Goal: Transaction & Acquisition: Obtain resource

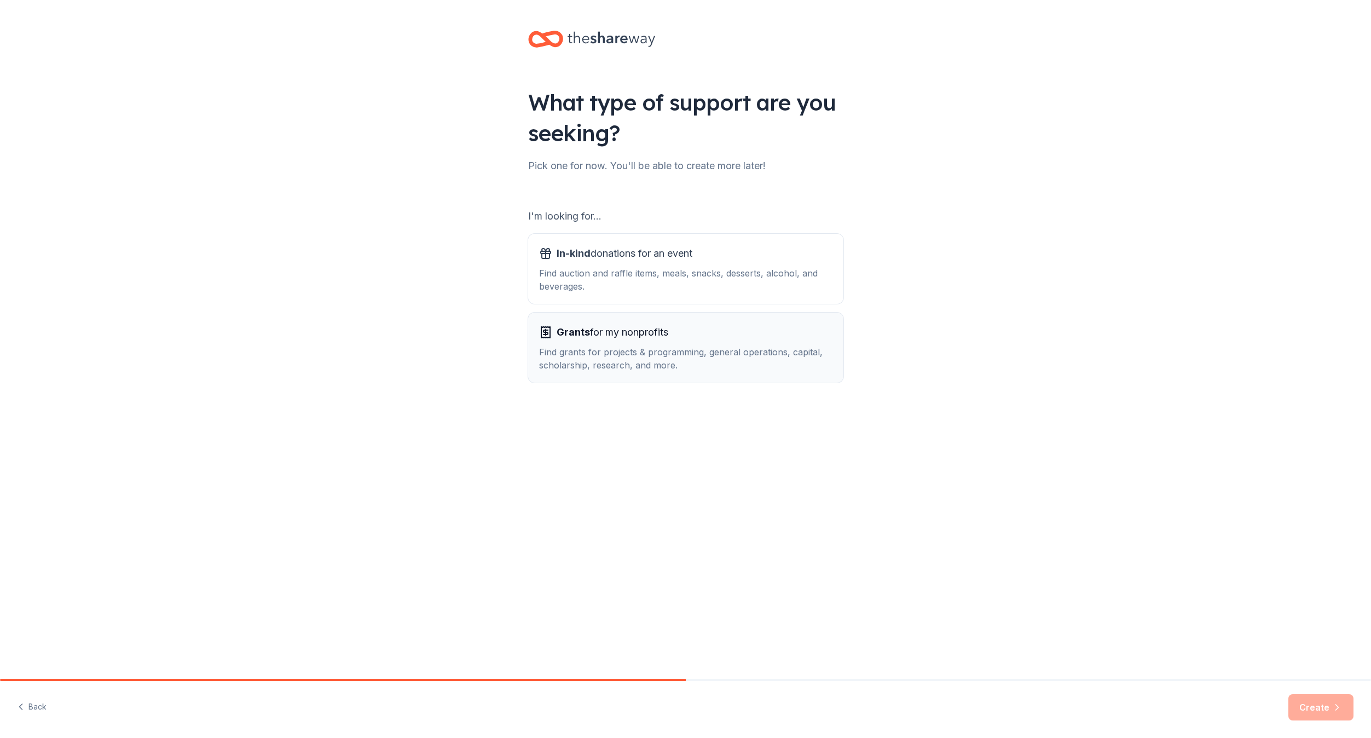
click at [658, 341] on div "Grants for my nonprofits Find grants for projects & programming, general operat…" at bounding box center [685, 347] width 293 height 48
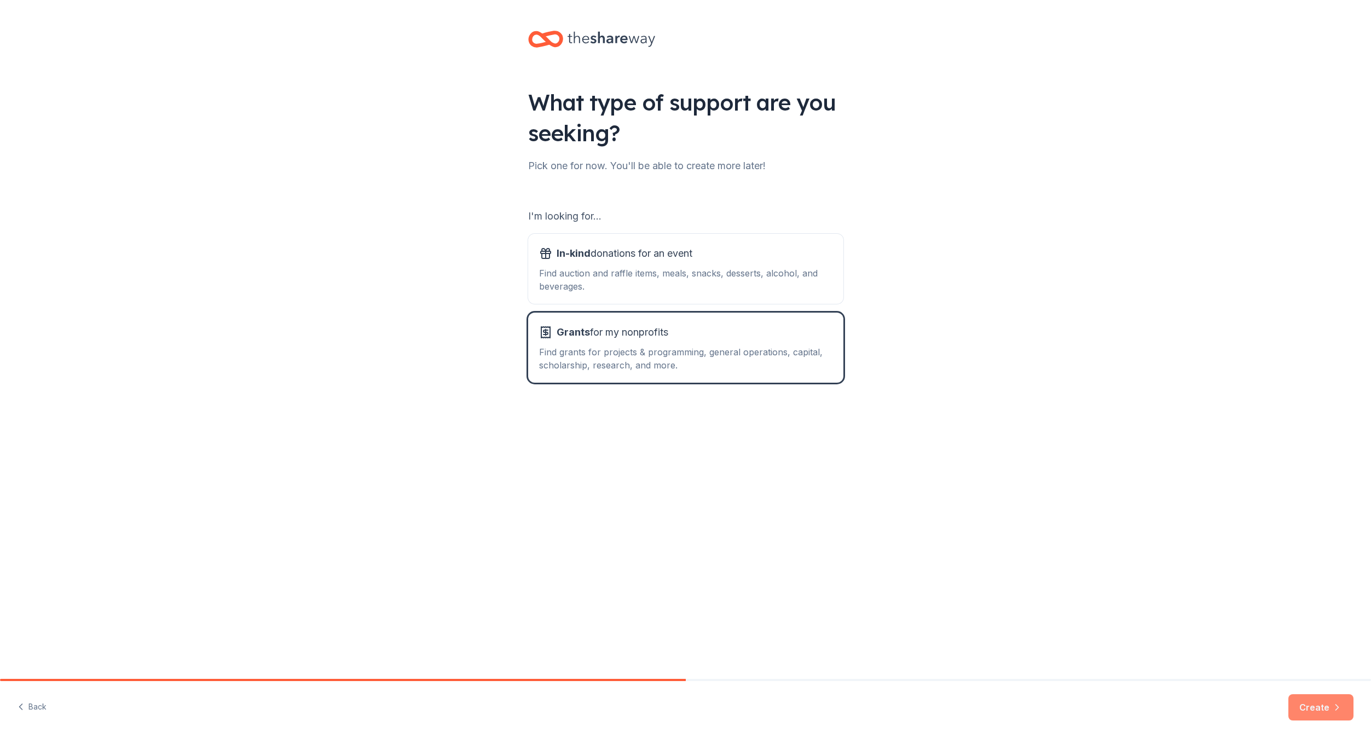
click at [1330, 703] on button "Create" at bounding box center [1320, 707] width 65 height 26
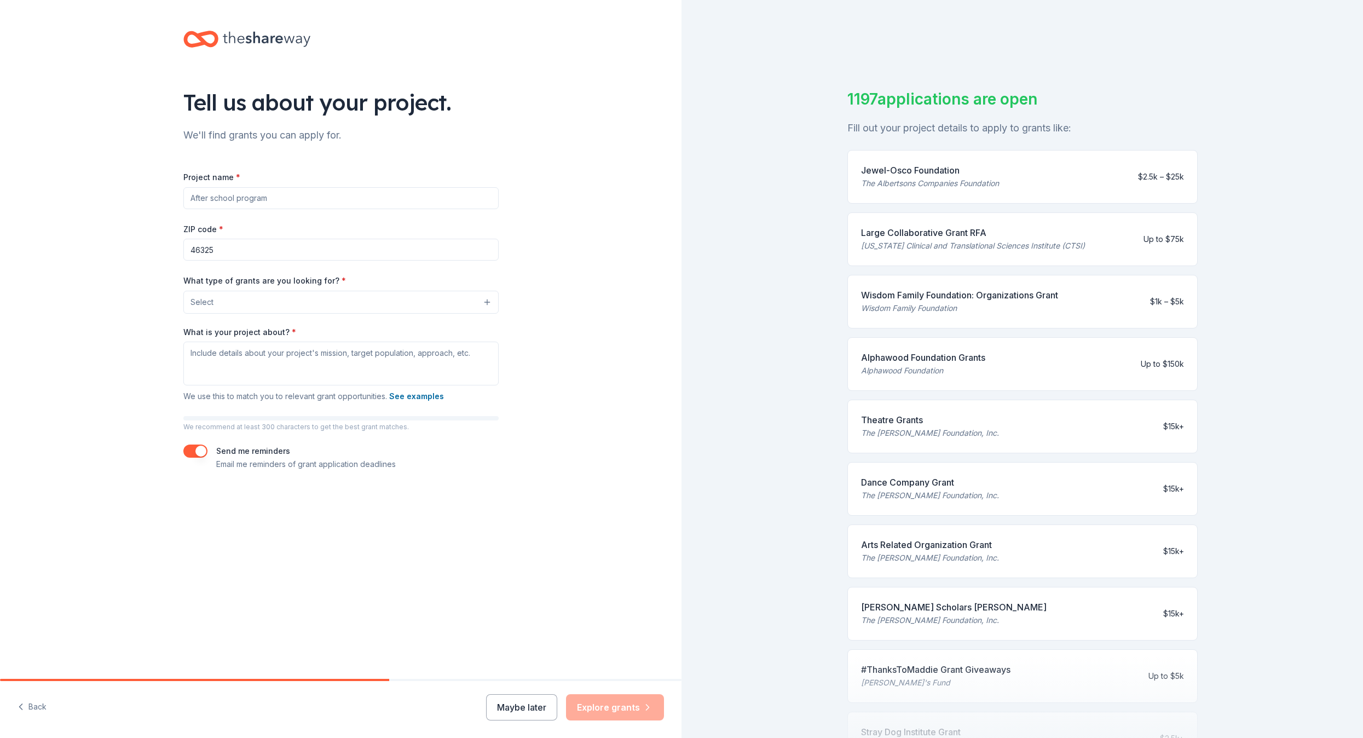
drag, startPoint x: 283, startPoint y: 199, endPoint x: -28, endPoint y: 140, distance: 316.9
click at [0, 140] on html "Tell us about your project. We'll find grants you can apply for. Project name *…" at bounding box center [681, 369] width 1363 height 738
drag, startPoint x: 279, startPoint y: 194, endPoint x: 197, endPoint y: 187, distance: 81.8
click at [197, 187] on input "Project name *" at bounding box center [340, 198] width 315 height 22
click at [192, 199] on input "Project name *" at bounding box center [340, 198] width 315 height 22
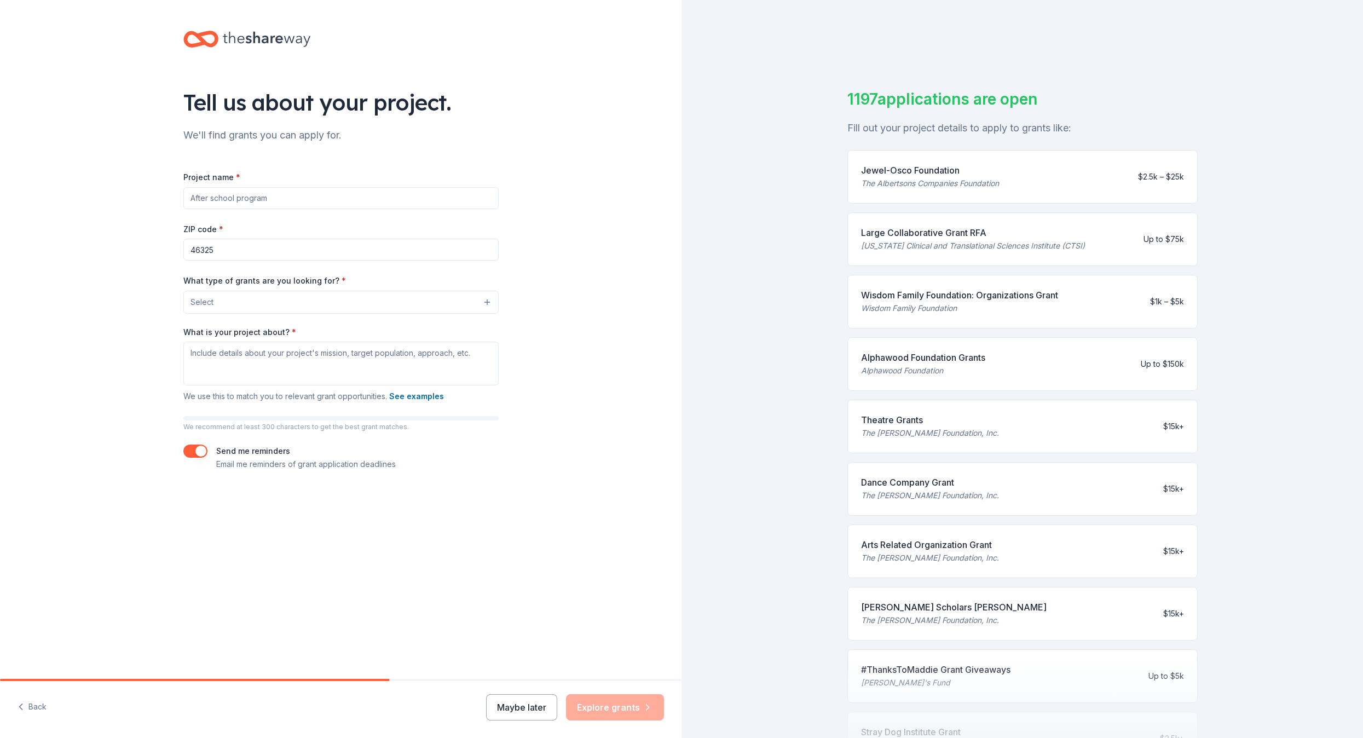
drag, startPoint x: 190, startPoint y: 198, endPoint x: 294, endPoint y: 200, distance: 103.4
click at [294, 200] on input "Project name *" at bounding box center [340, 198] width 315 height 22
type input "Food Pantry"
click at [216, 251] on input "46325" at bounding box center [340, 250] width 315 height 22
type input "46327"
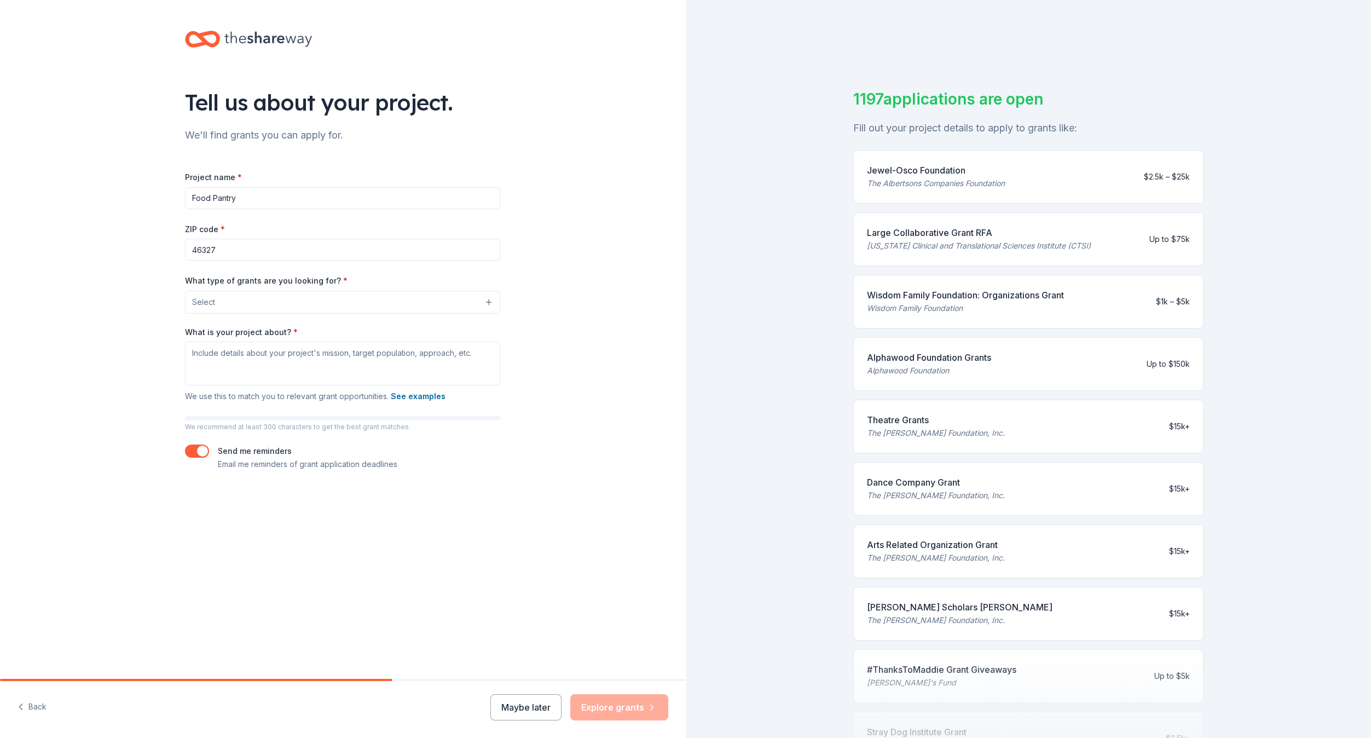
click at [486, 301] on button "Select" at bounding box center [342, 302] width 315 height 23
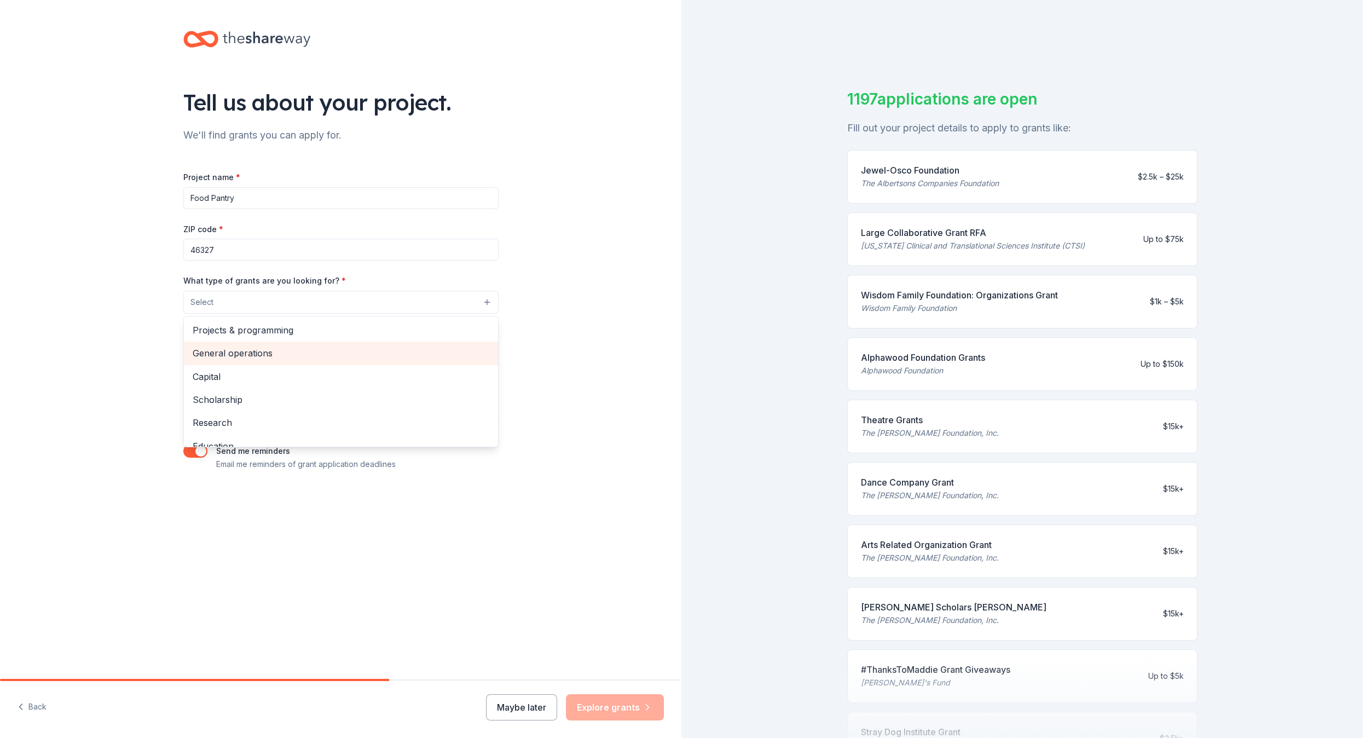
click at [276, 355] on span "General operations" at bounding box center [341, 353] width 297 height 14
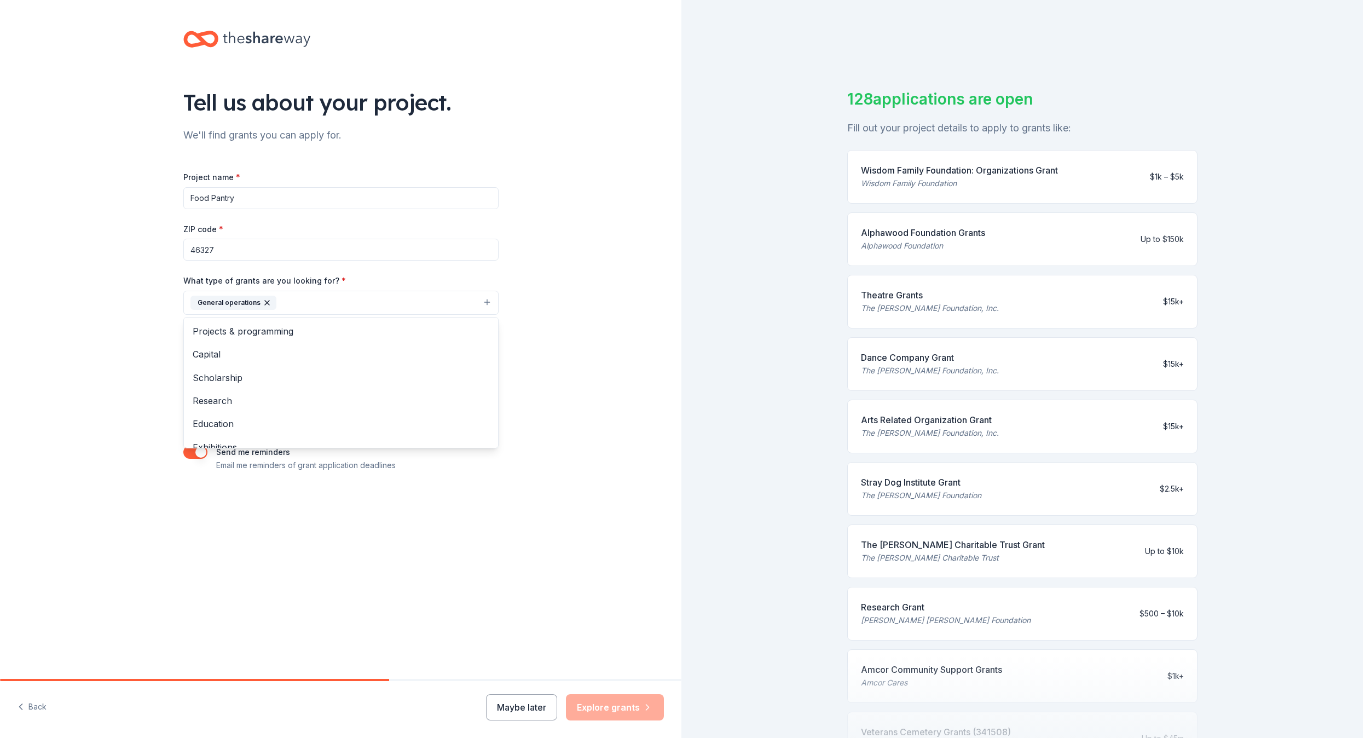
click at [274, 517] on div "Tell us about your project. We'll find grants you can apply for. Project name *…" at bounding box center [341, 262] width 350 height 524
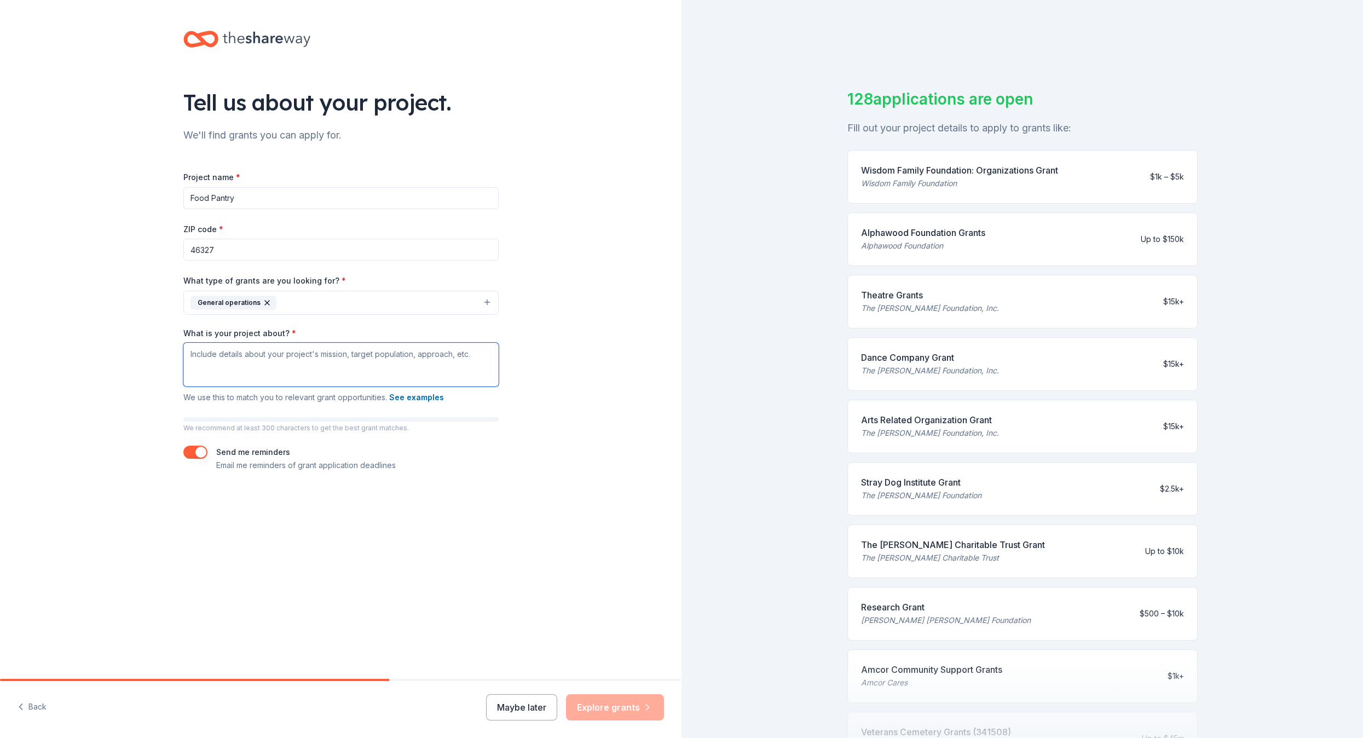
drag, startPoint x: 189, startPoint y: 350, endPoint x: 338, endPoint y: 357, distance: 149.0
click at [338, 357] on textarea "What is your project about? *" at bounding box center [340, 365] width 315 height 44
drag, startPoint x: 473, startPoint y: 355, endPoint x: 235, endPoint y: 347, distance: 238.2
click at [239, 347] on textarea "What is your project about? *" at bounding box center [340, 365] width 315 height 44
click at [269, 367] on textarea "We serve around 14,000 individuals every year through our food pantry. We offer…" at bounding box center [340, 365] width 315 height 44
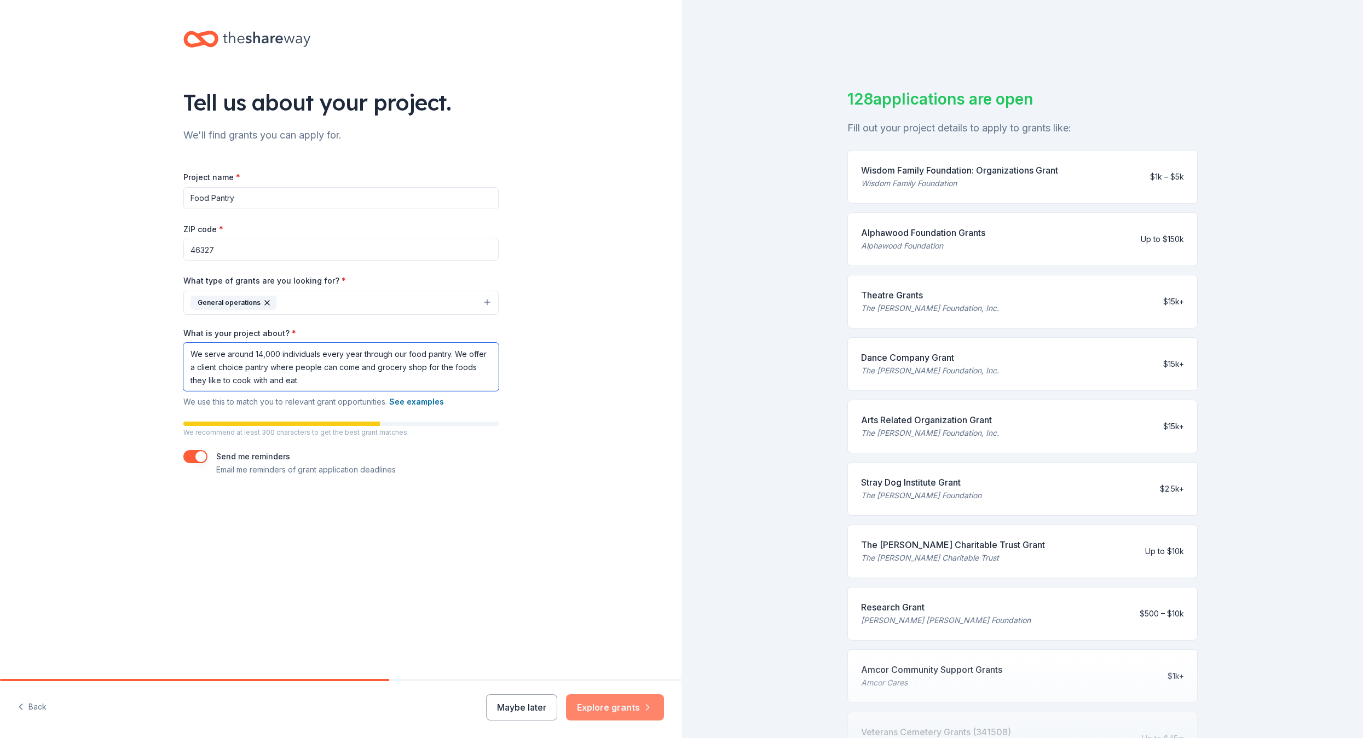
type textarea "We serve around 14,000 individuals every year through our food pantry. We offer…"
click at [609, 707] on button "Explore grants" at bounding box center [615, 707] width 98 height 26
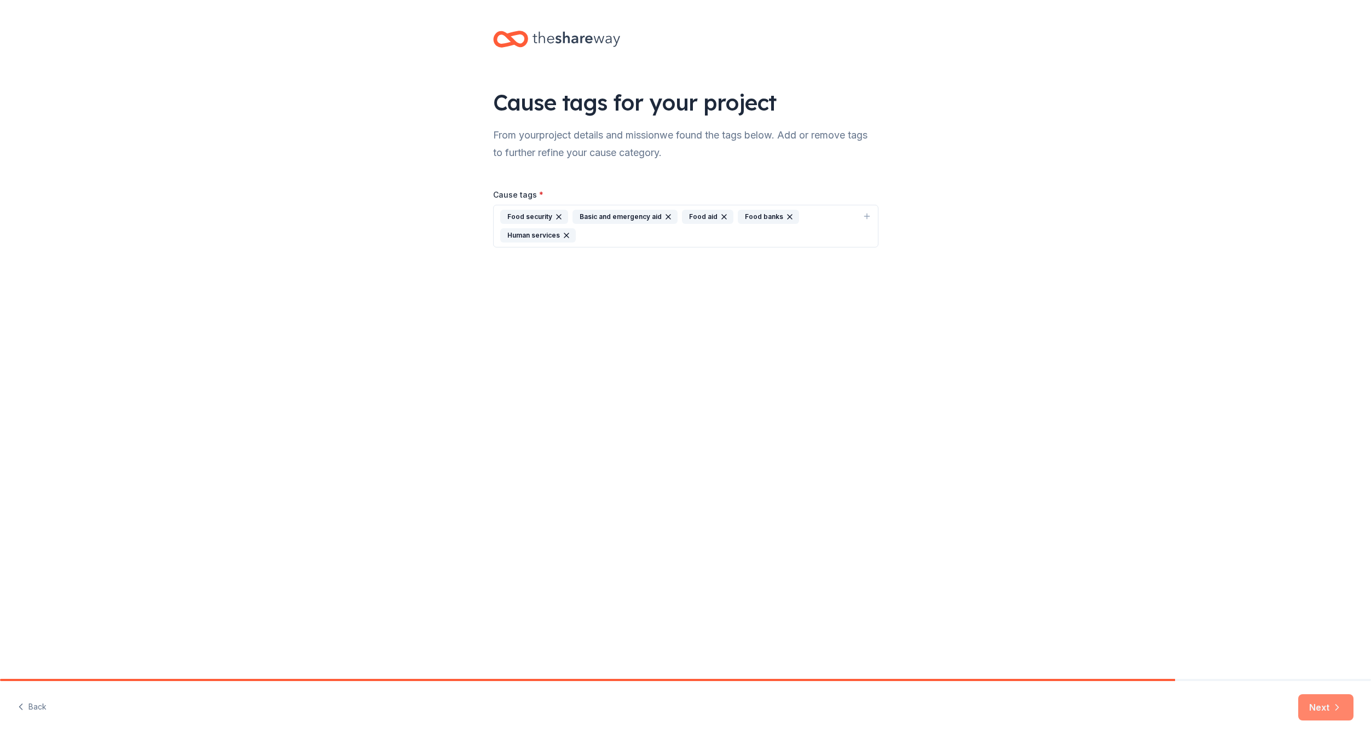
click at [1317, 702] on button "Next" at bounding box center [1325, 707] width 55 height 26
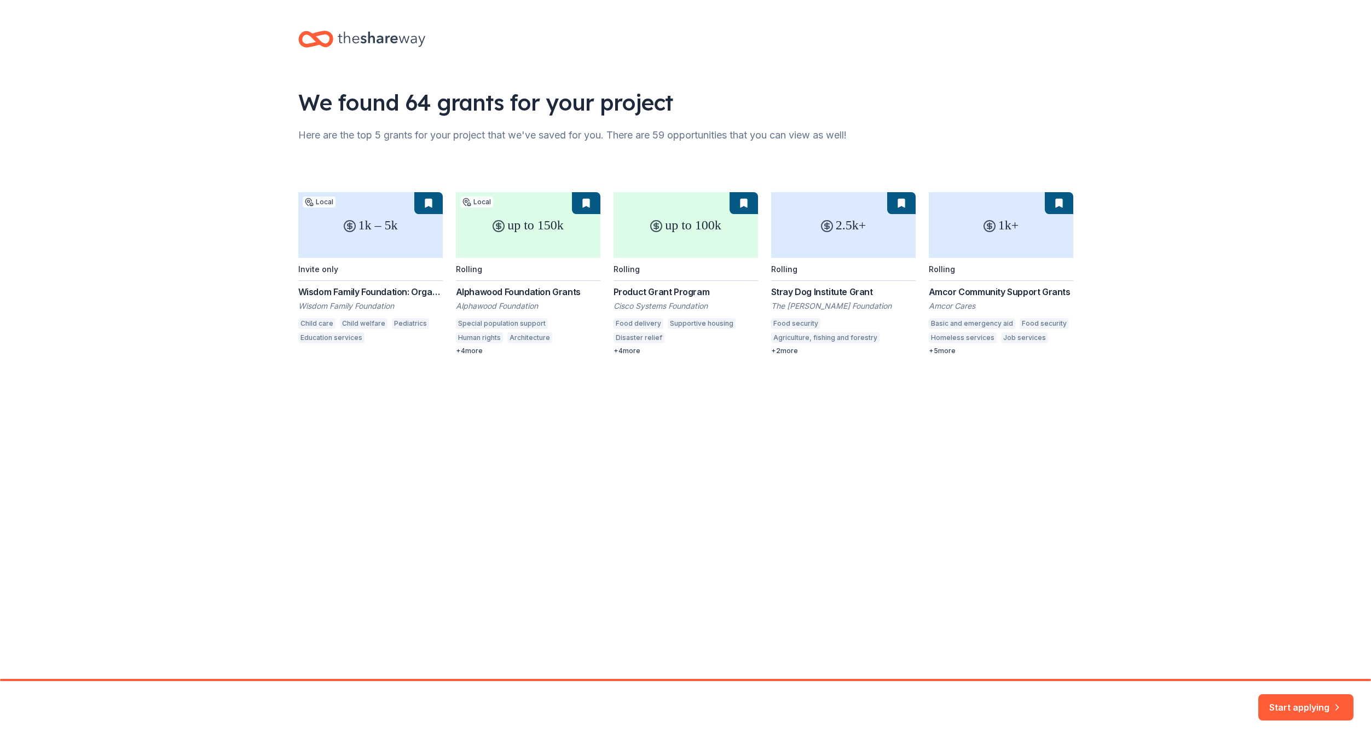
click at [472, 349] on div "1k – 5k Local Invite only Wisdom Family Foundation: Organizations Grant Wisdom …" at bounding box center [685, 273] width 775 height 163
click at [1307, 702] on button "Start applying" at bounding box center [1305, 700] width 95 height 26
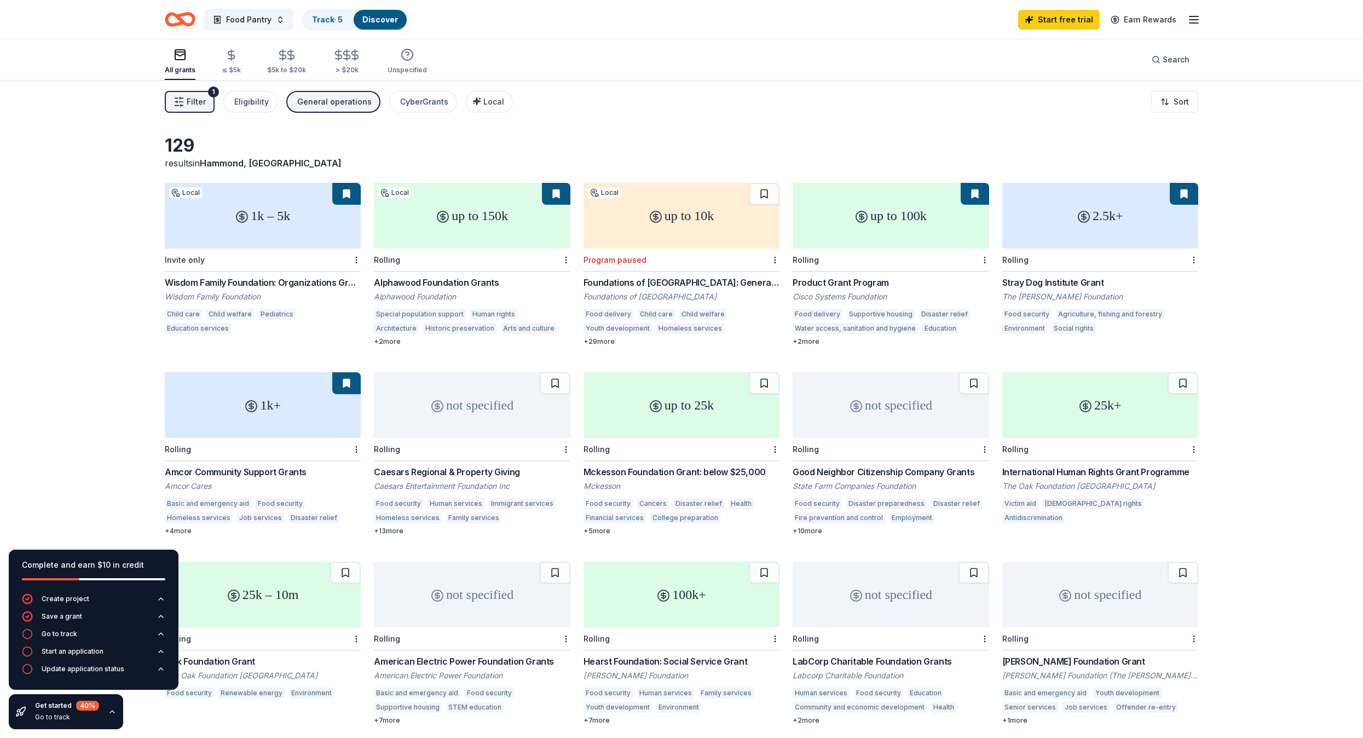
click at [1191, 21] on icon "button" at bounding box center [1193, 19] width 13 height 13
click at [1057, 88] on link "Account" at bounding box center [1062, 84] width 34 height 11
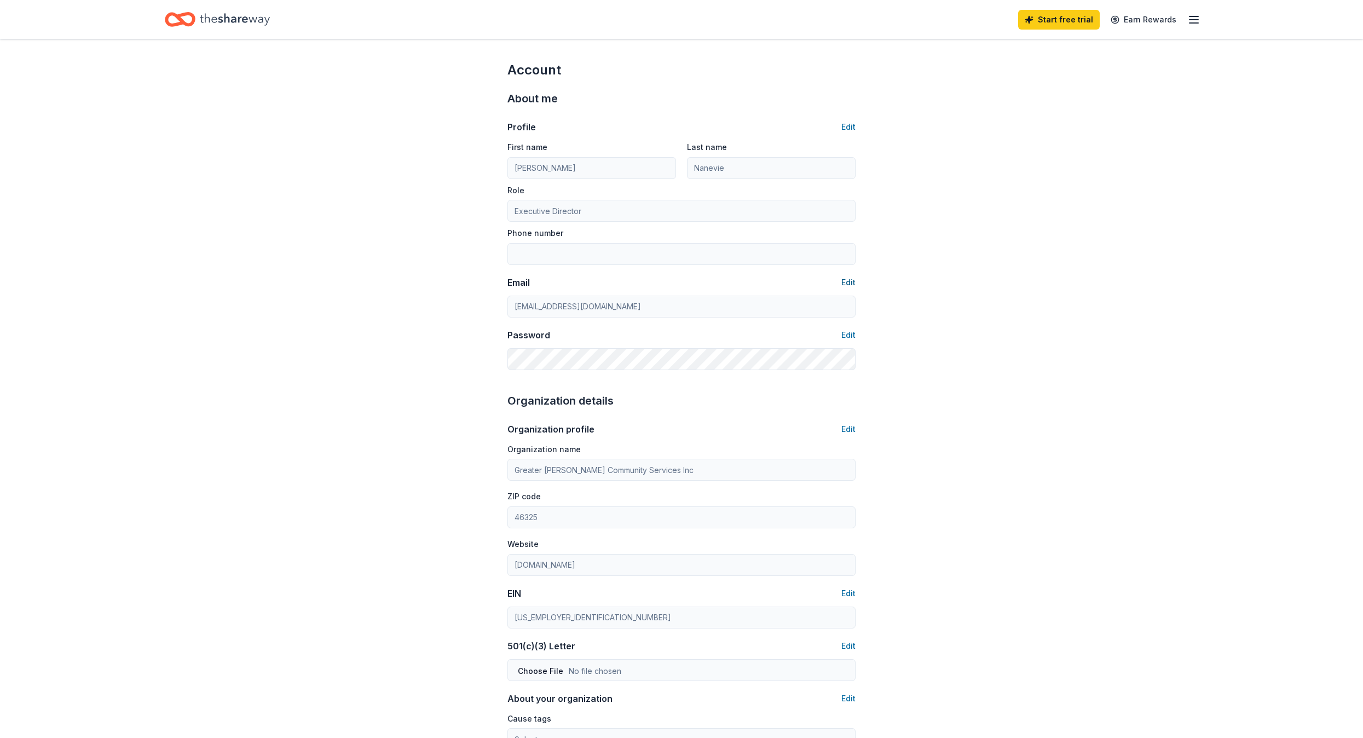
click at [850, 279] on button "Edit" at bounding box center [848, 282] width 14 height 13
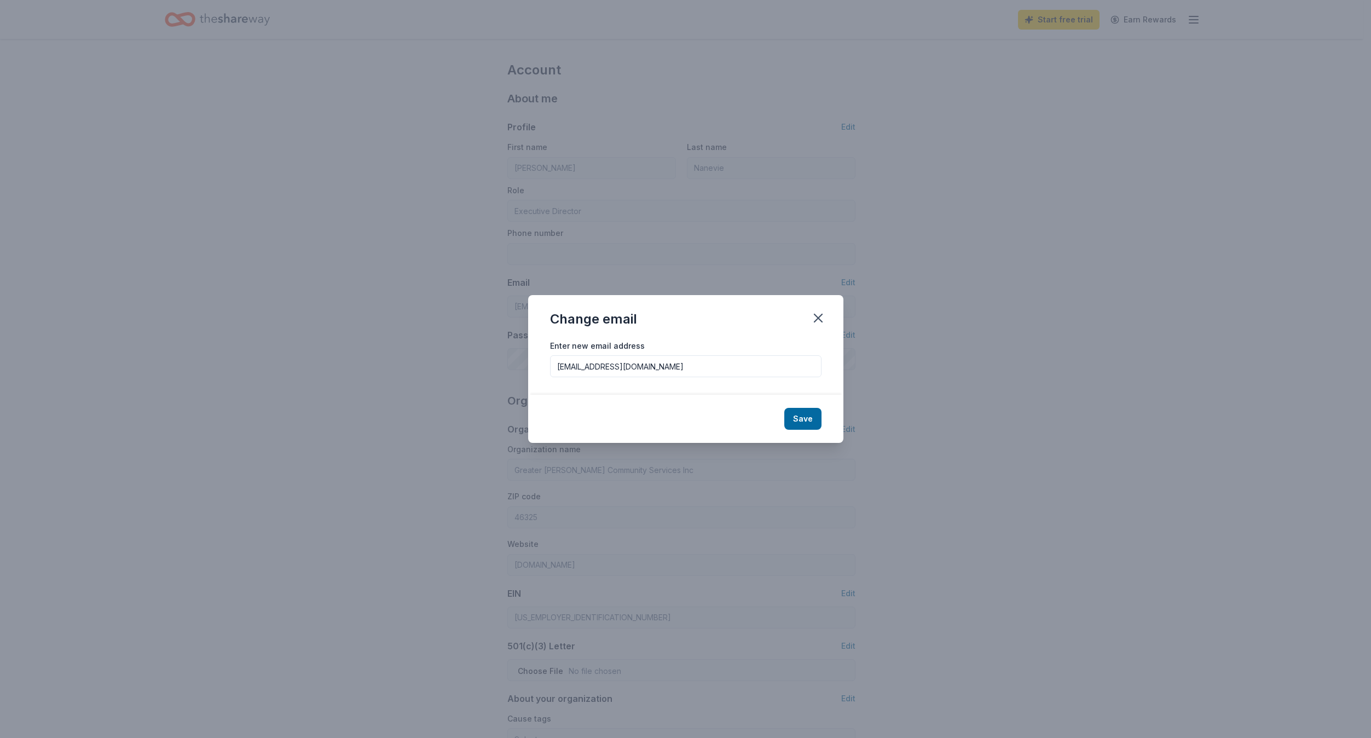
click at [1100, 367] on div "Change email Enter new email address greaterhammondcs824@gmail.com Save" at bounding box center [685, 369] width 1371 height 738
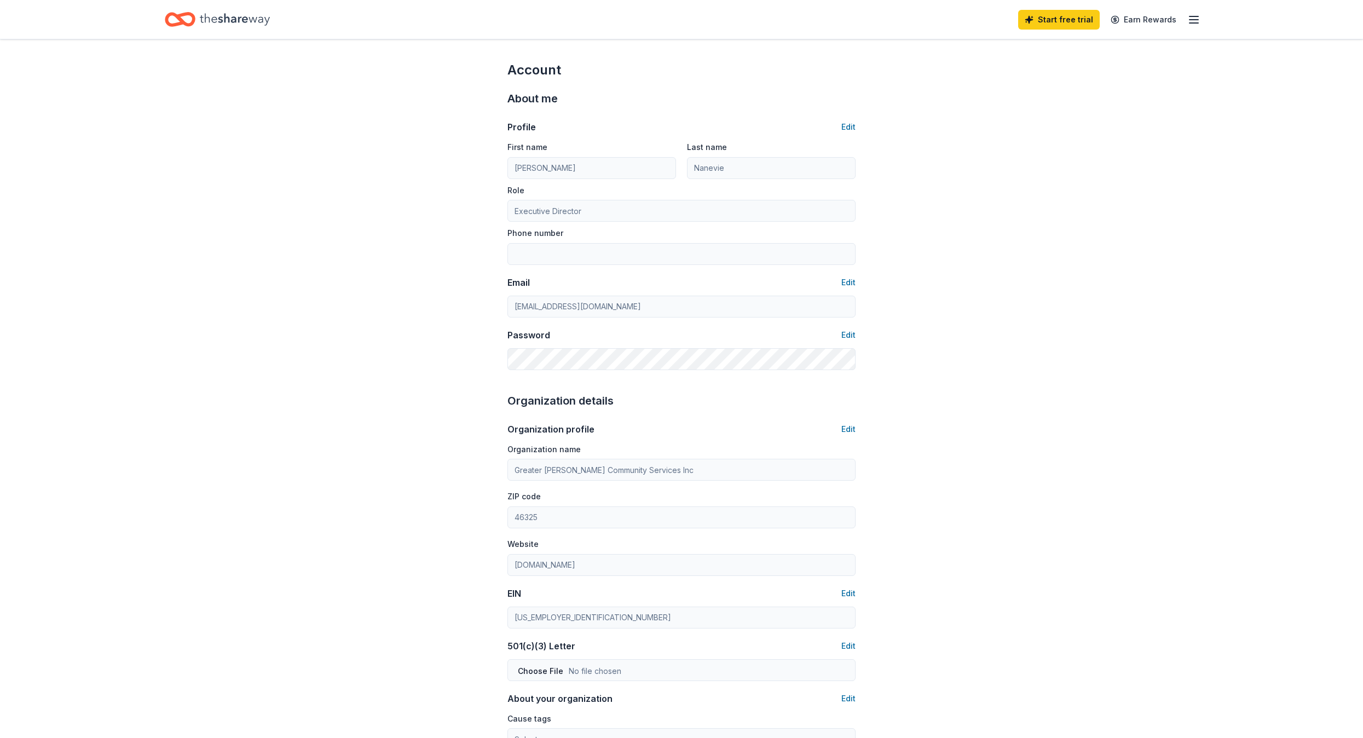
click at [650, 412] on div "Organization profile Edit Organization name Greater Hammond Community Services …" at bounding box center [681, 672] width 348 height 526
click at [845, 425] on button "Edit" at bounding box center [848, 428] width 14 height 13
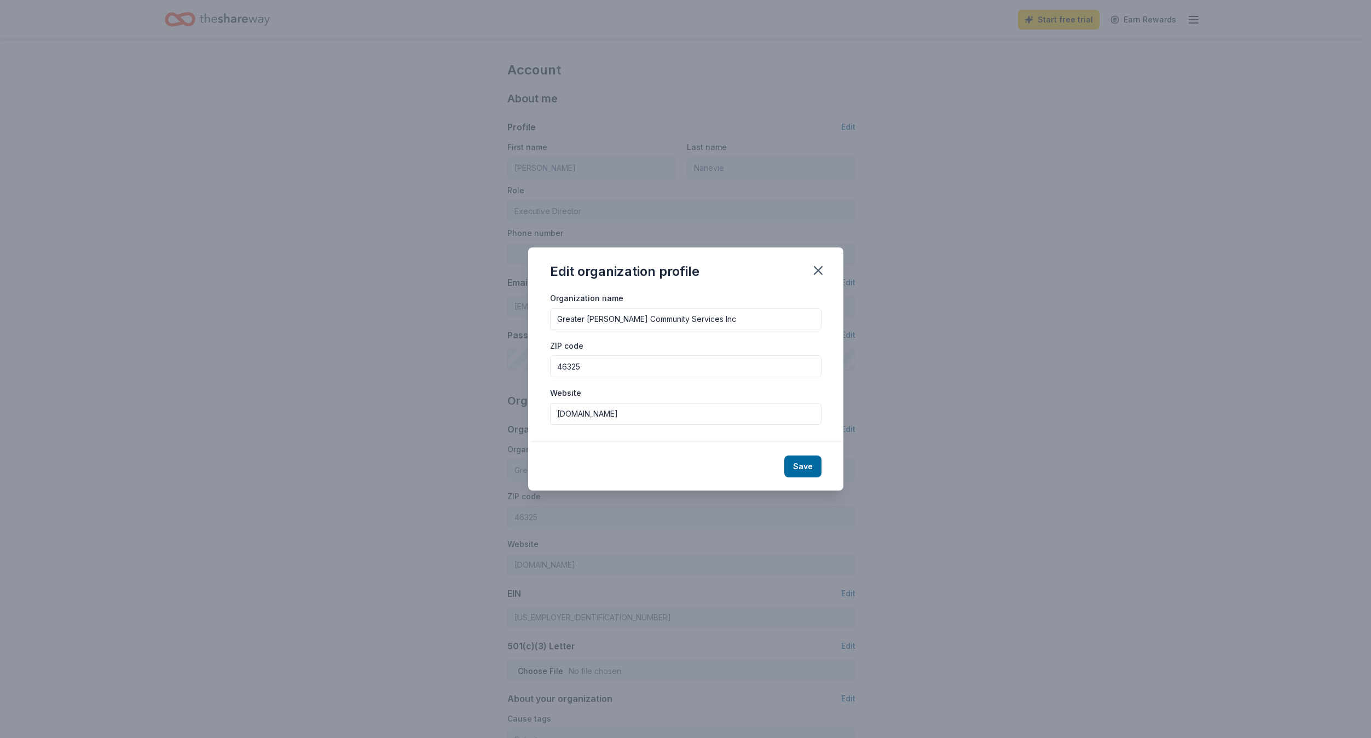
drag, startPoint x: 671, startPoint y: 417, endPoint x: 384, endPoint y: 396, distance: 288.6
click at [384, 396] on div "Edit organization profile Organization name Greater Hammond Community Services …" at bounding box center [685, 369] width 1371 height 738
click at [645, 413] on input "www.communityserviceofnwi.com" at bounding box center [685, 414] width 271 height 22
type input "www.communityservicesofnwi.com"
click at [812, 463] on button "Save" at bounding box center [802, 466] width 37 height 22
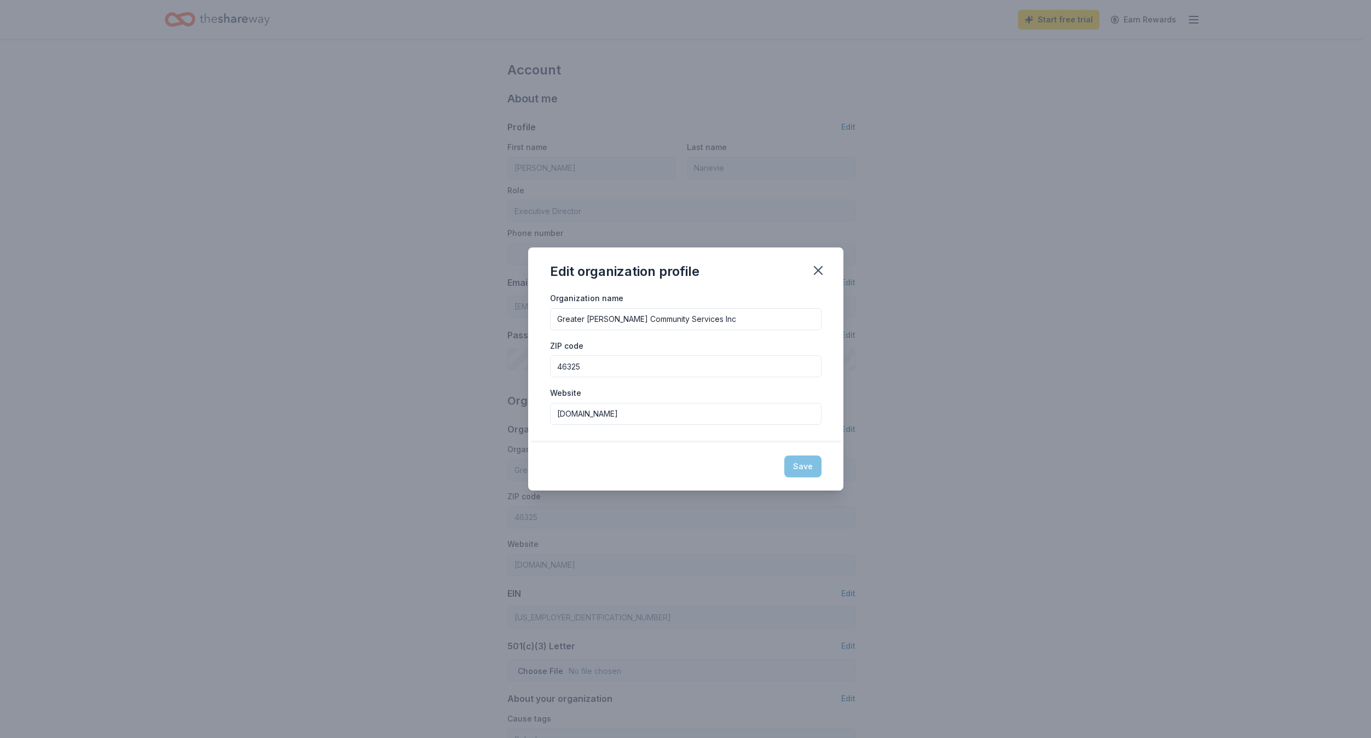
type input "www.communityservicesofnwi.com"
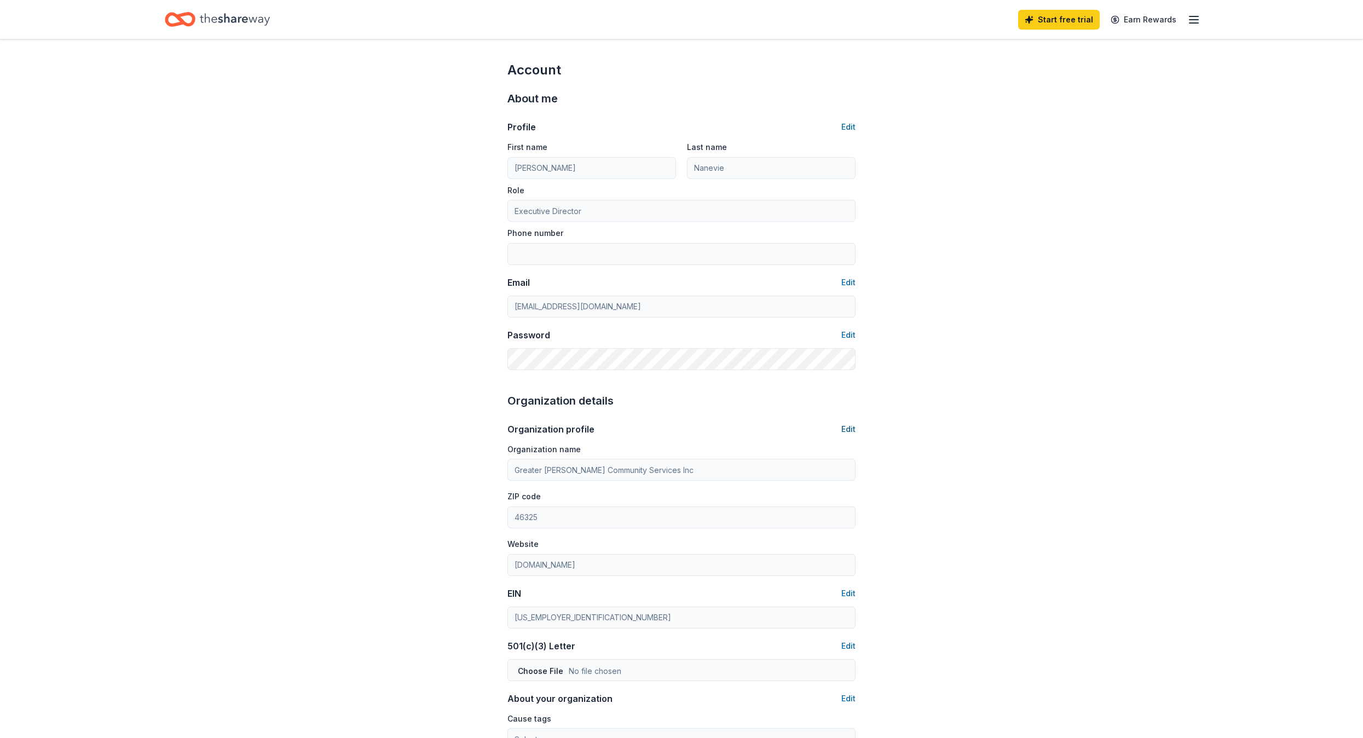
click at [849, 427] on button "Edit" at bounding box center [848, 428] width 14 height 13
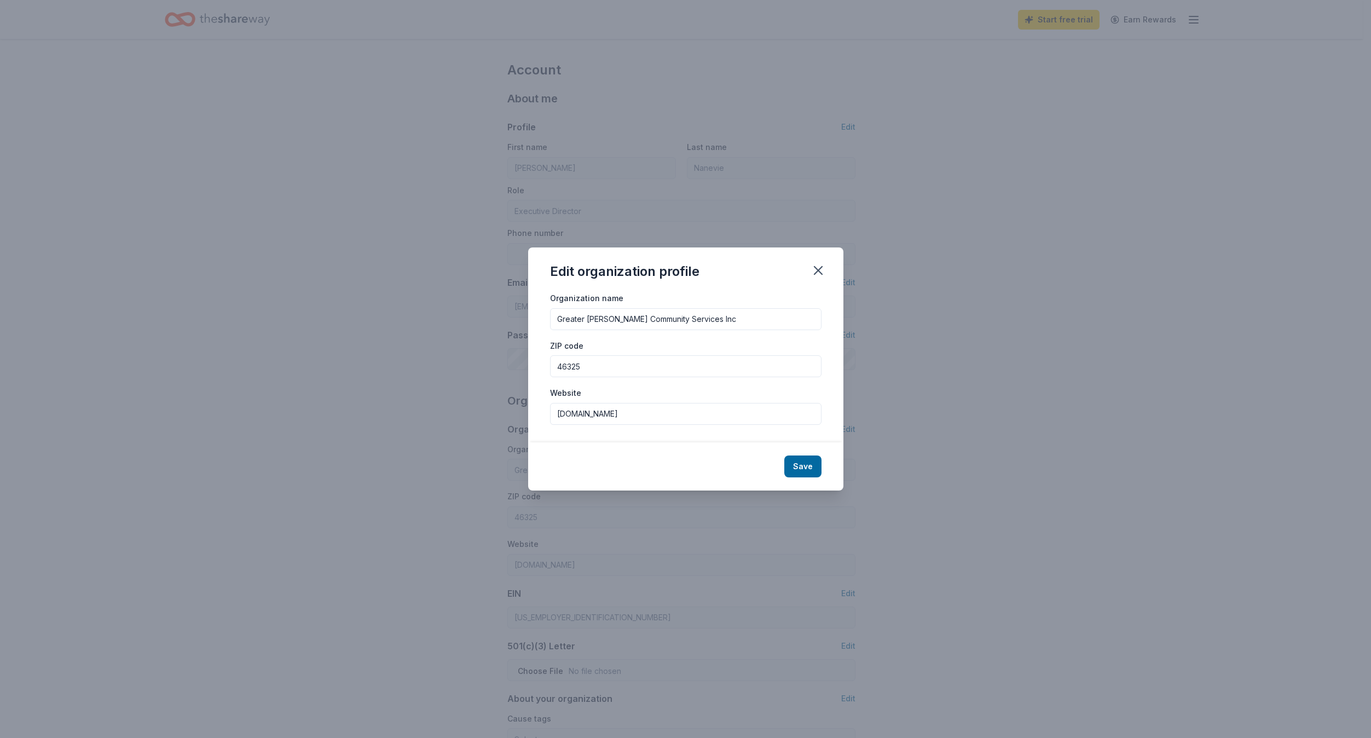
click at [586, 366] on input "46325" at bounding box center [685, 366] width 271 height 22
type input "46327"
click at [800, 465] on button "Save" at bounding box center [802, 466] width 37 height 22
type input "46327"
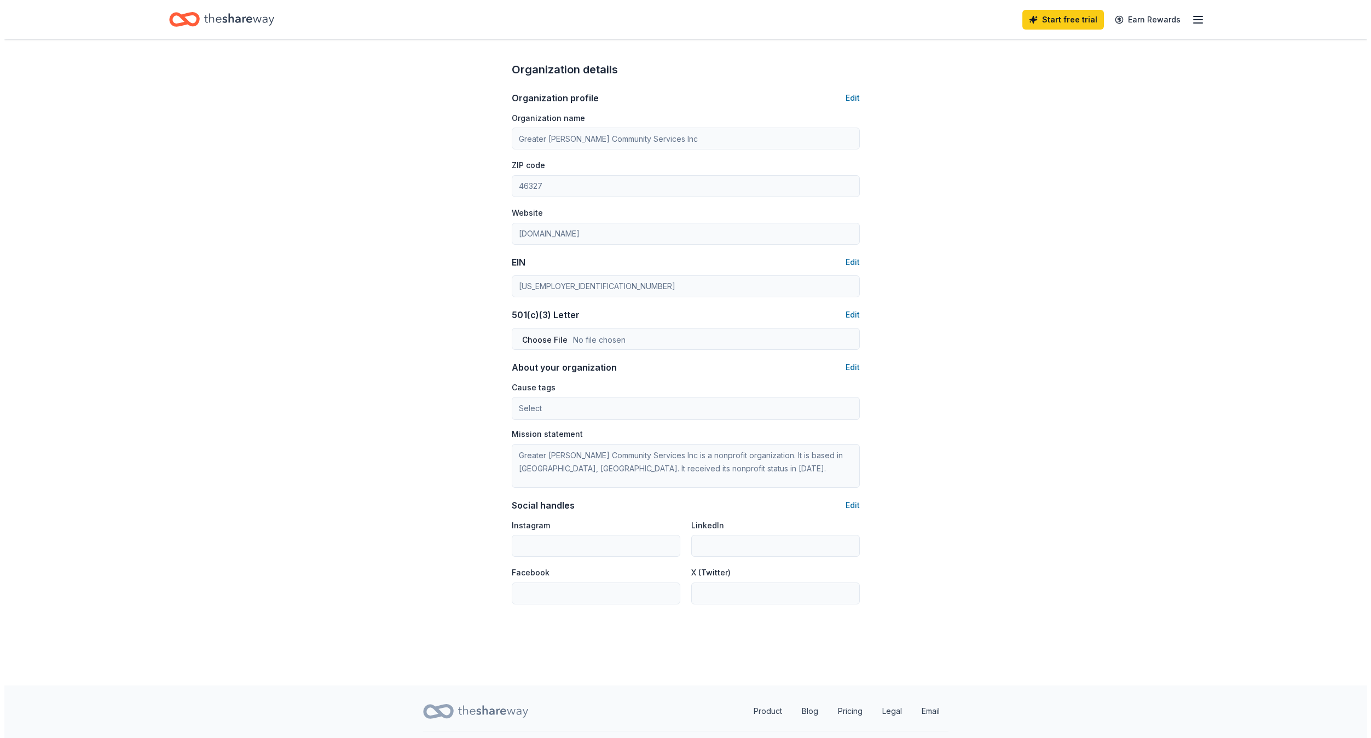
scroll to position [345, 0]
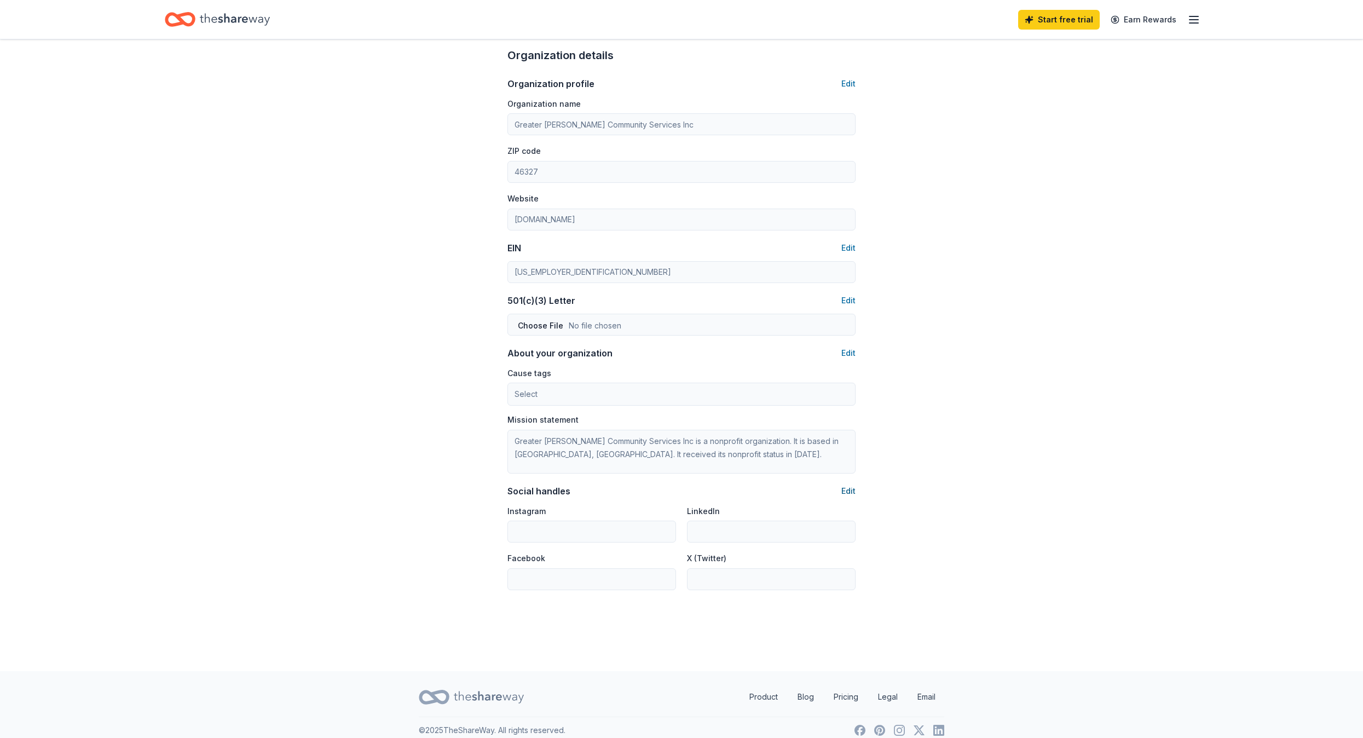
click at [842, 490] on button "Edit" at bounding box center [848, 490] width 14 height 13
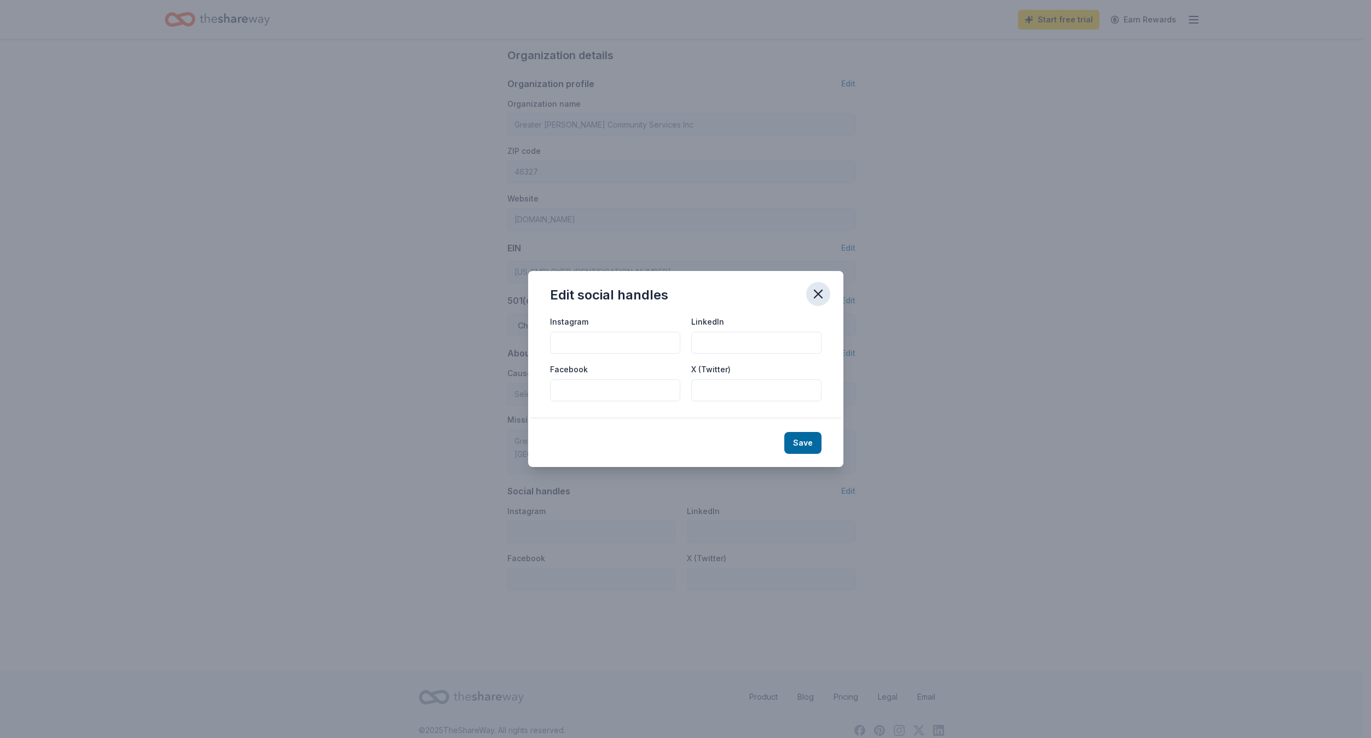
click at [819, 289] on icon "button" at bounding box center [817, 293] width 15 height 15
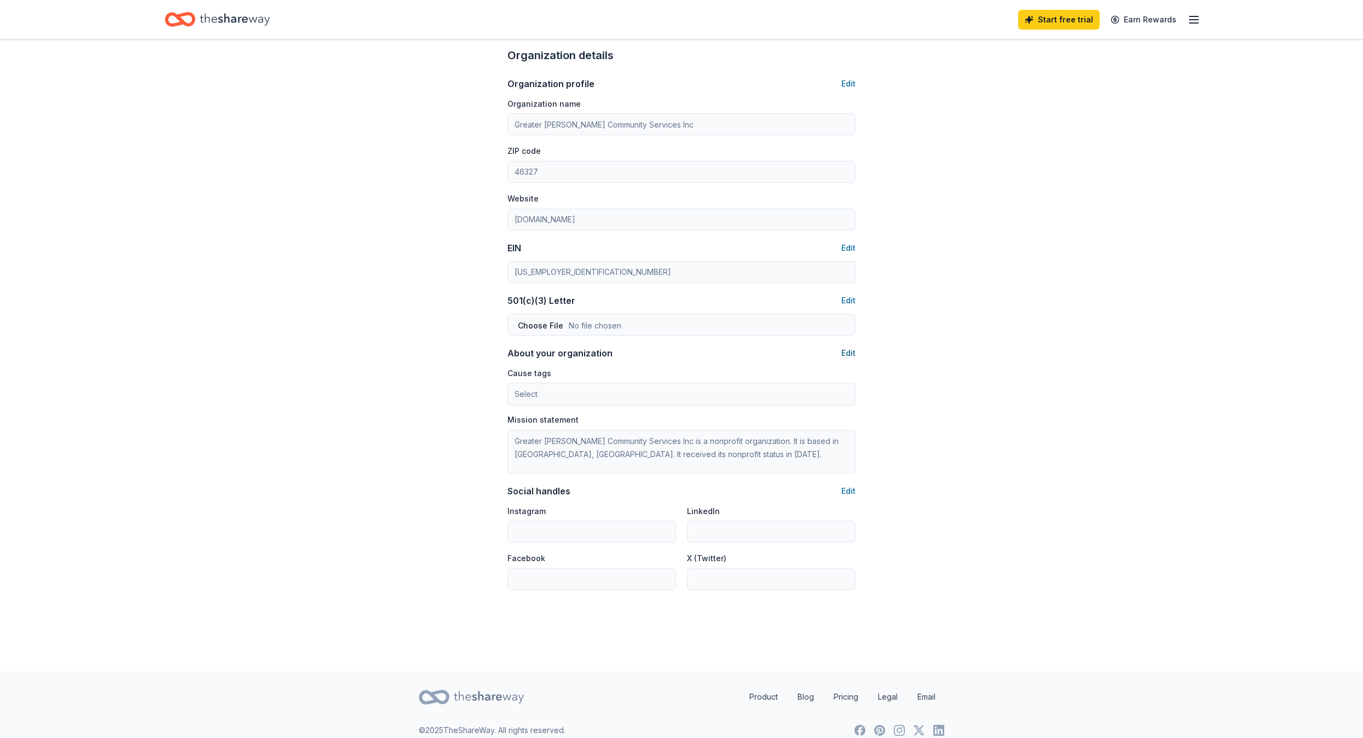
click at [851, 354] on button "Edit" at bounding box center [848, 352] width 14 height 13
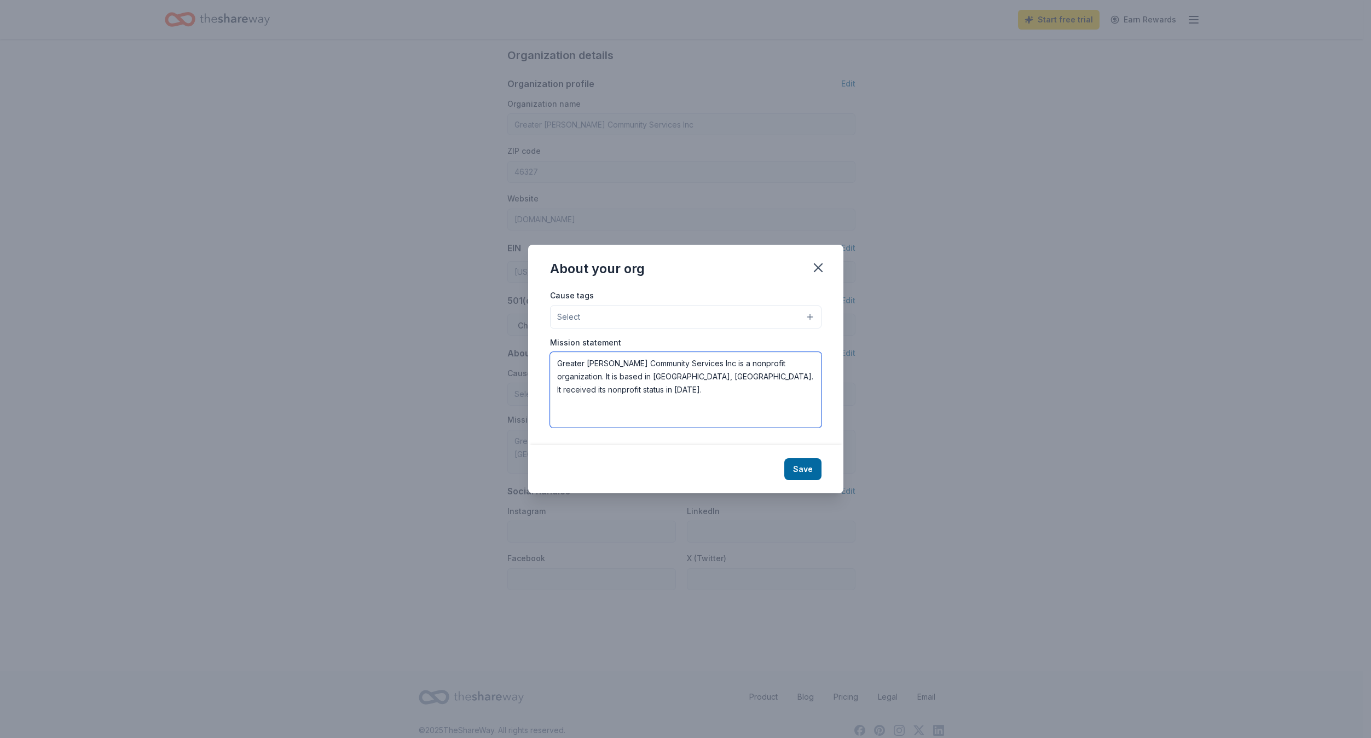
click at [791, 374] on textarea "Greater Hammond Community Services Inc is a nonprofit organization. It is based…" at bounding box center [685, 390] width 271 height 76
type textarea "Greater Hammond Community Services Inc is a nonprofit organization. It is based…"
click at [806, 469] on button "Save" at bounding box center [802, 469] width 37 height 22
type textarea "Greater Hammond Community Services Inc is a nonprofit organization. It is based…"
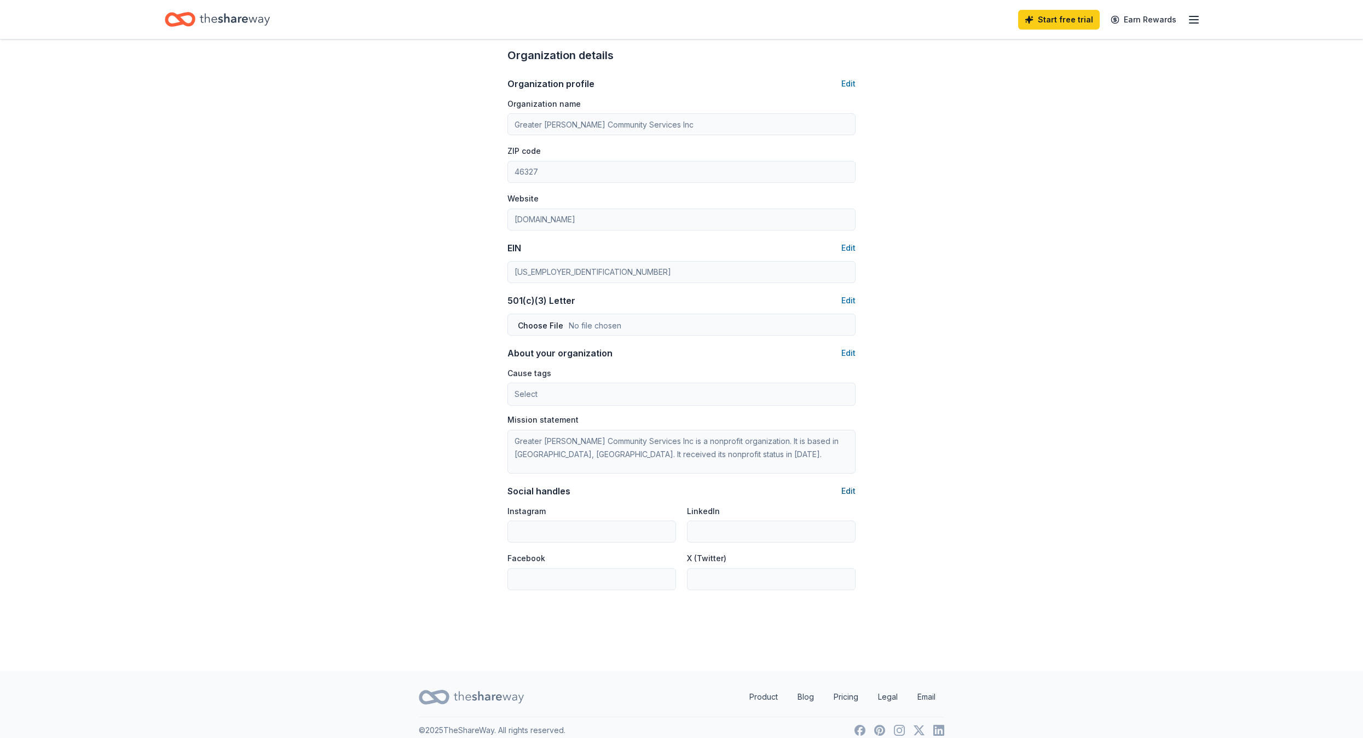
click at [851, 488] on button "Edit" at bounding box center [848, 490] width 14 height 13
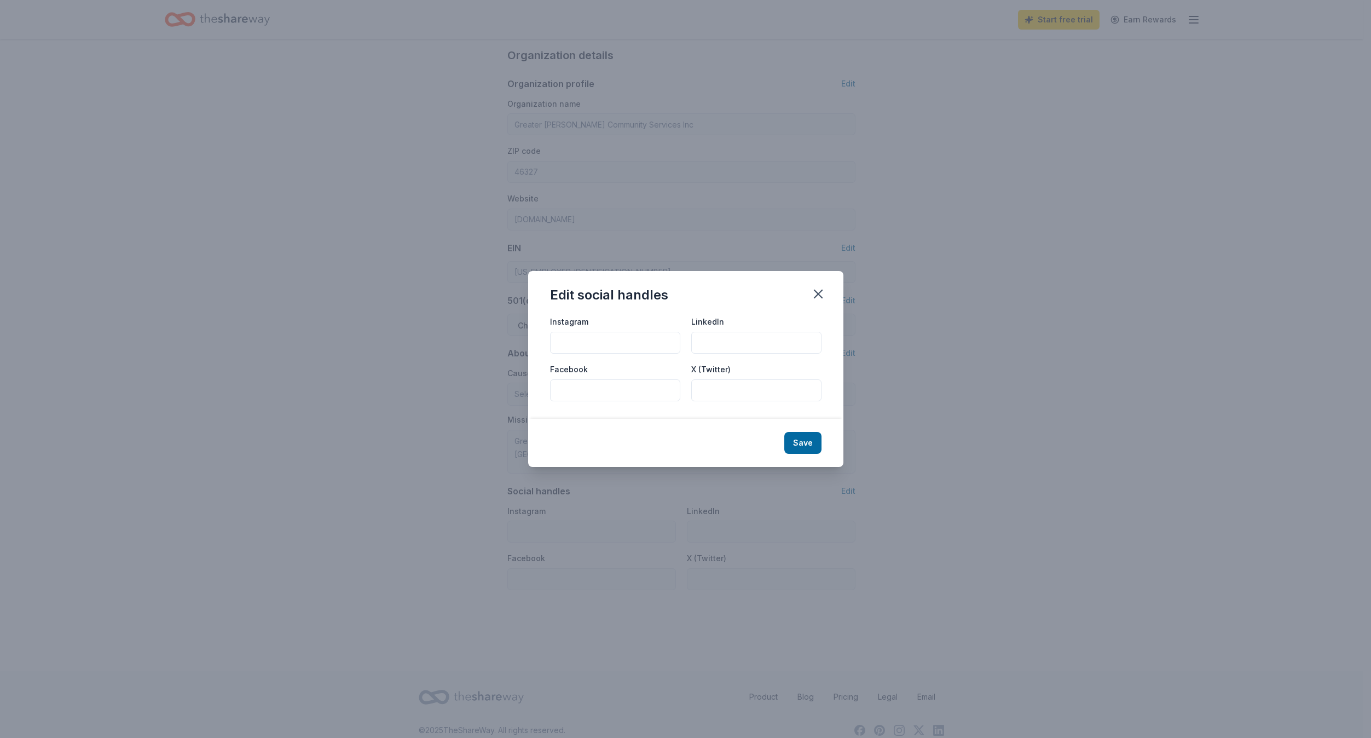
click at [570, 390] on input "Facebook" at bounding box center [615, 390] width 130 height 22
type input "community service of northwest indiana"
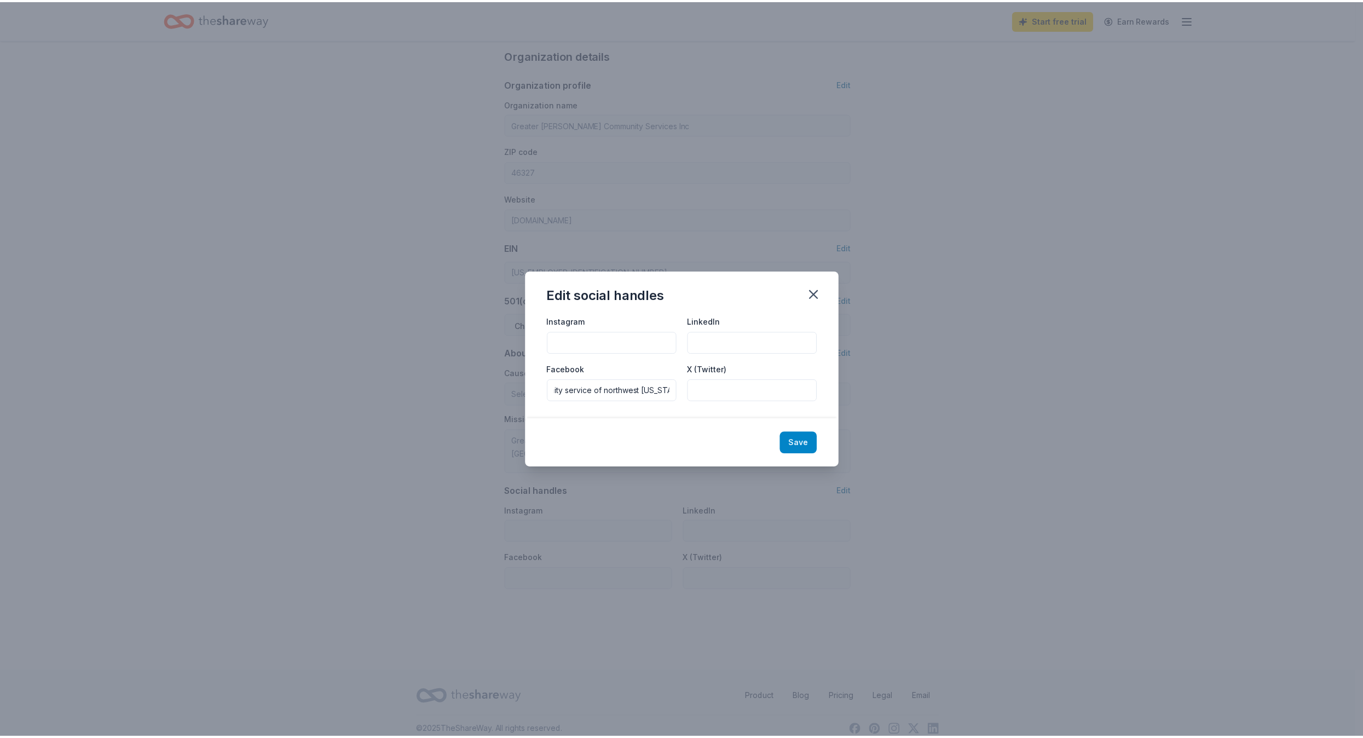
scroll to position [0, 0]
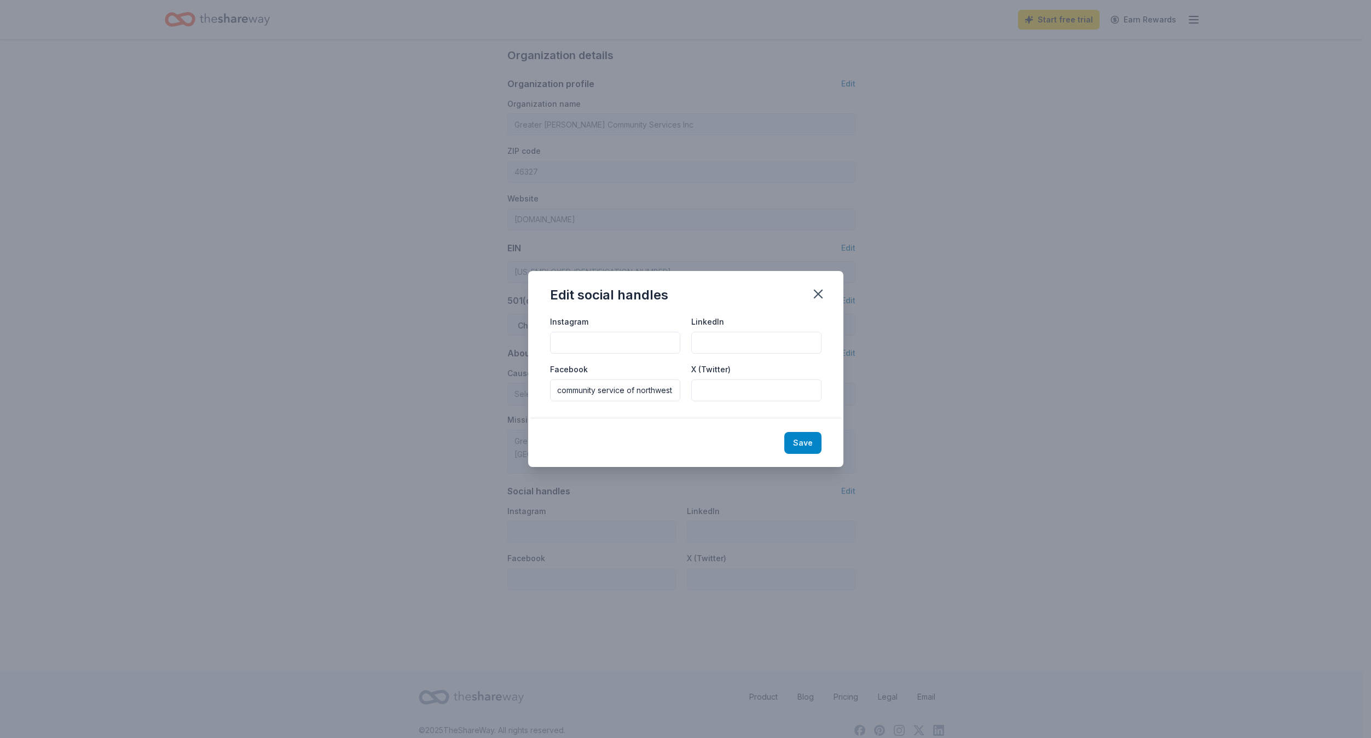
click at [805, 442] on button "Save" at bounding box center [802, 443] width 37 height 22
type input "community service of northwest indiana"
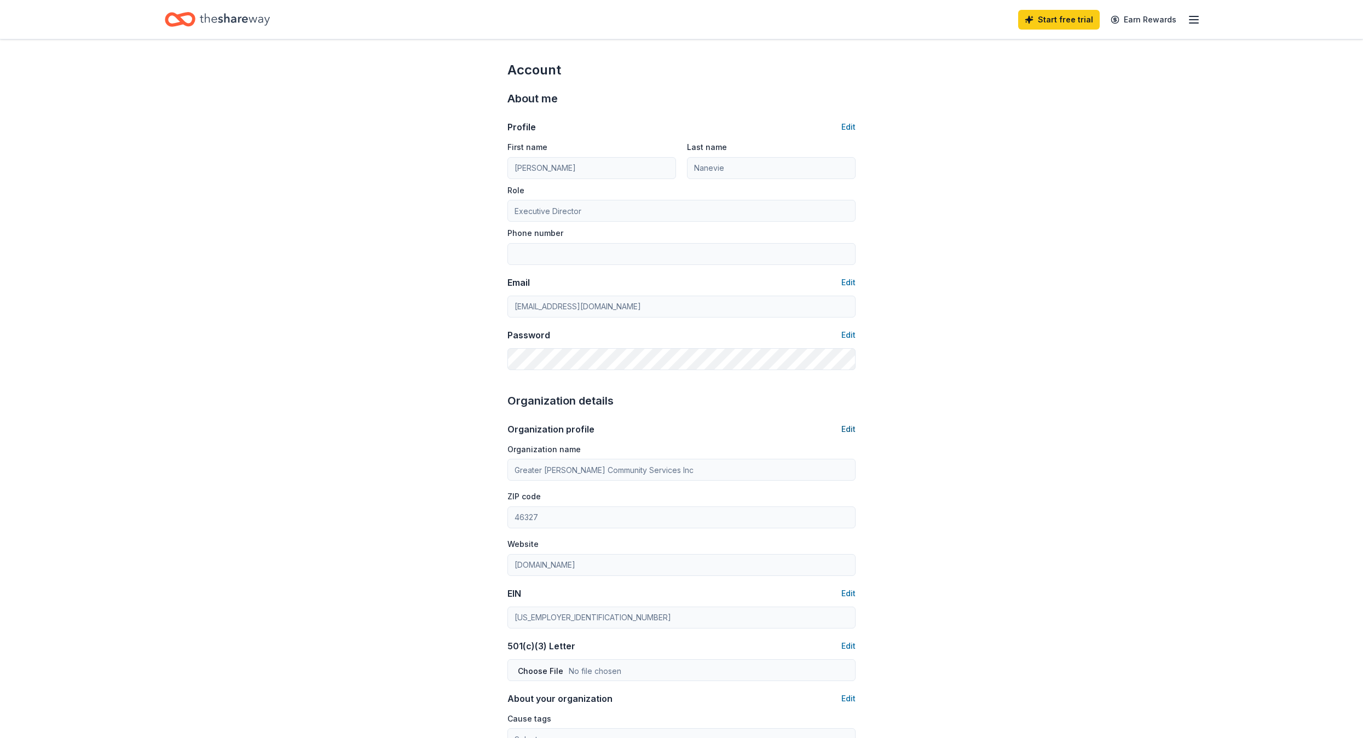
click at [851, 426] on button "Edit" at bounding box center [848, 428] width 14 height 13
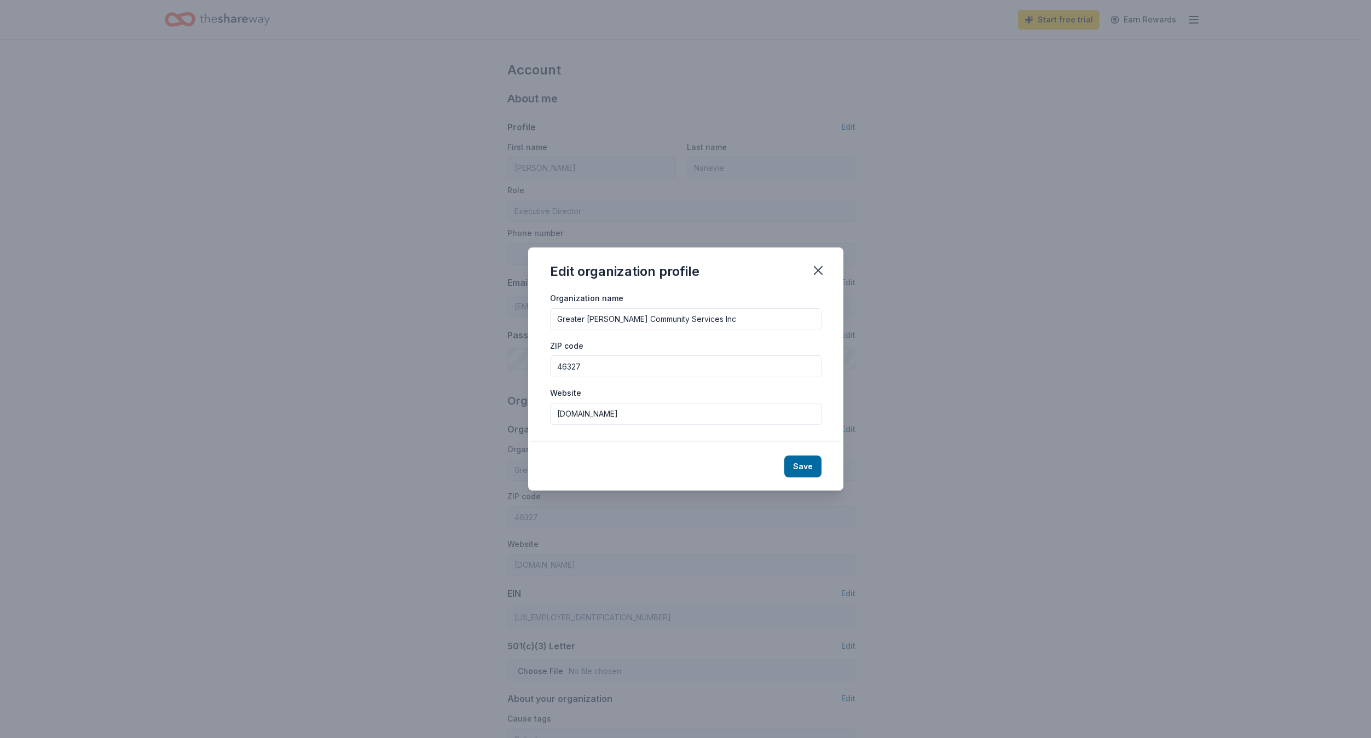
click at [754, 318] on input "Greater Hammond Community Services Inc" at bounding box center [685, 319] width 271 height 22
click at [557, 318] on input "Greater Hammond Community Services Inc" at bounding box center [685, 319] width 271 height 22
click at [730, 324] on input "Greater Hammond Community Services Inc" at bounding box center [685, 319] width 271 height 22
type input "Greater Hammond Community Services Inc DBA Community Services of Northwest Indi…"
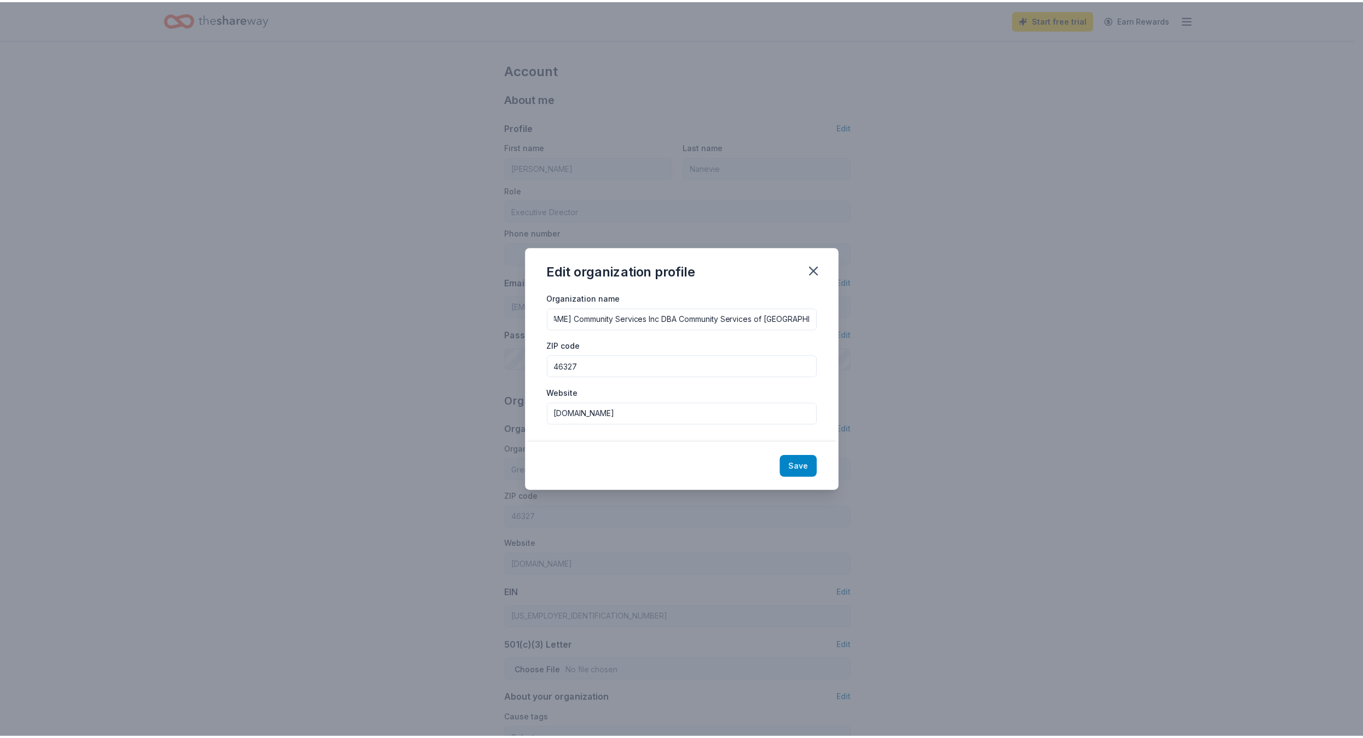
scroll to position [0, 0]
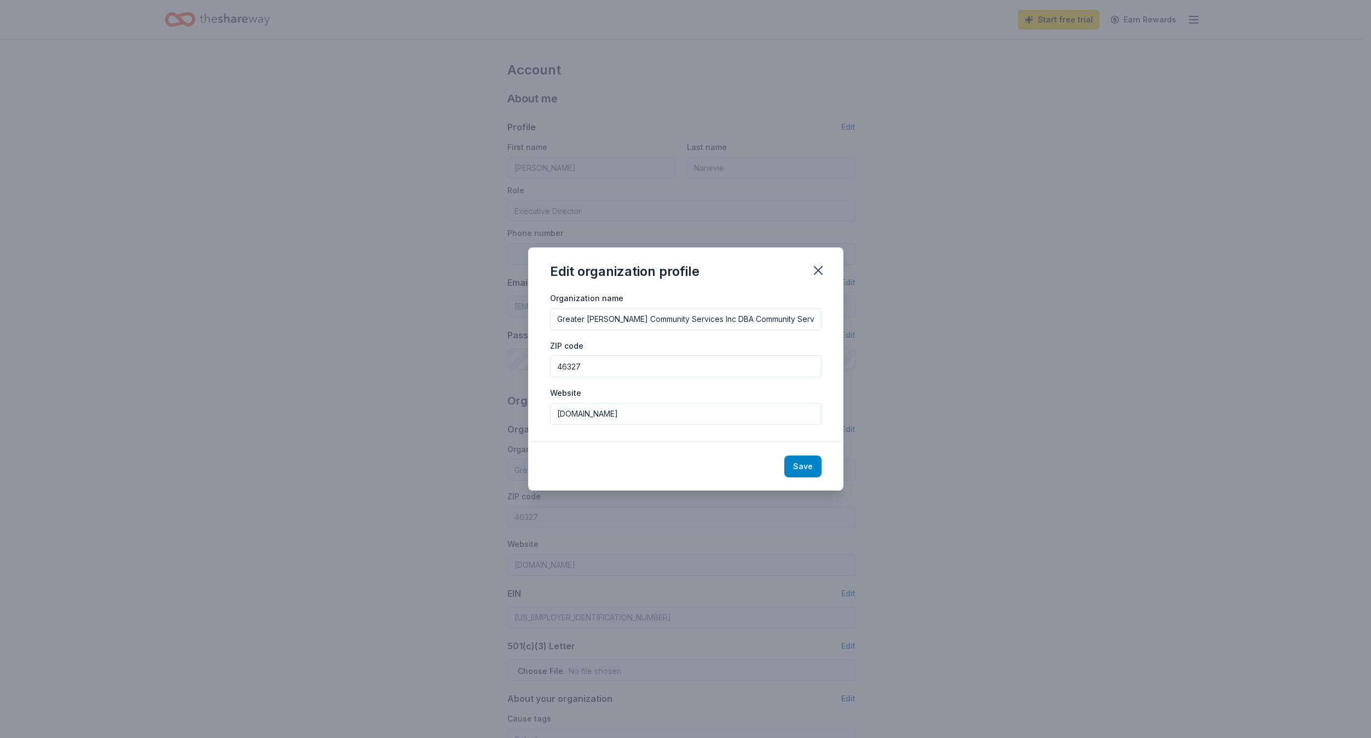
click at [801, 467] on button "Save" at bounding box center [802, 466] width 37 height 22
type input "Greater Hammond Community Services Inc DBA Community Services of Northwest Indi…"
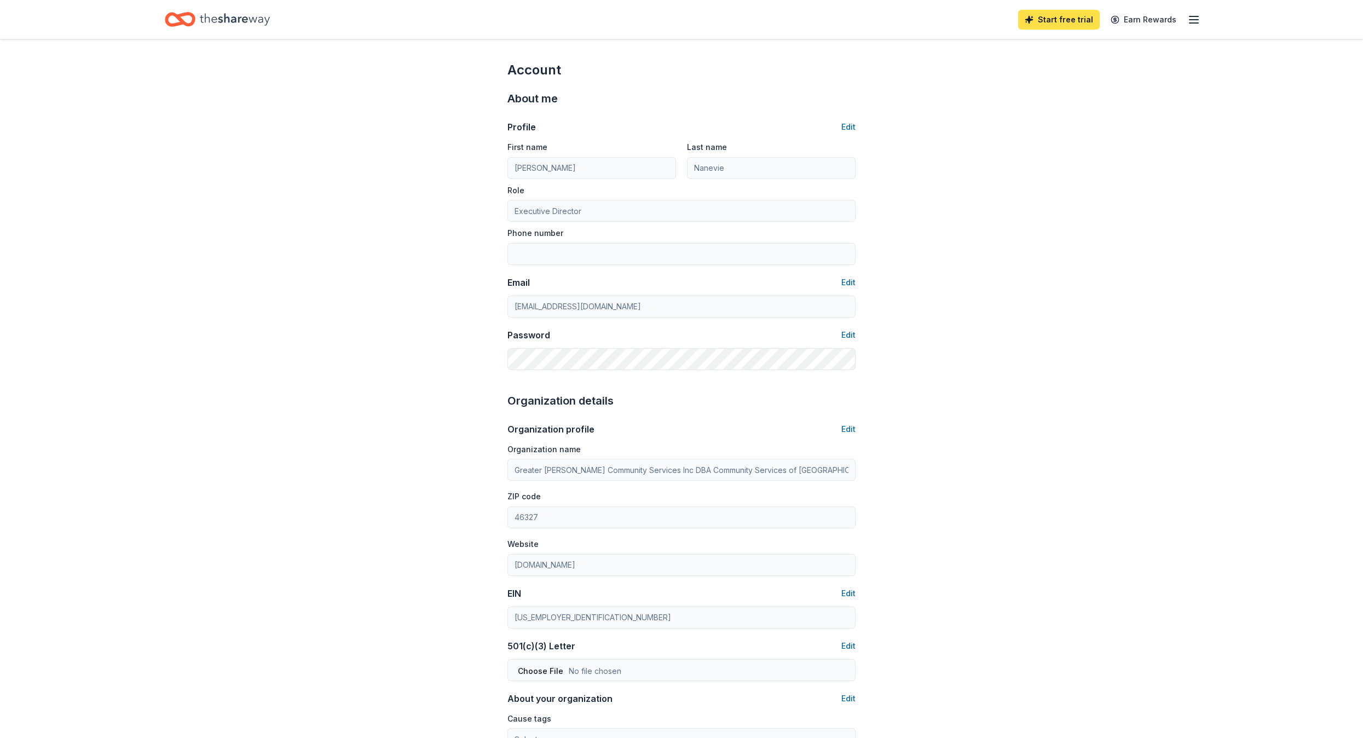
click at [1060, 22] on link "Start free trial" at bounding box center [1059, 20] width 82 height 20
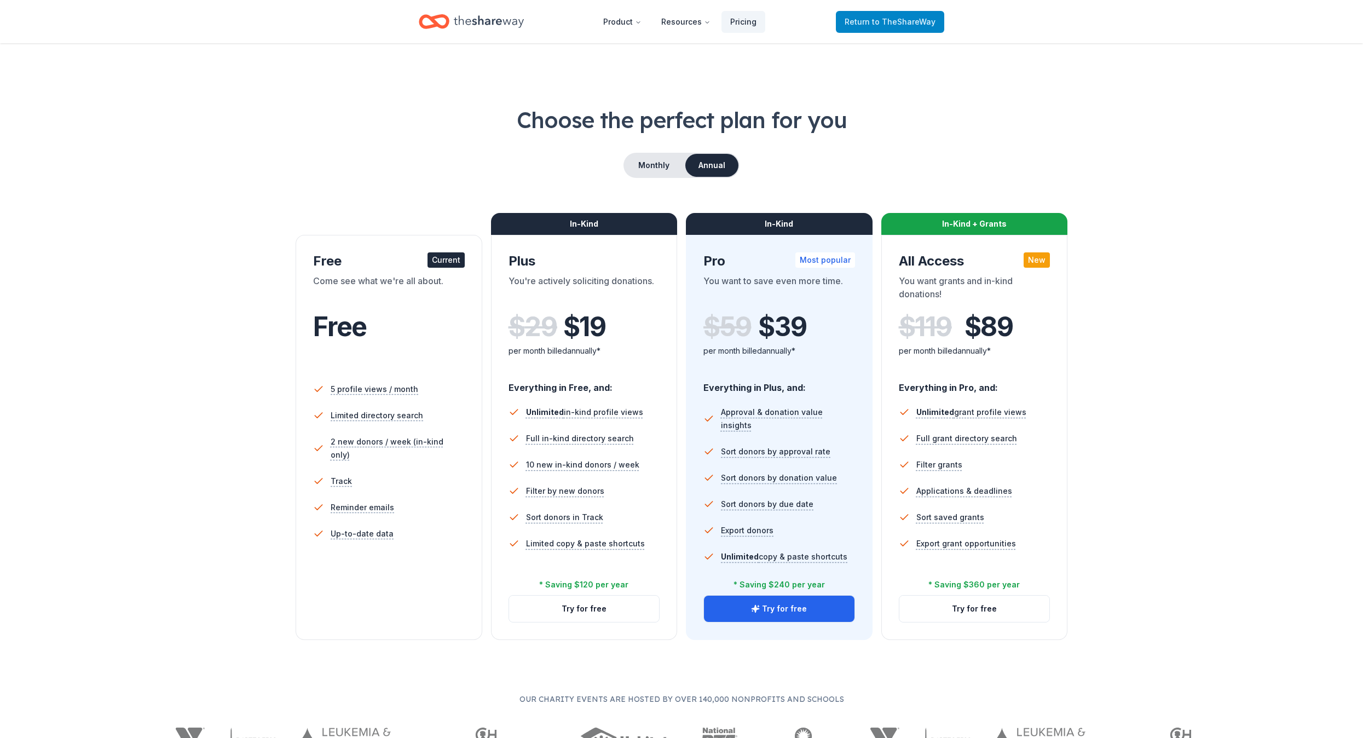
click at [883, 19] on span "to TheShareWay" at bounding box center [903, 21] width 63 height 9
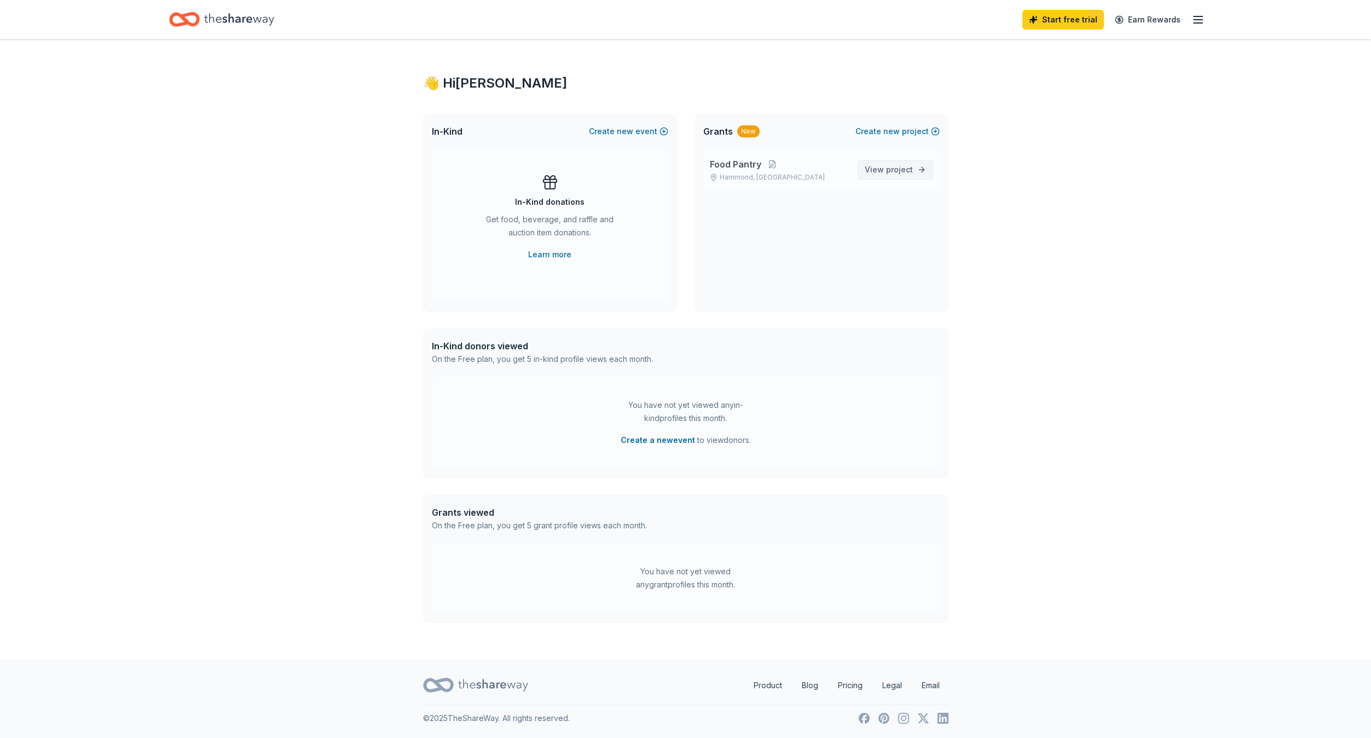
click at [907, 169] on span "project" at bounding box center [899, 169] width 27 height 9
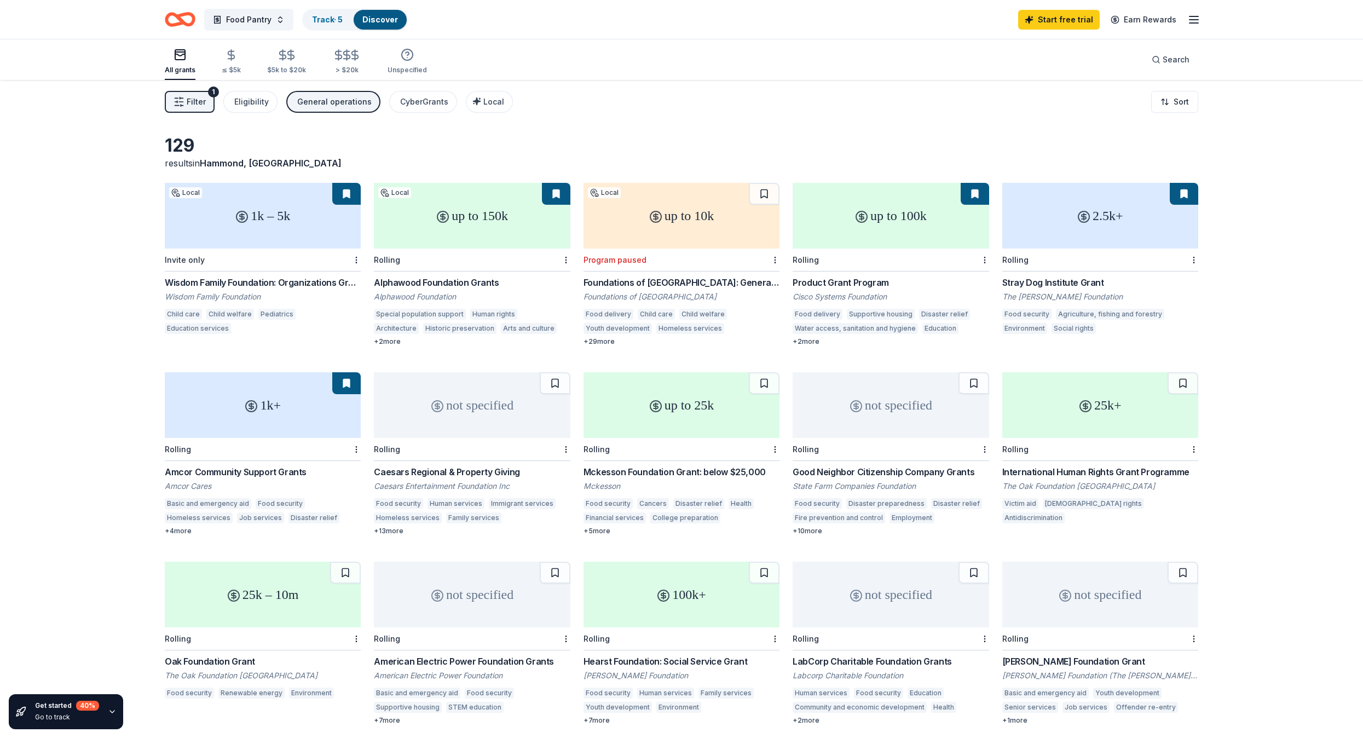
click at [865, 280] on div "Product Grant Program" at bounding box center [890, 282] width 196 height 13
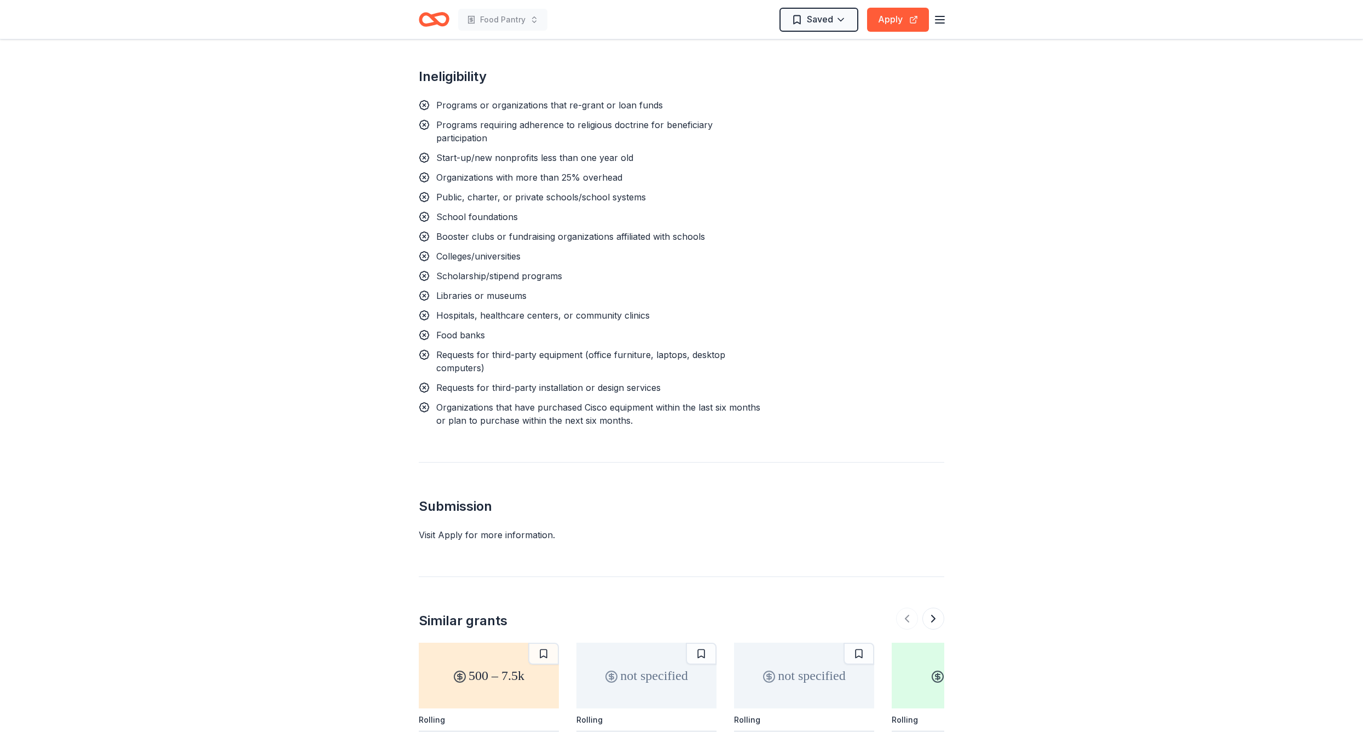
scroll to position [1169, 0]
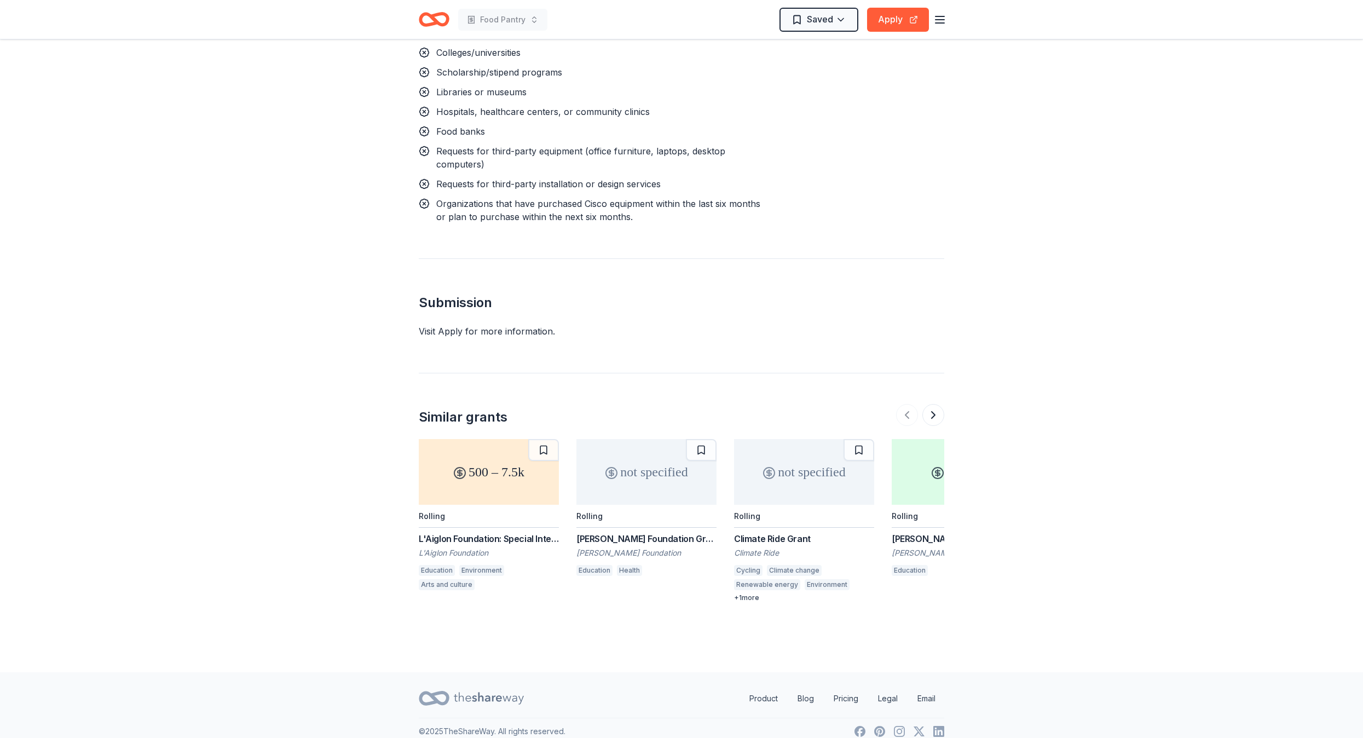
click at [480, 458] on div "500 – 7.5k" at bounding box center [489, 472] width 140 height 66
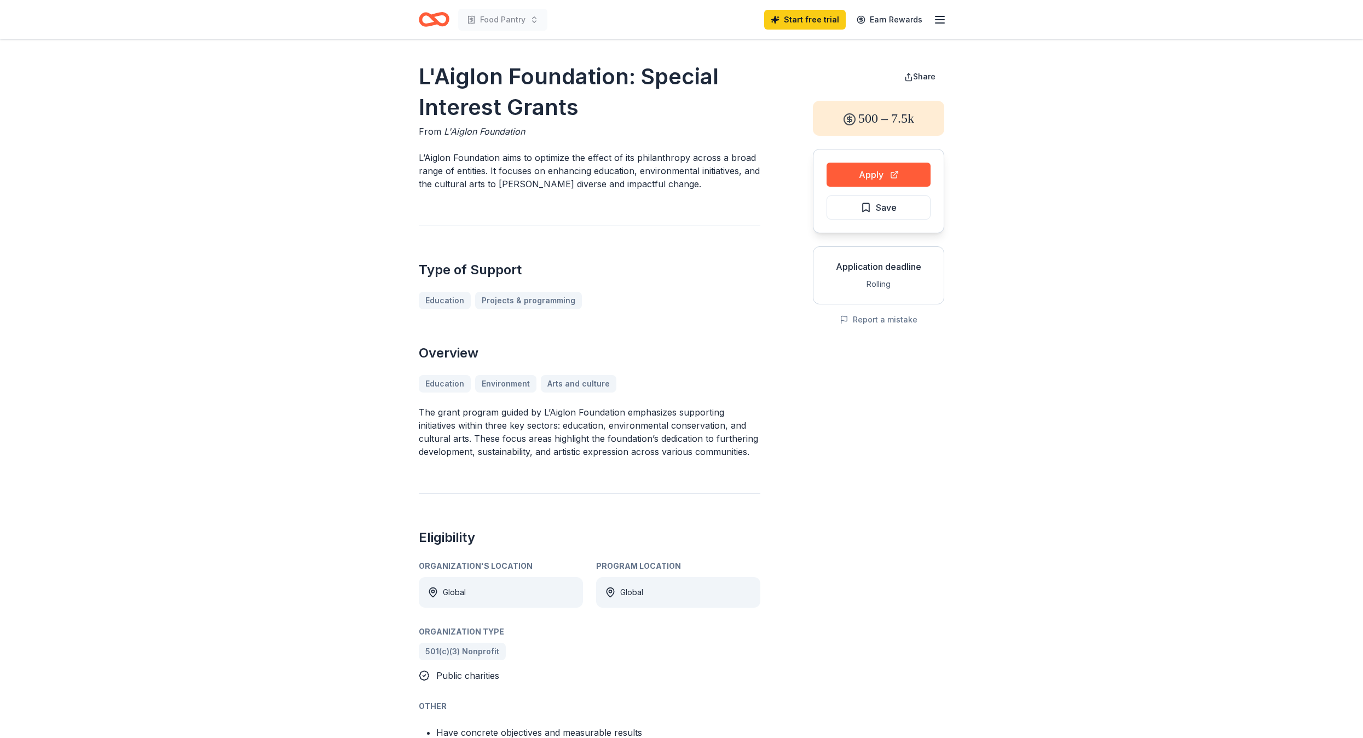
click at [935, 21] on icon "button" at bounding box center [939, 19] width 13 height 13
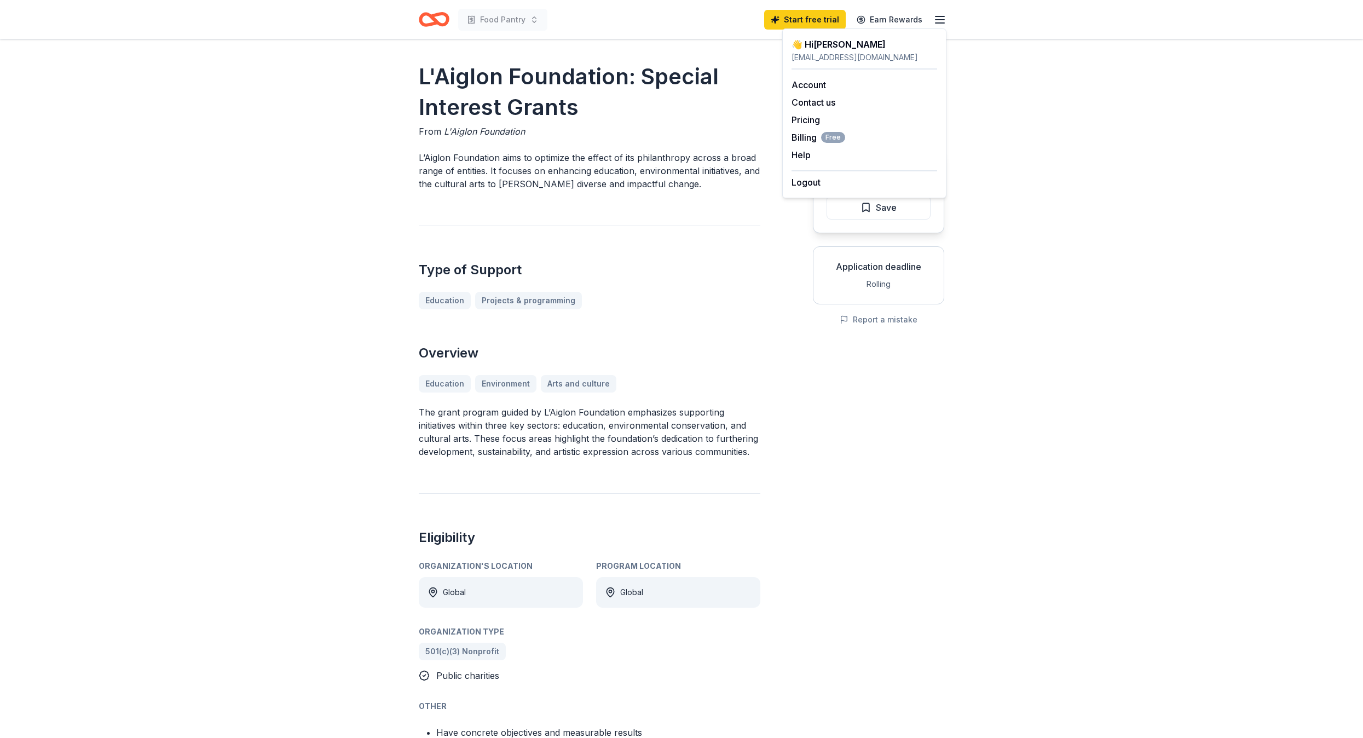
click at [1077, 171] on div "L'Aiglon Foundation: Special Interest Grants From L'Aiglon Foundation L’Aiglon …" at bounding box center [681, 706] width 1363 height 1335
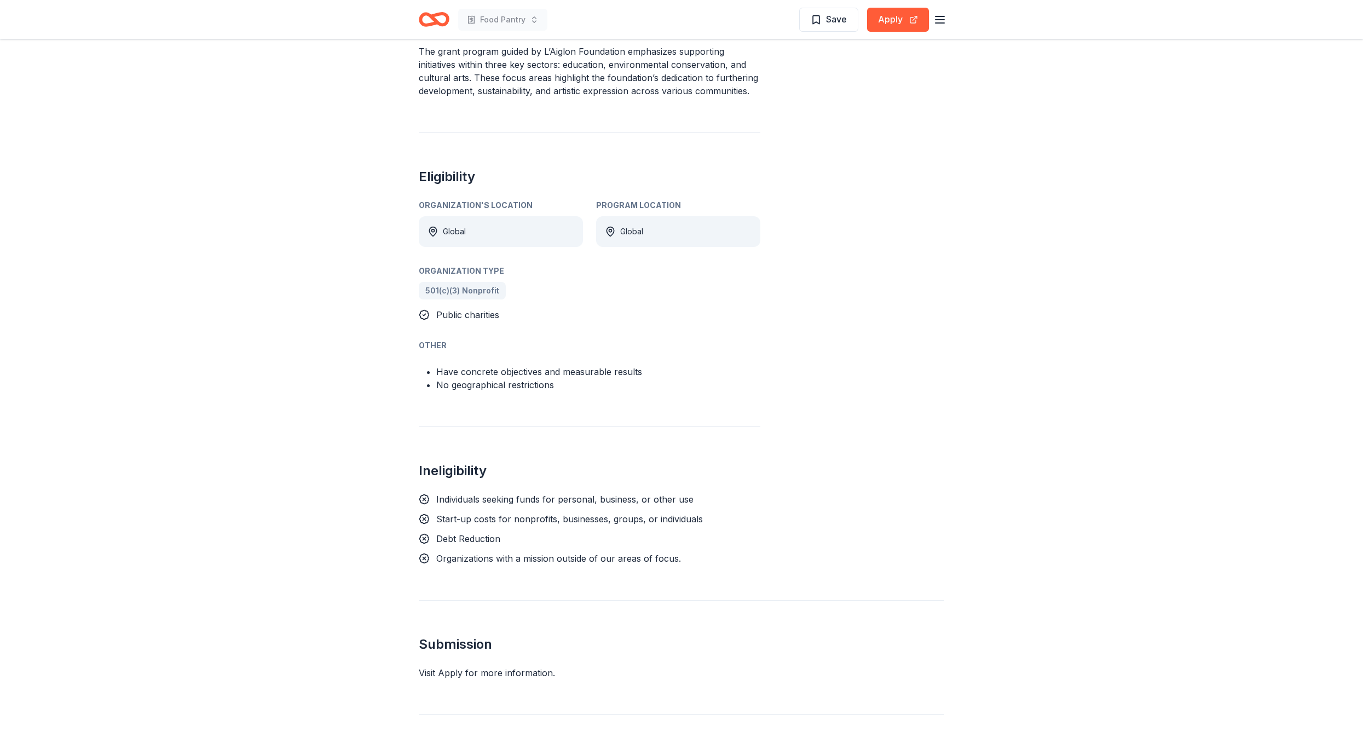
scroll to position [715, 0]
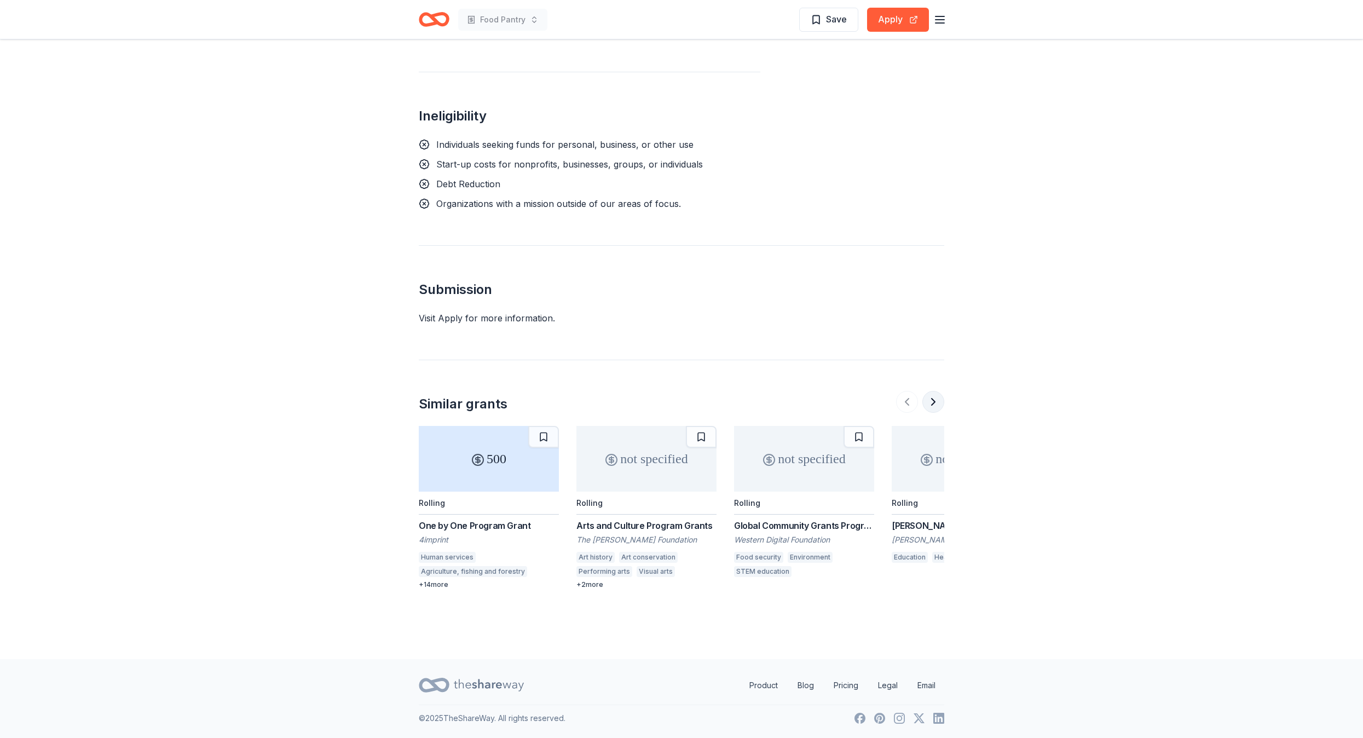
click at [936, 399] on button at bounding box center [933, 402] width 22 height 22
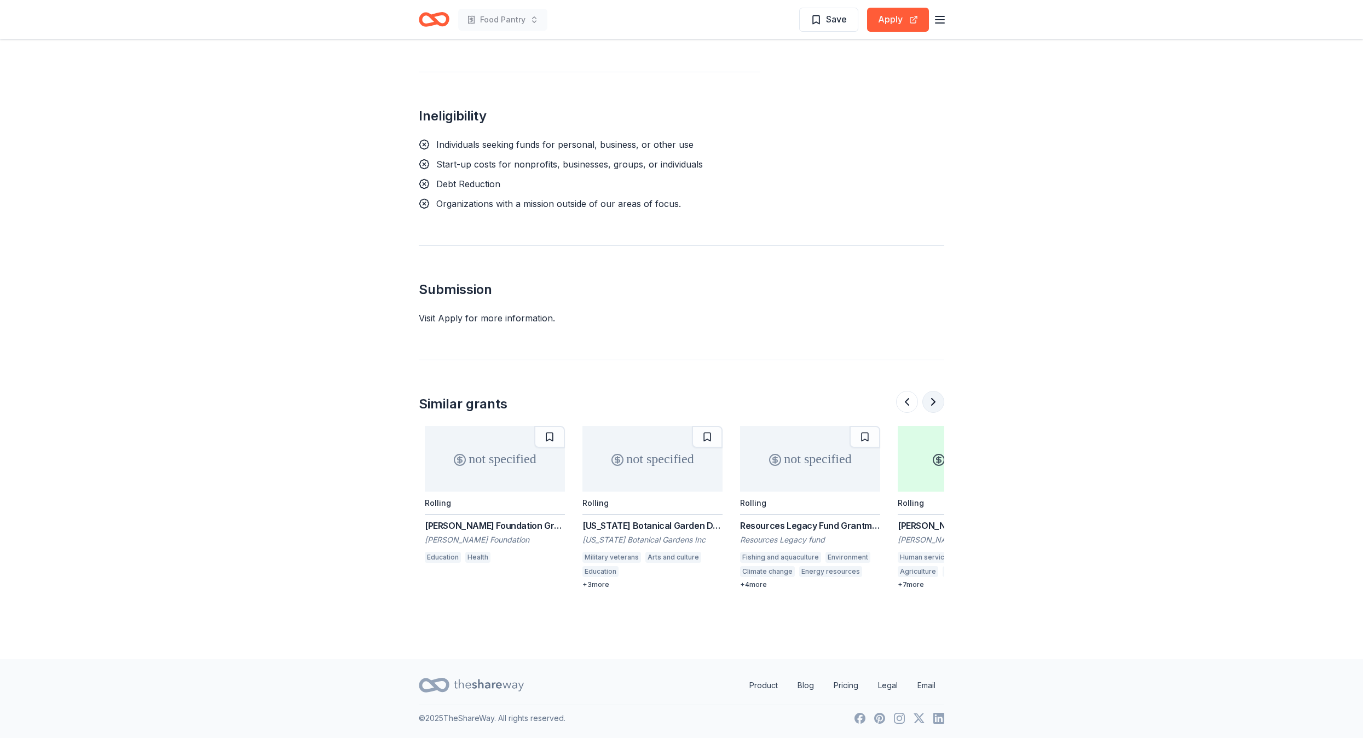
scroll to position [0, 473]
click at [936, 399] on button at bounding box center [933, 402] width 22 height 22
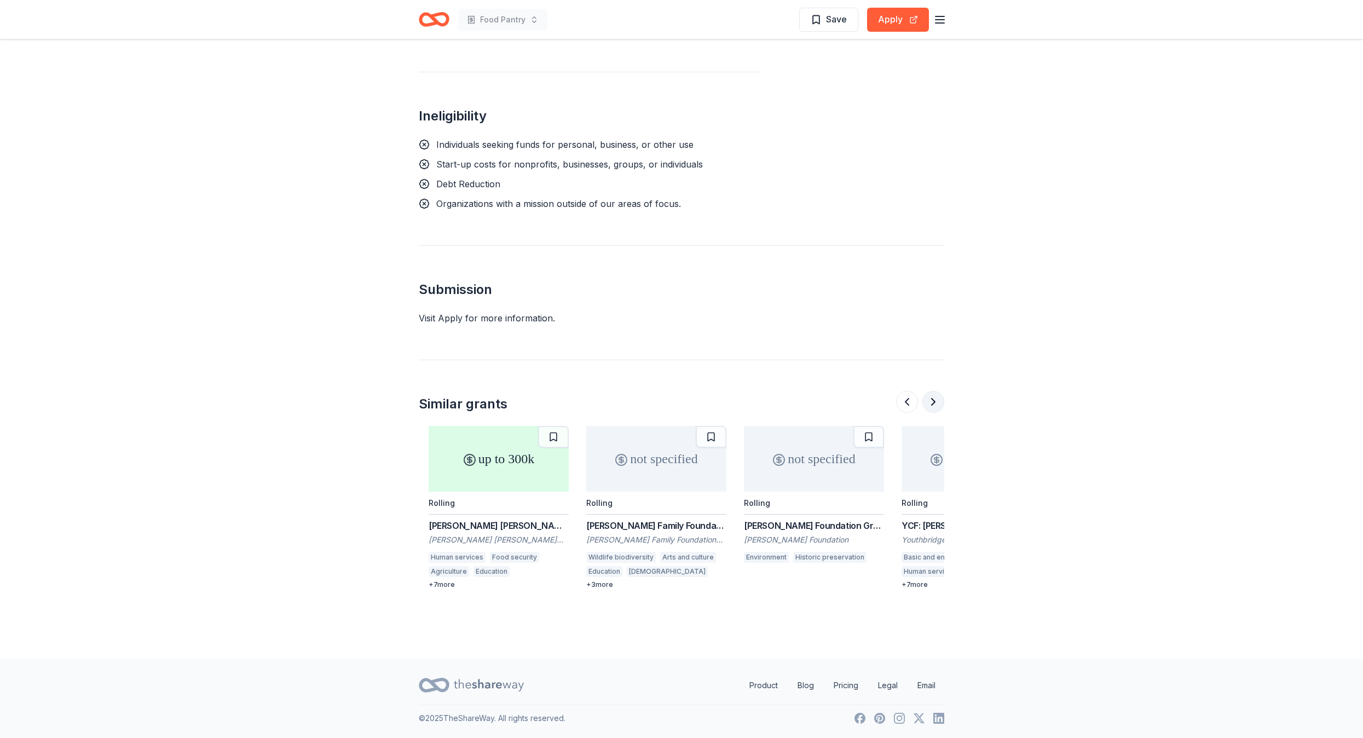
scroll to position [0, 946]
click at [936, 399] on button at bounding box center [933, 402] width 22 height 22
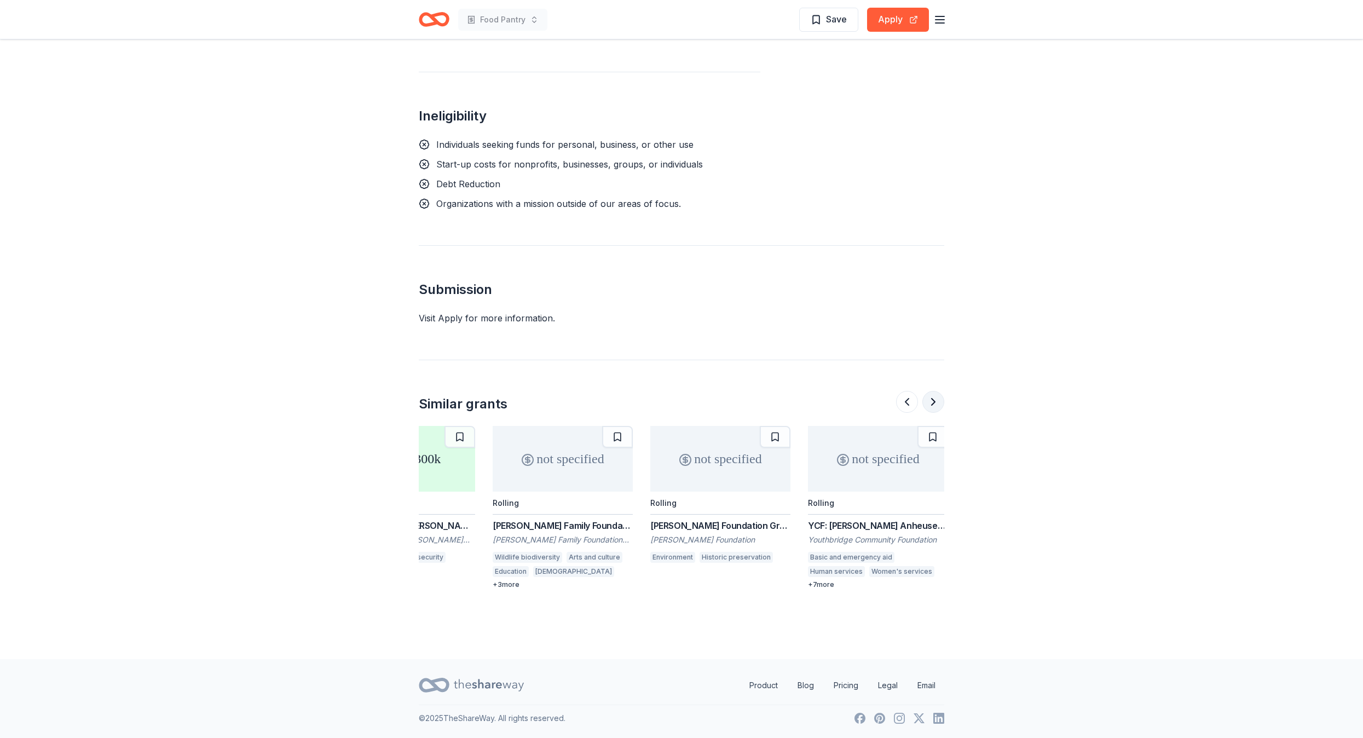
scroll to position [0, 1033]
click at [936, 399] on div at bounding box center [920, 402] width 48 height 22
click at [720, 527] on div "Daniel K. Thorne Foundation Grants" at bounding box center [716, 525] width 140 height 13
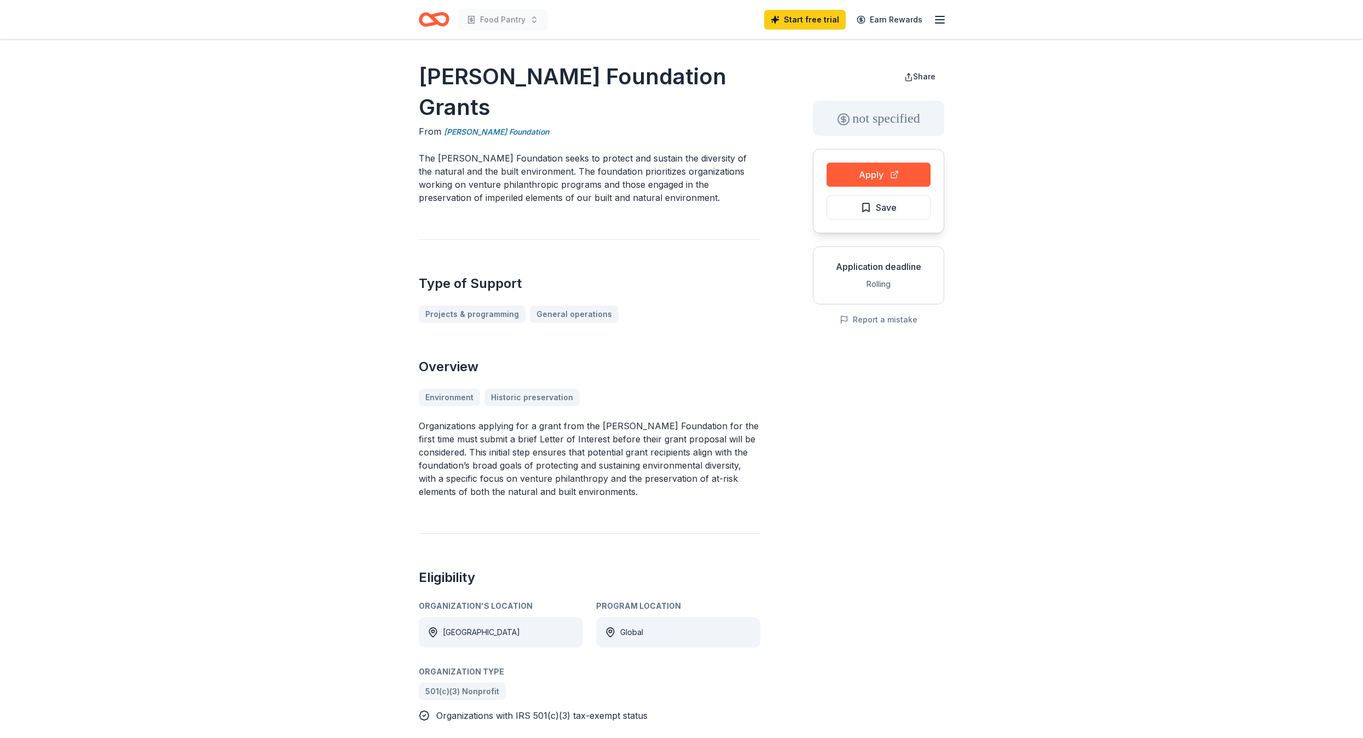
click at [444, 20] on icon "Home" at bounding box center [434, 20] width 31 height 26
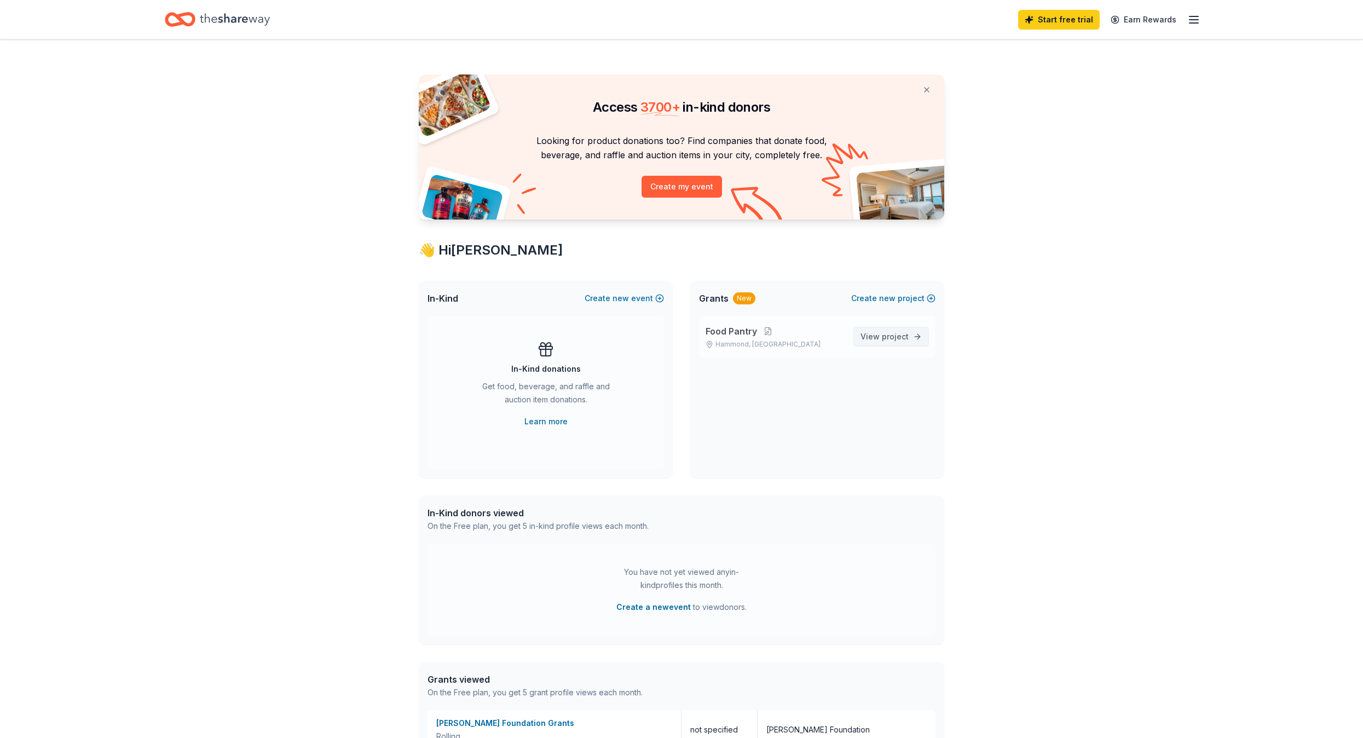
click at [874, 332] on span "View project" at bounding box center [884, 336] width 48 height 13
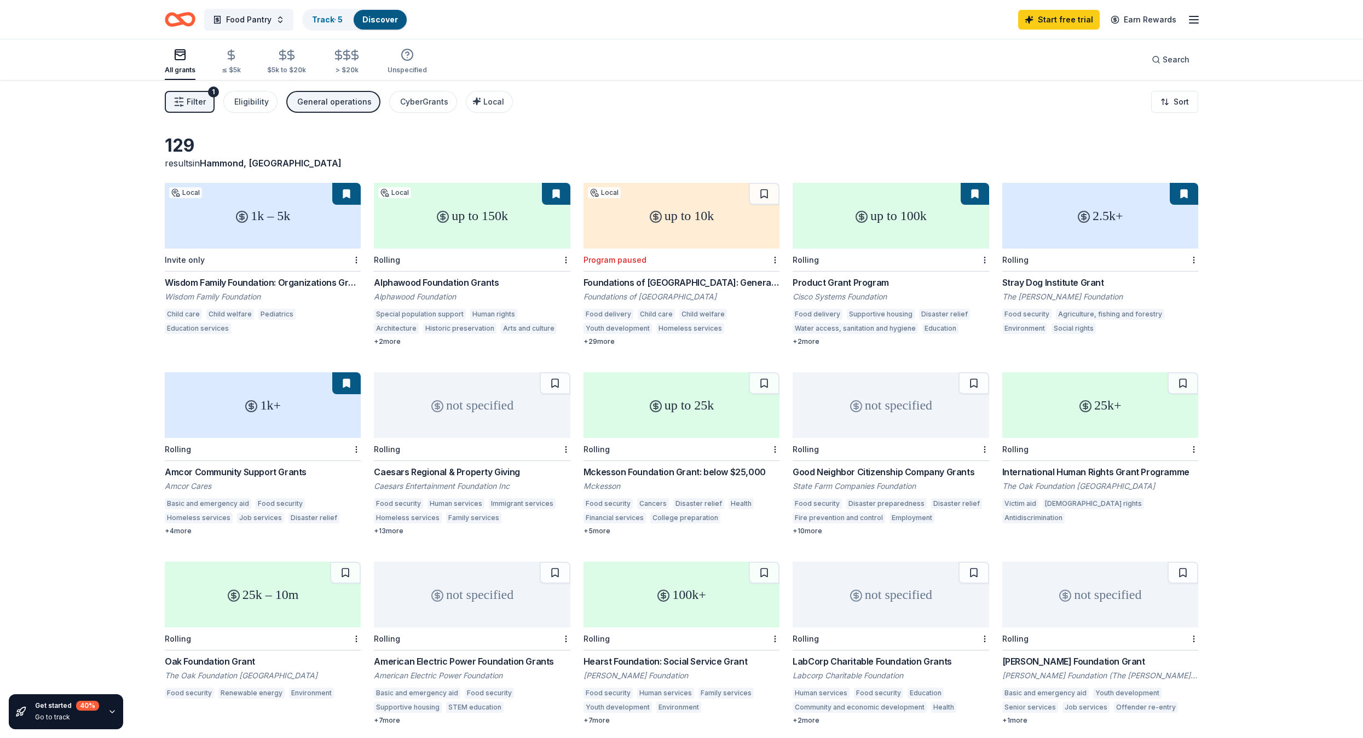
click at [199, 106] on span "Filter" at bounding box center [196, 101] width 19 height 13
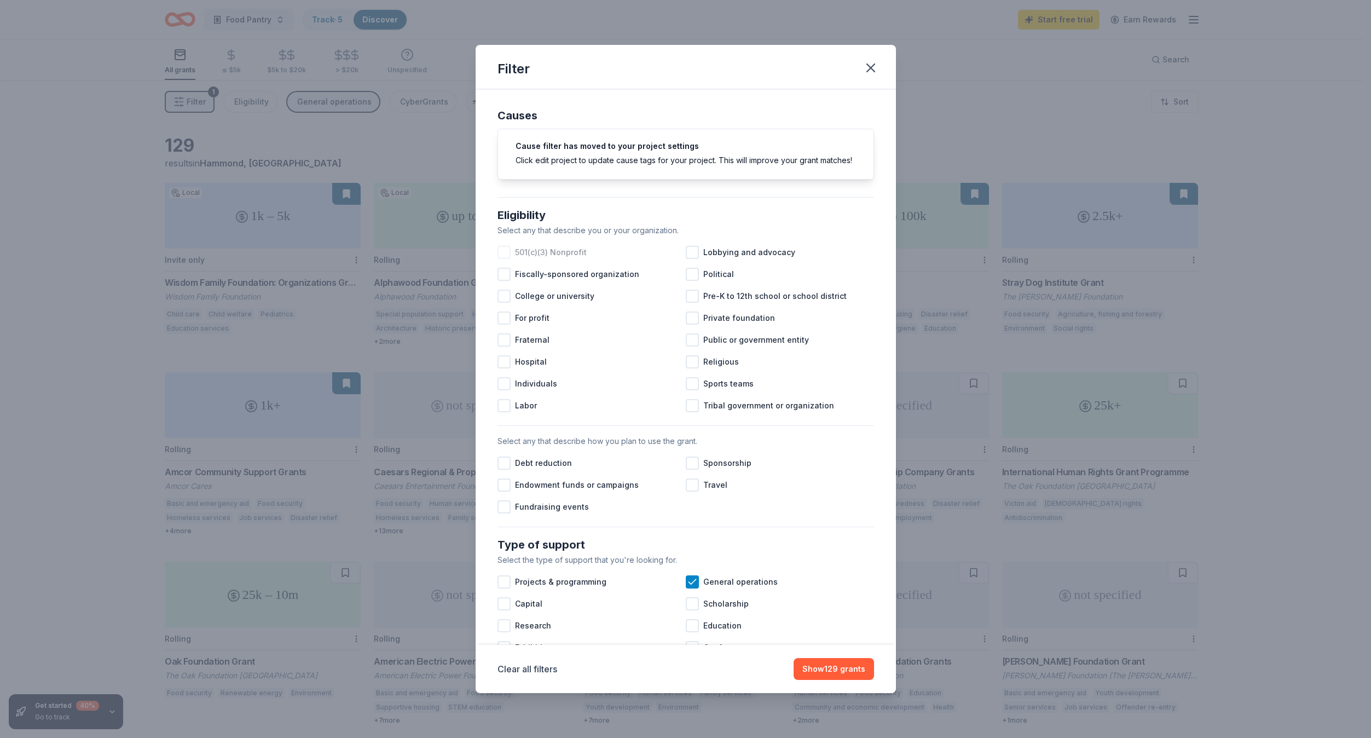
click at [511, 263] on div "501(c)(3) Nonprofit" at bounding box center [591, 252] width 188 height 22
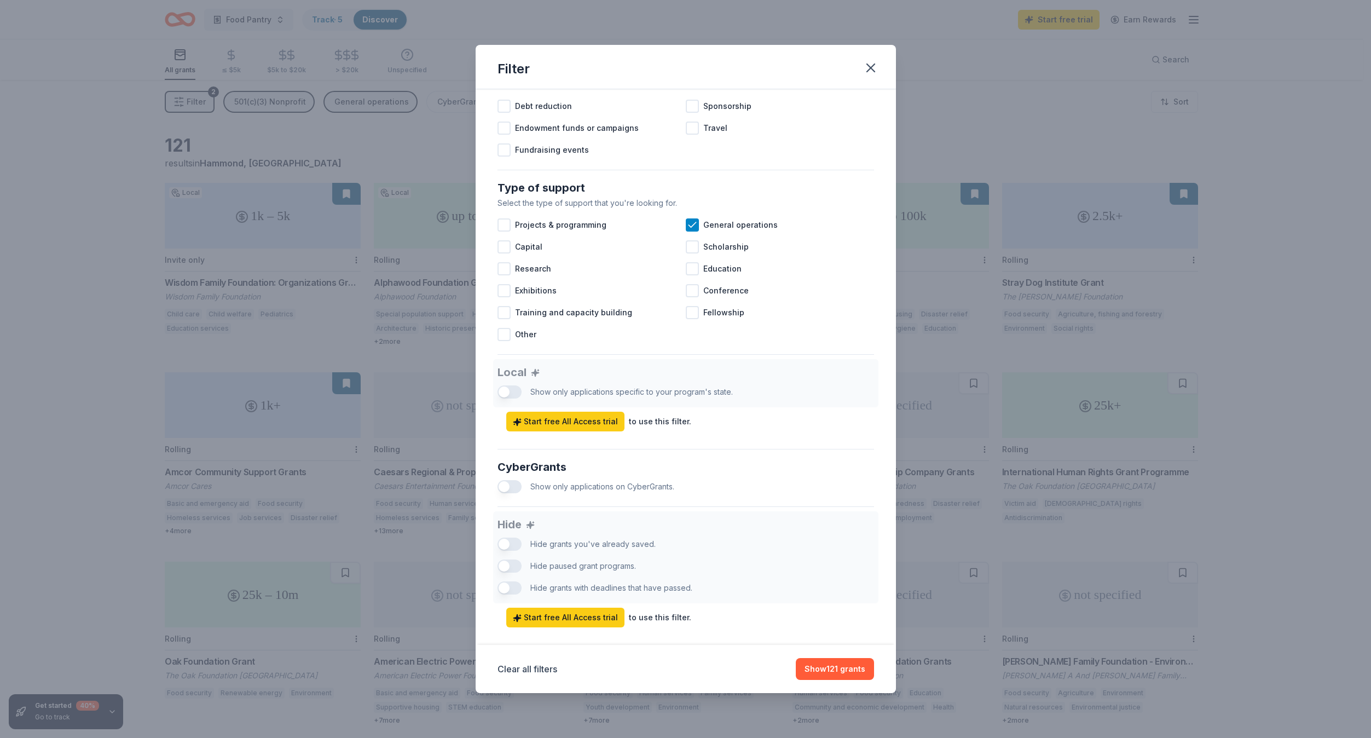
scroll to position [362, 0]
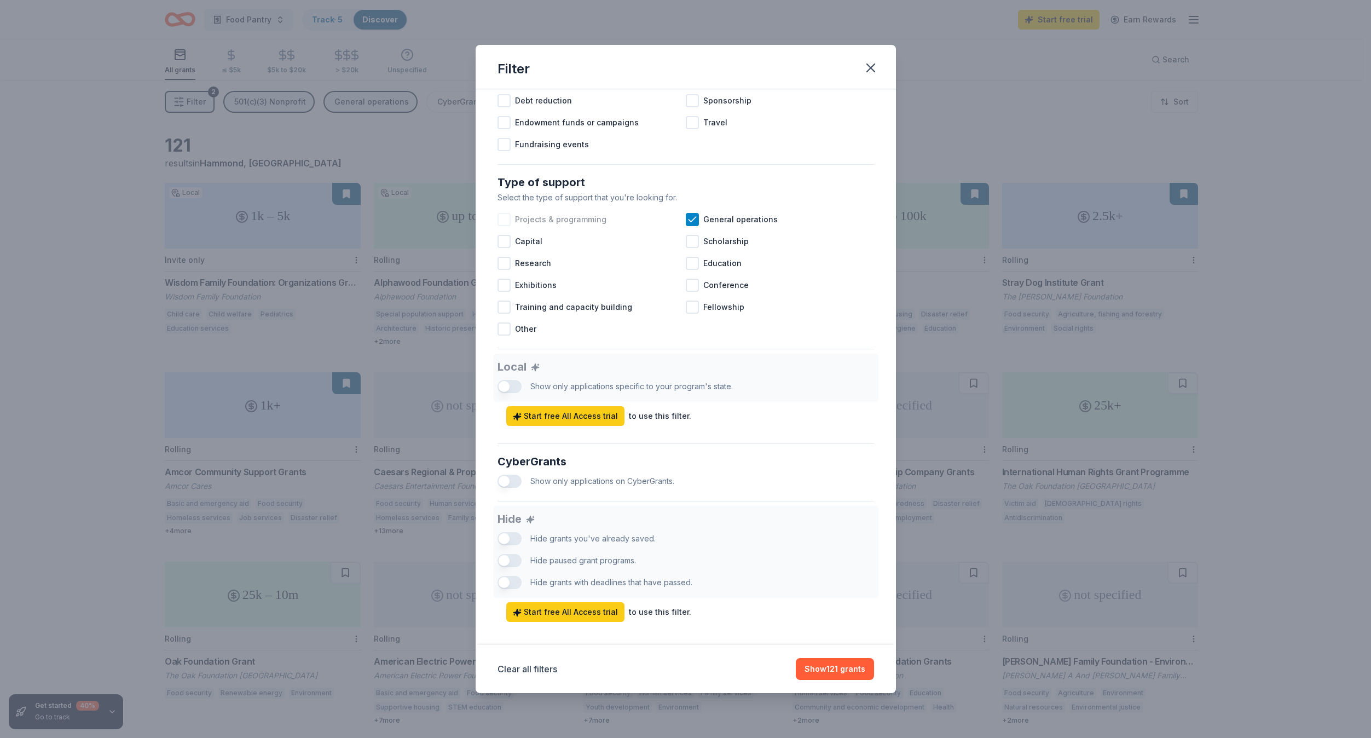
click at [505, 226] on div at bounding box center [503, 219] width 13 height 13
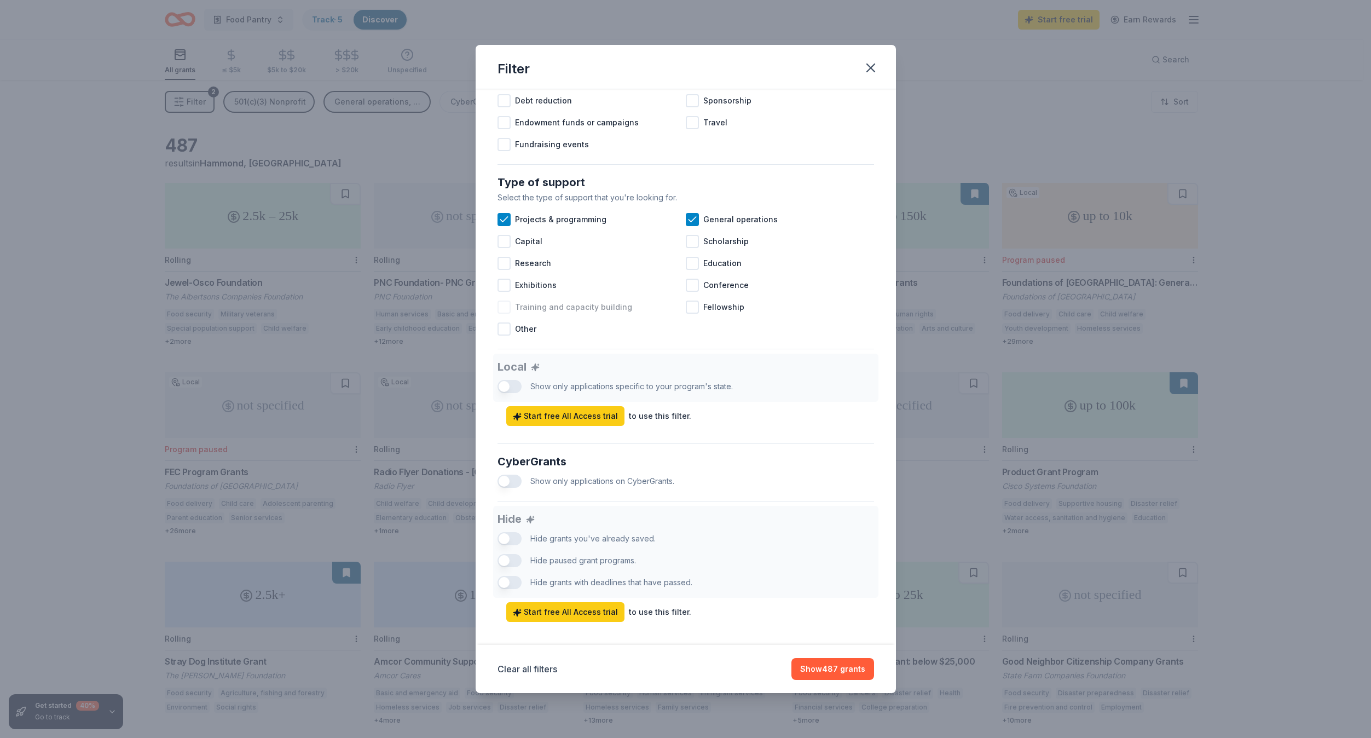
click at [503, 314] on div at bounding box center [503, 306] width 13 height 13
click at [515, 395] on div "Local Show only applications specific to your program's state. Start free All A…" at bounding box center [685, 390] width 376 height 72
click at [515, 396] on div "Local Show only applications specific to your program's state. Start free All A…" at bounding box center [685, 390] width 376 height 72
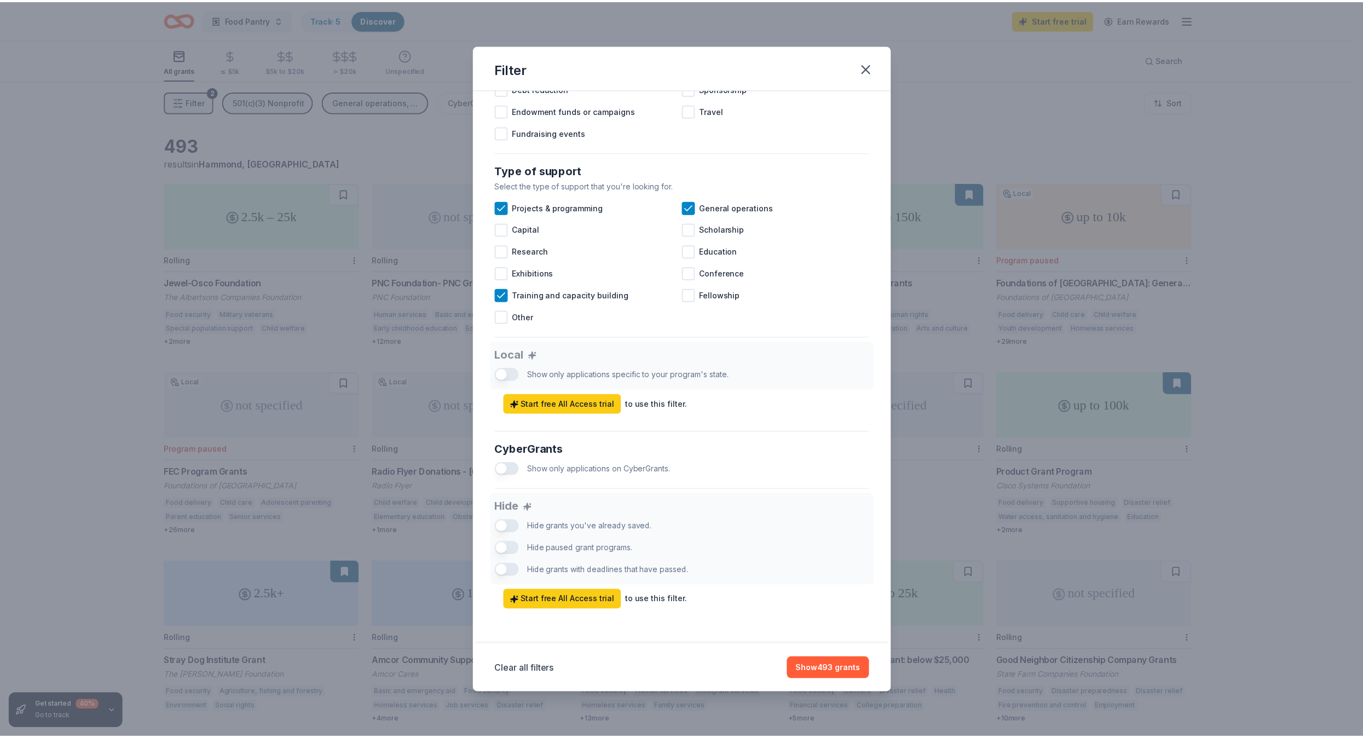
scroll to position [386, 0]
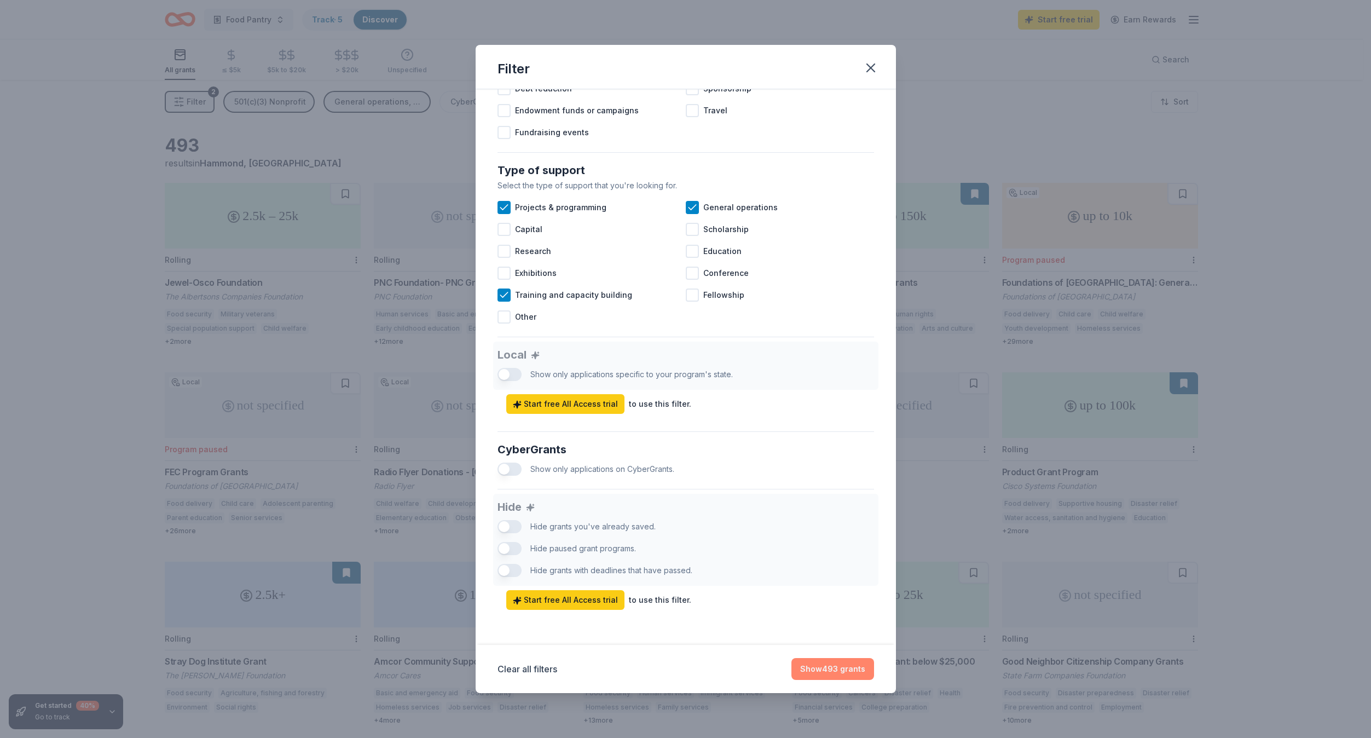
click at [837, 677] on button "Show 493 grants" at bounding box center [832, 669] width 83 height 22
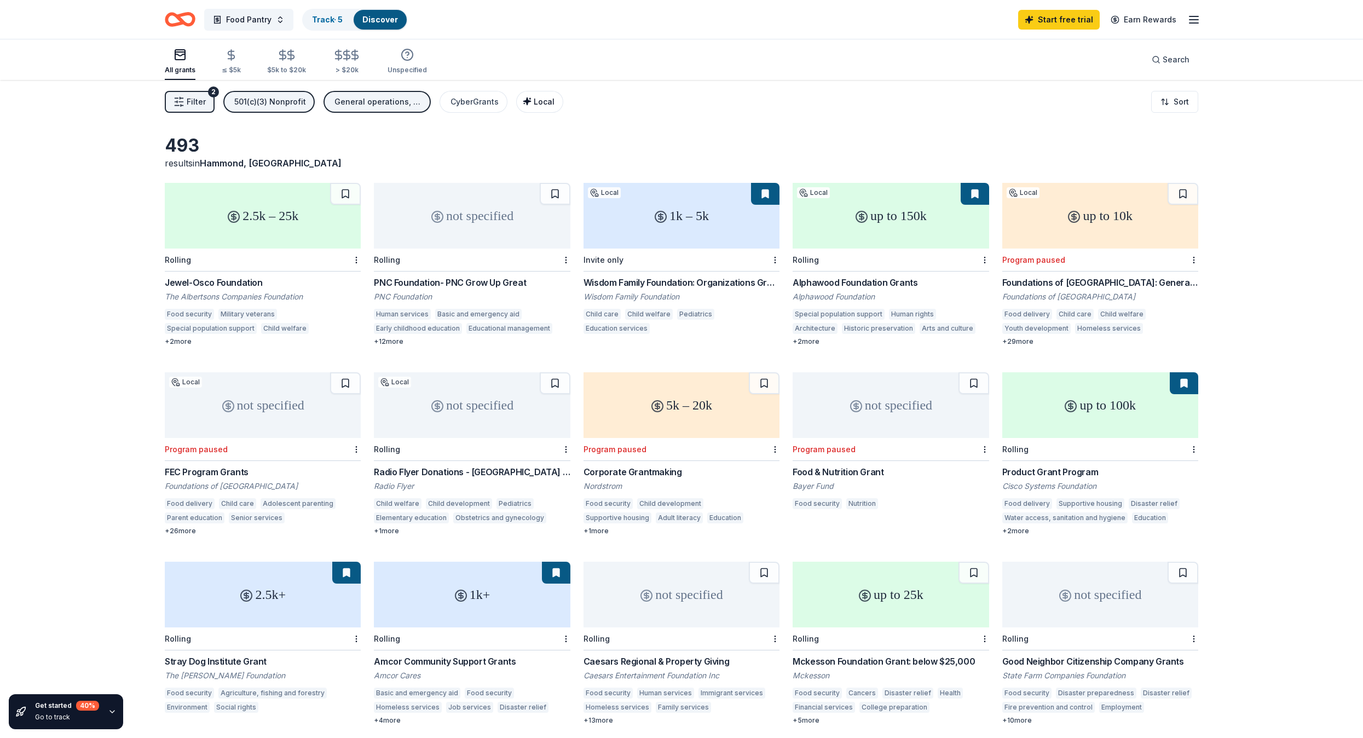
click at [543, 101] on span "Local" at bounding box center [544, 101] width 21 height 9
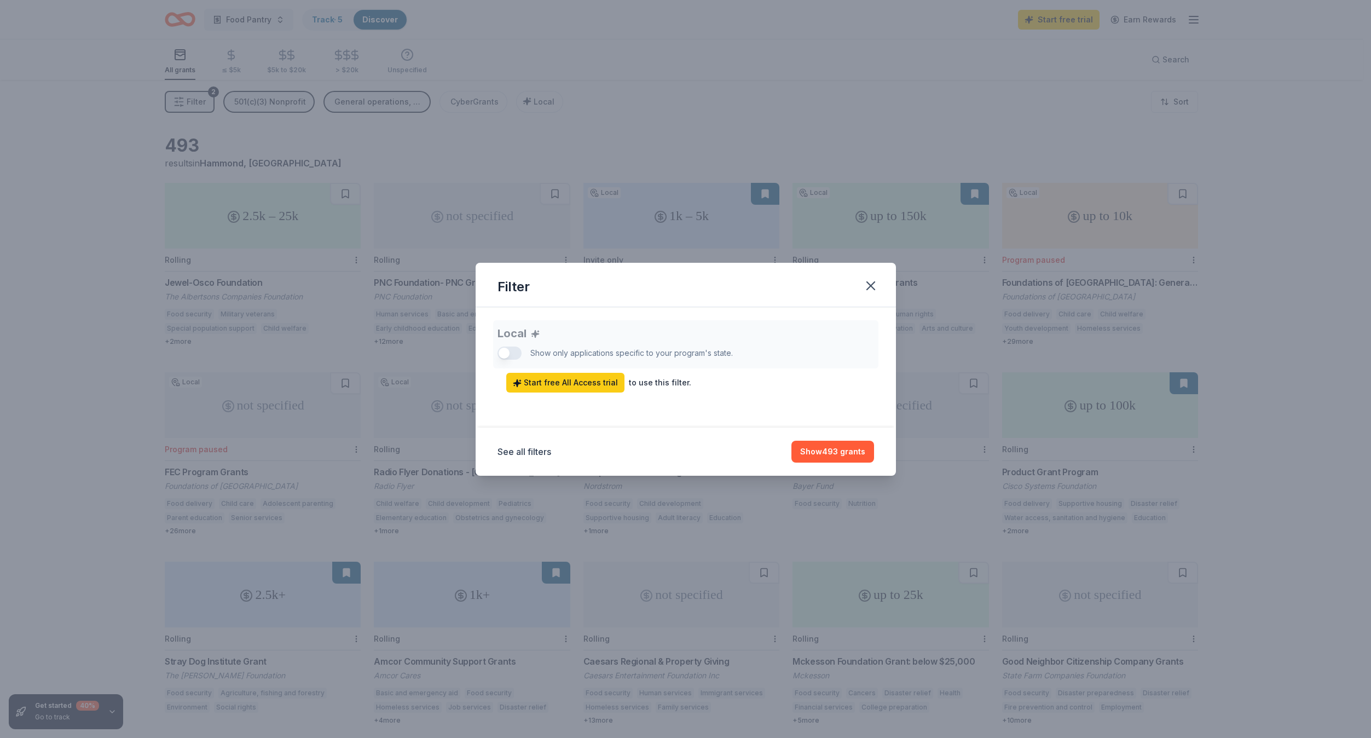
click at [680, 100] on div "Filter Local Show only applications specific to your program's state. Start fre…" at bounding box center [685, 369] width 1371 height 738
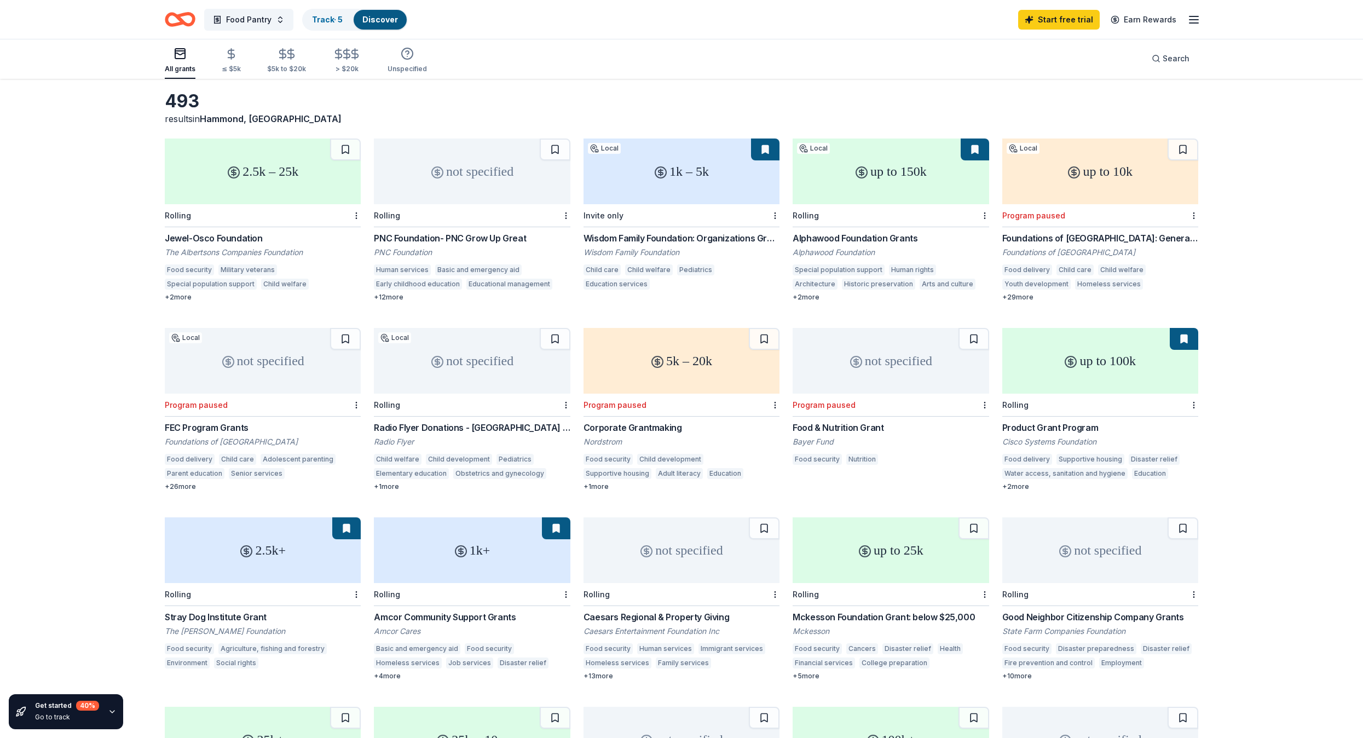
scroll to position [47, 0]
click at [211, 233] on div "Jewel-Osco Foundation" at bounding box center [263, 235] width 196 height 13
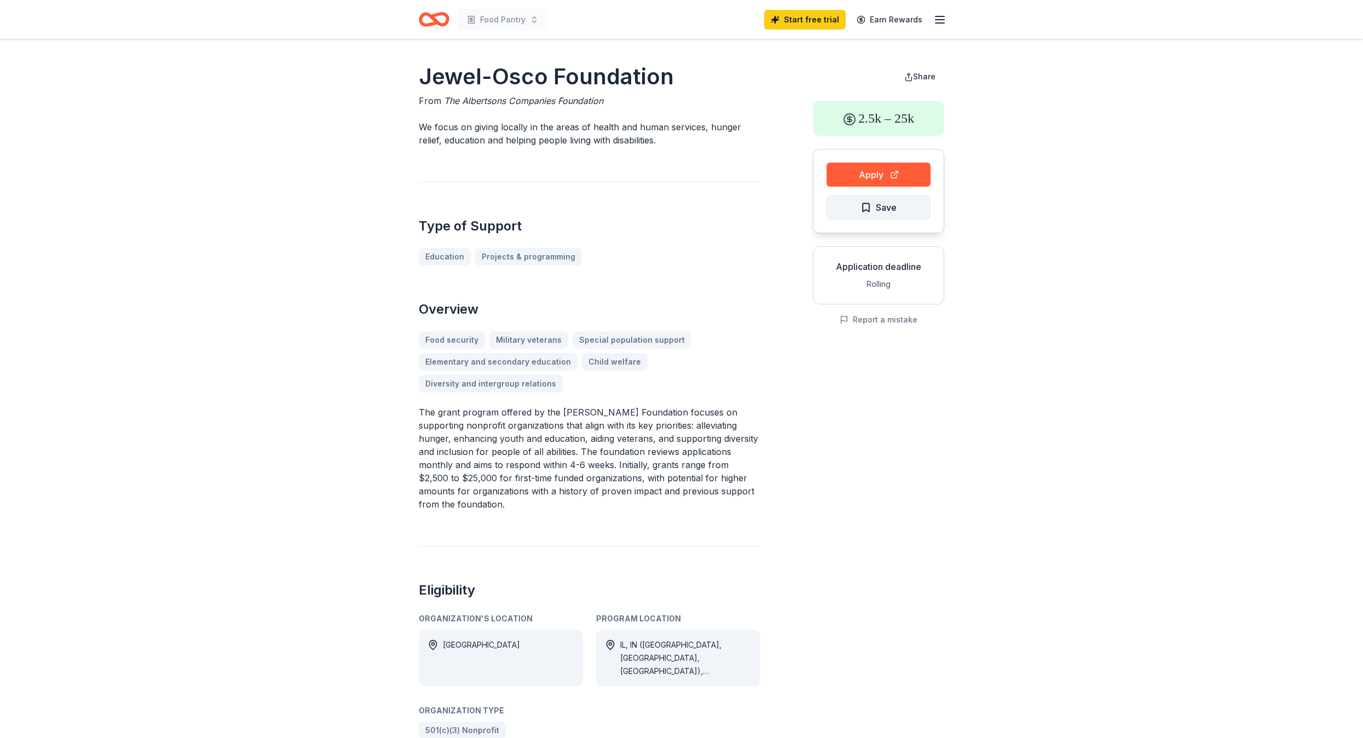
click at [865, 210] on span "Save" at bounding box center [878, 207] width 36 height 14
click at [435, 20] on icon "Home" at bounding box center [439, 19] width 17 height 11
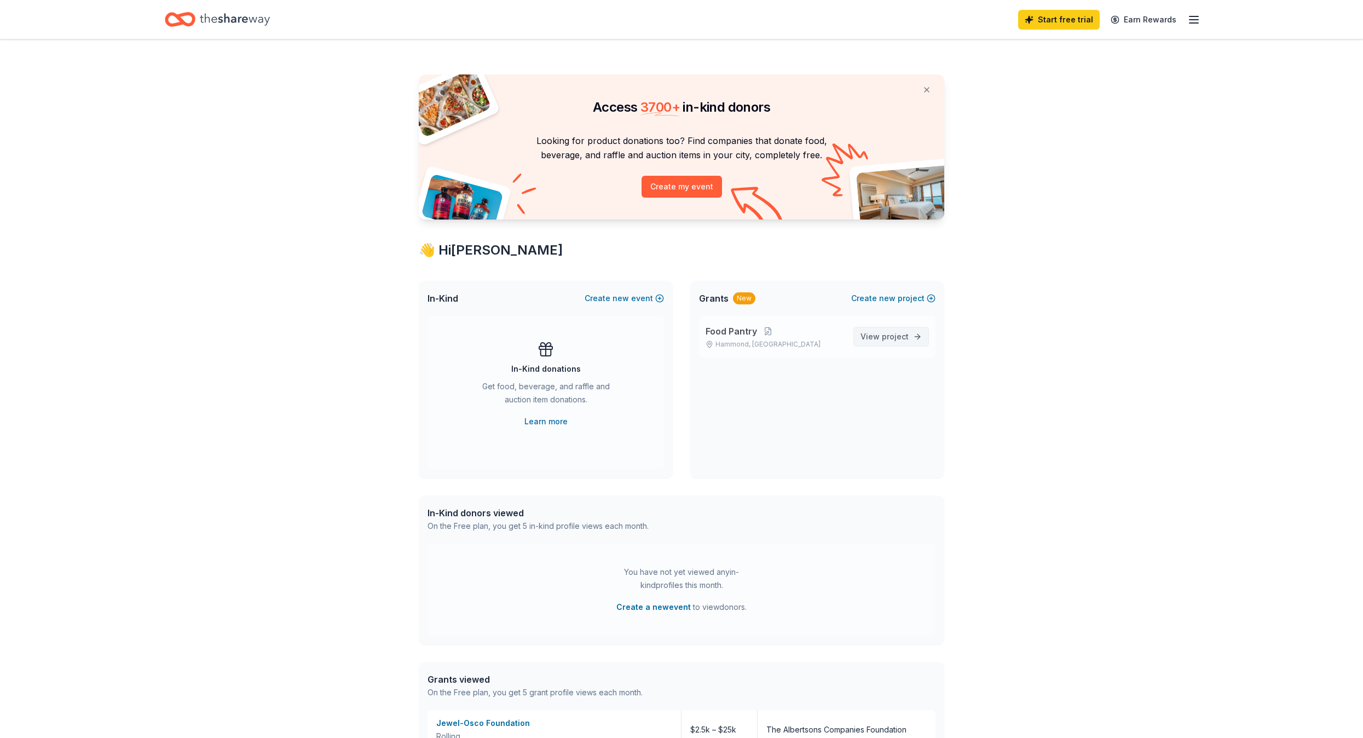
click at [902, 338] on span "project" at bounding box center [895, 336] width 27 height 9
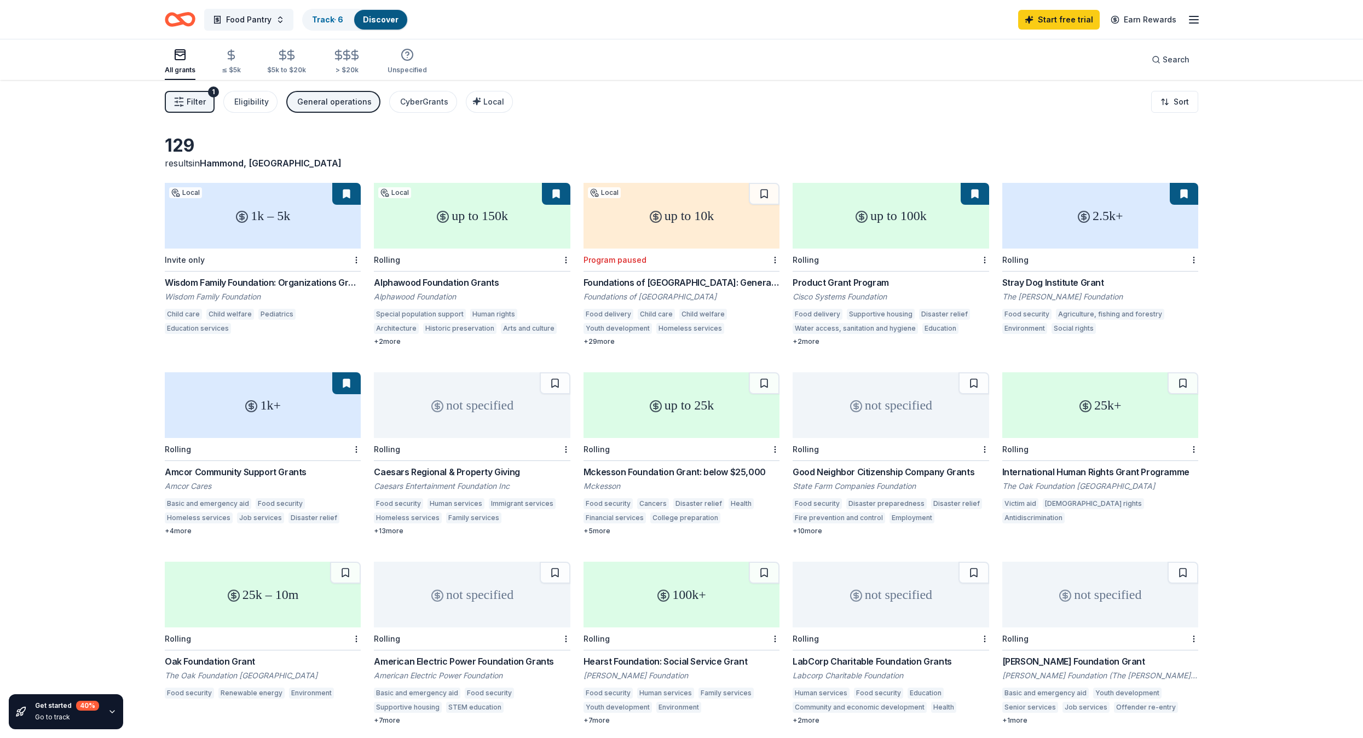
click at [192, 105] on span "Filter" at bounding box center [196, 101] width 19 height 13
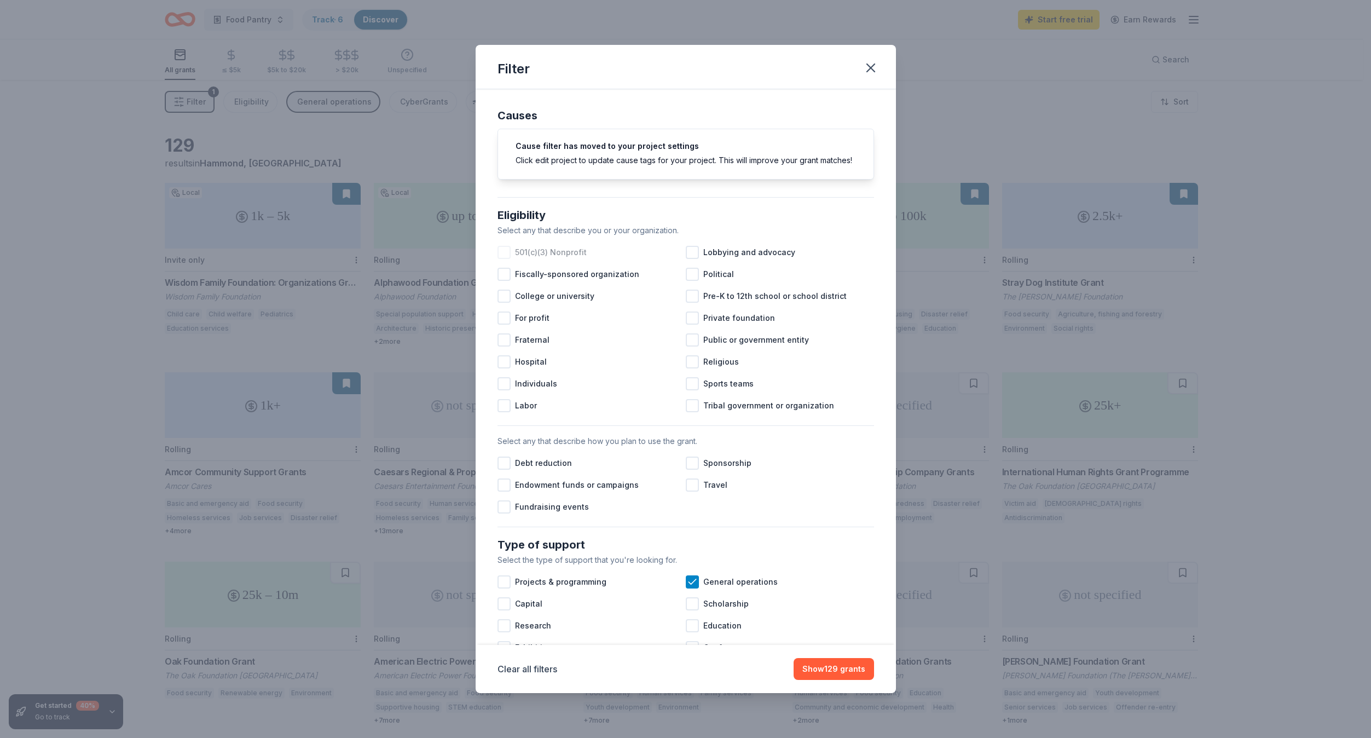
click at [505, 259] on div at bounding box center [503, 252] width 13 height 13
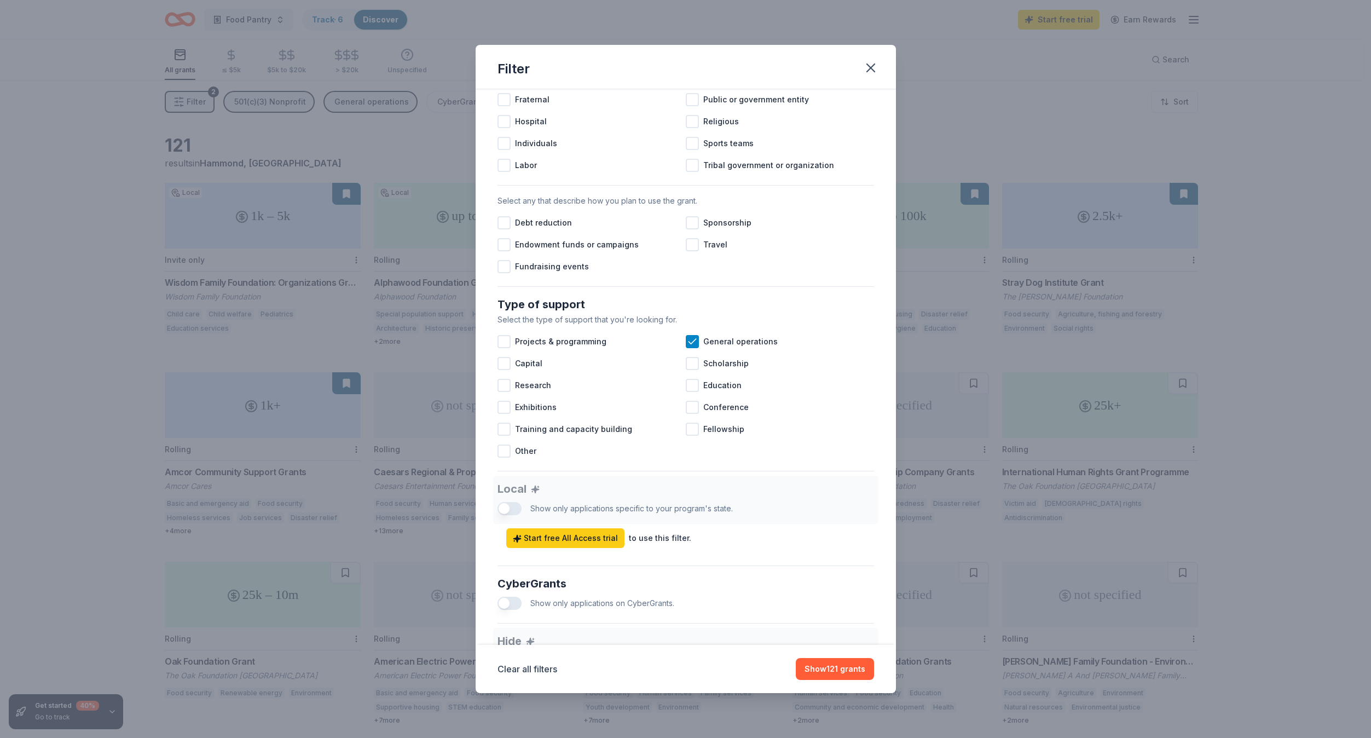
scroll to position [246, 0]
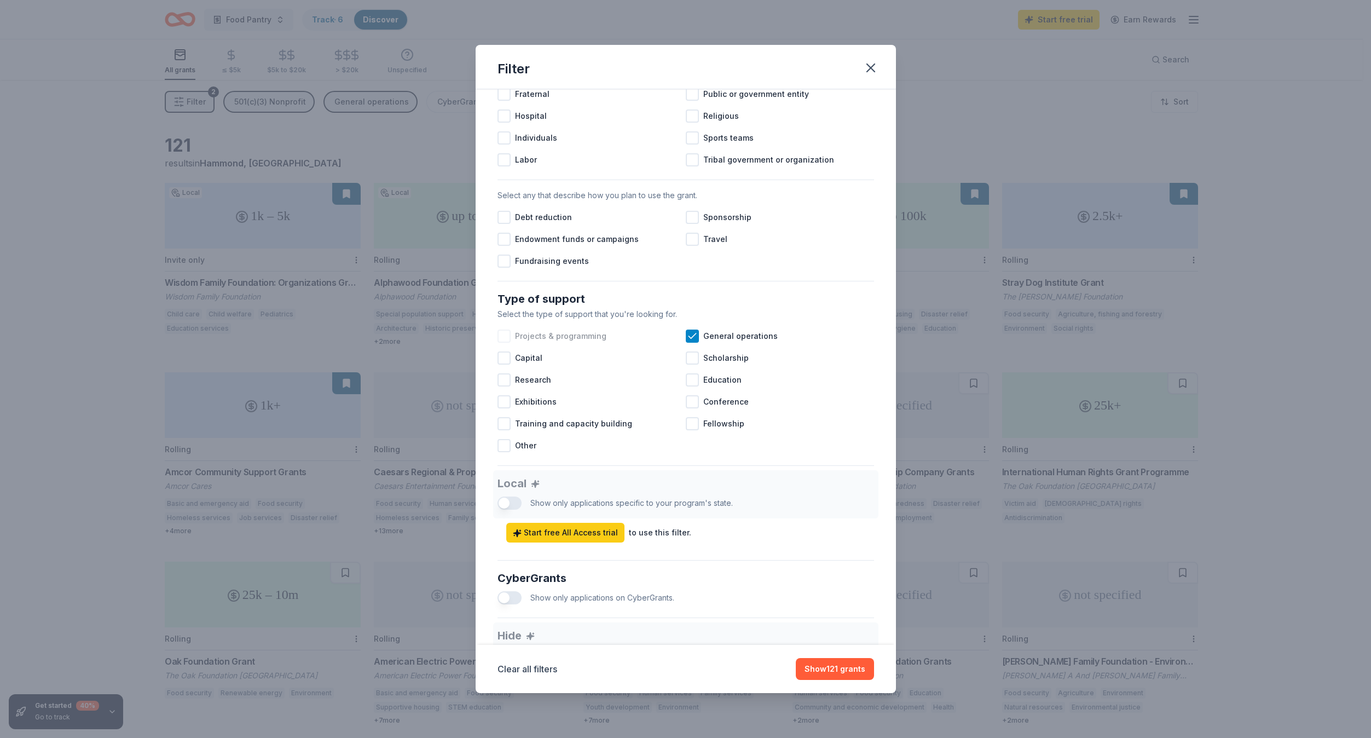
click at [505, 343] on div at bounding box center [503, 335] width 13 height 13
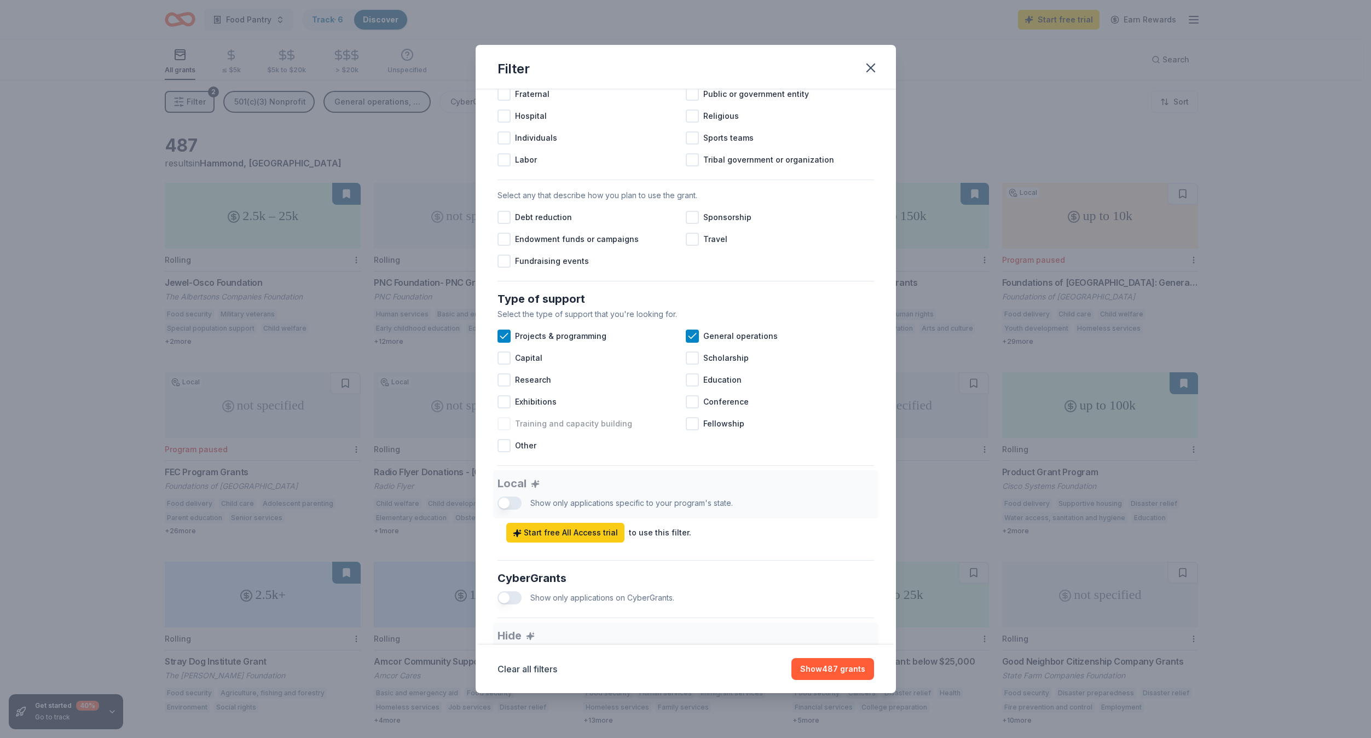
click at [506, 430] on div at bounding box center [503, 423] width 13 height 13
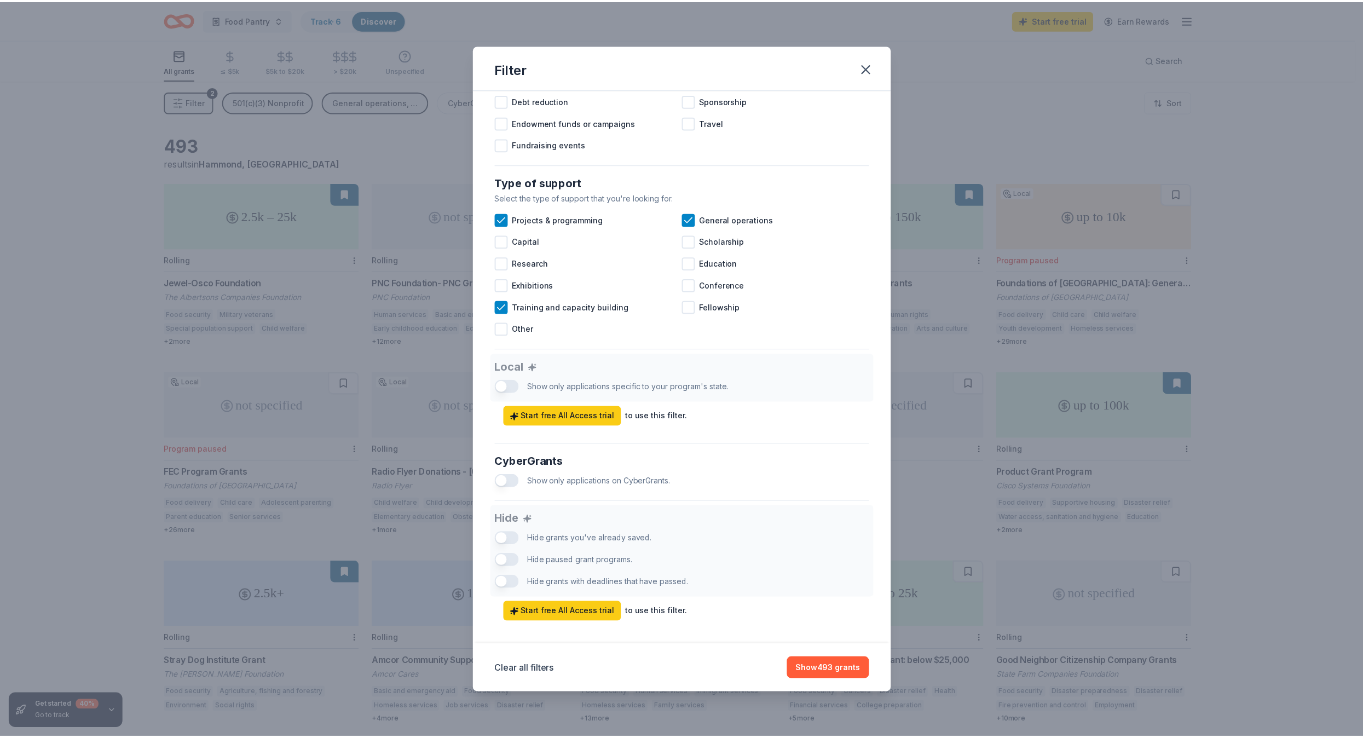
scroll to position [386, 0]
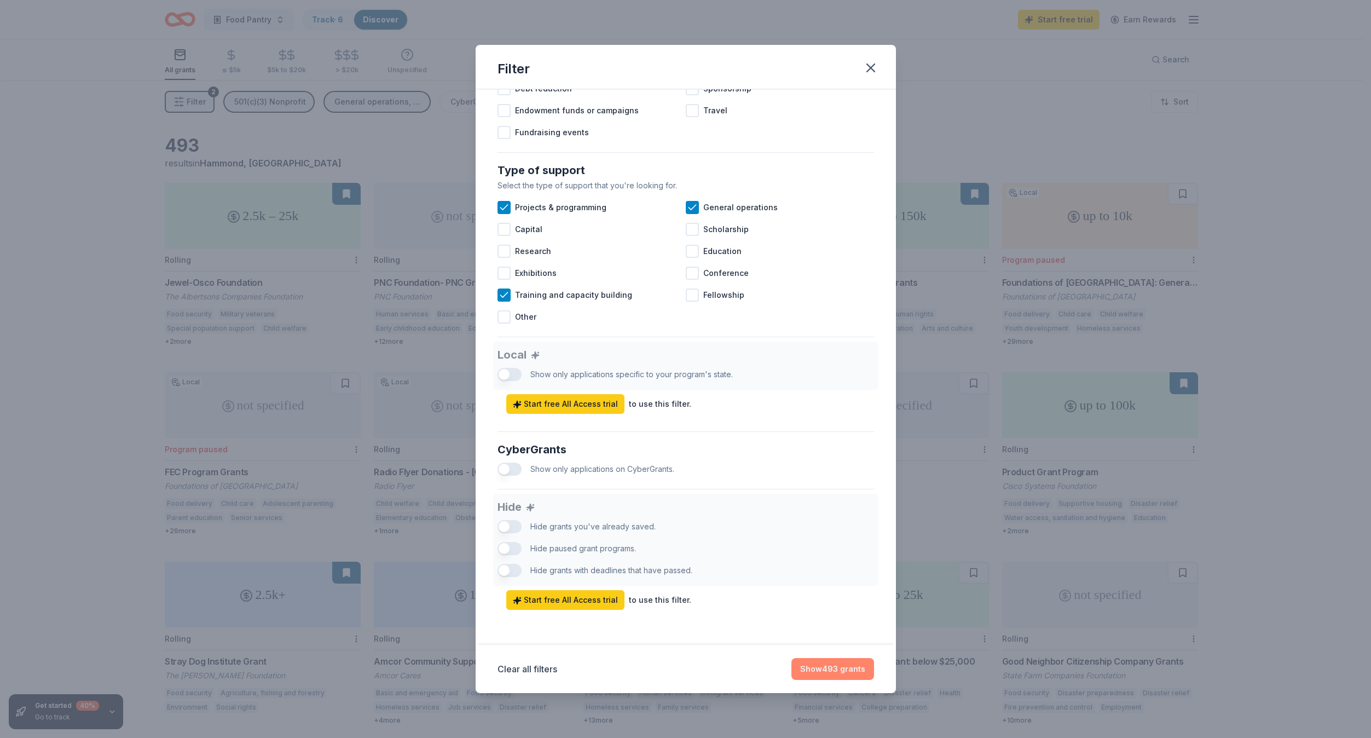
click at [845, 669] on button "Show 493 grants" at bounding box center [832, 669] width 83 height 22
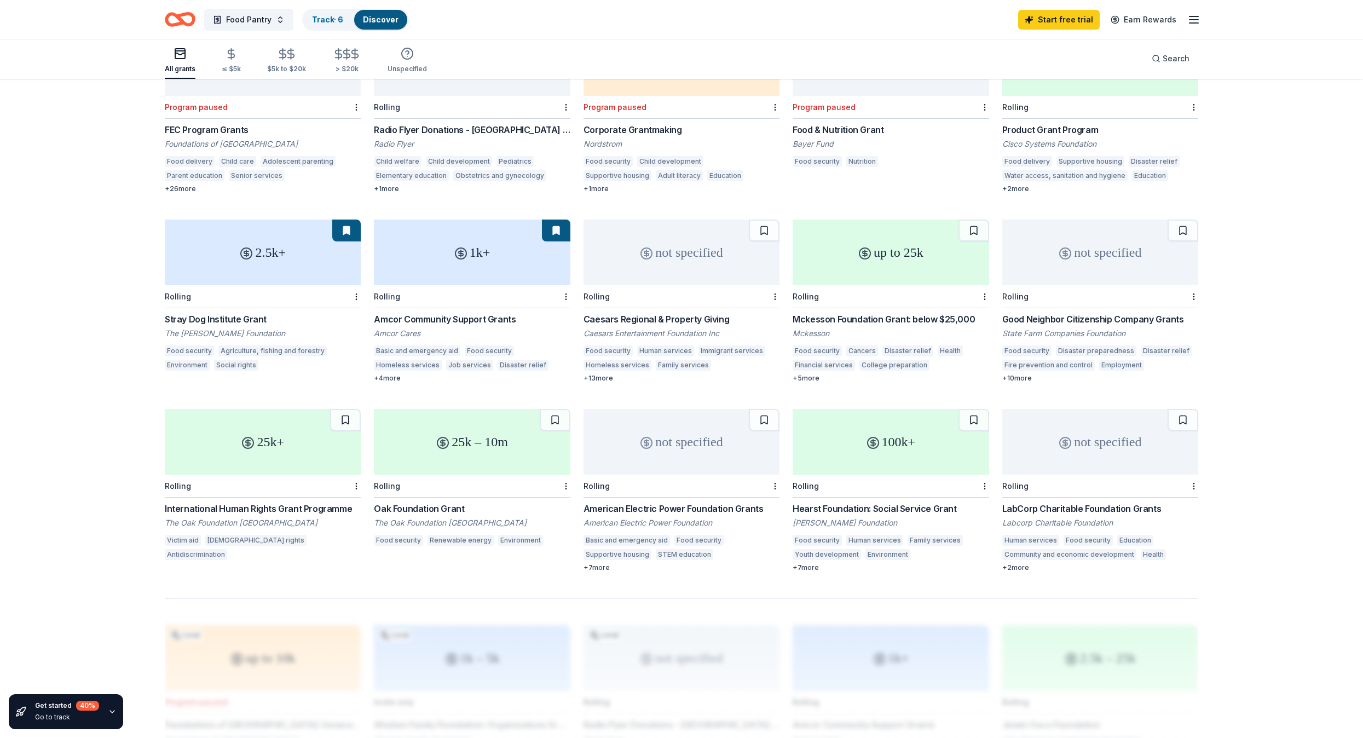
scroll to position [357, 0]
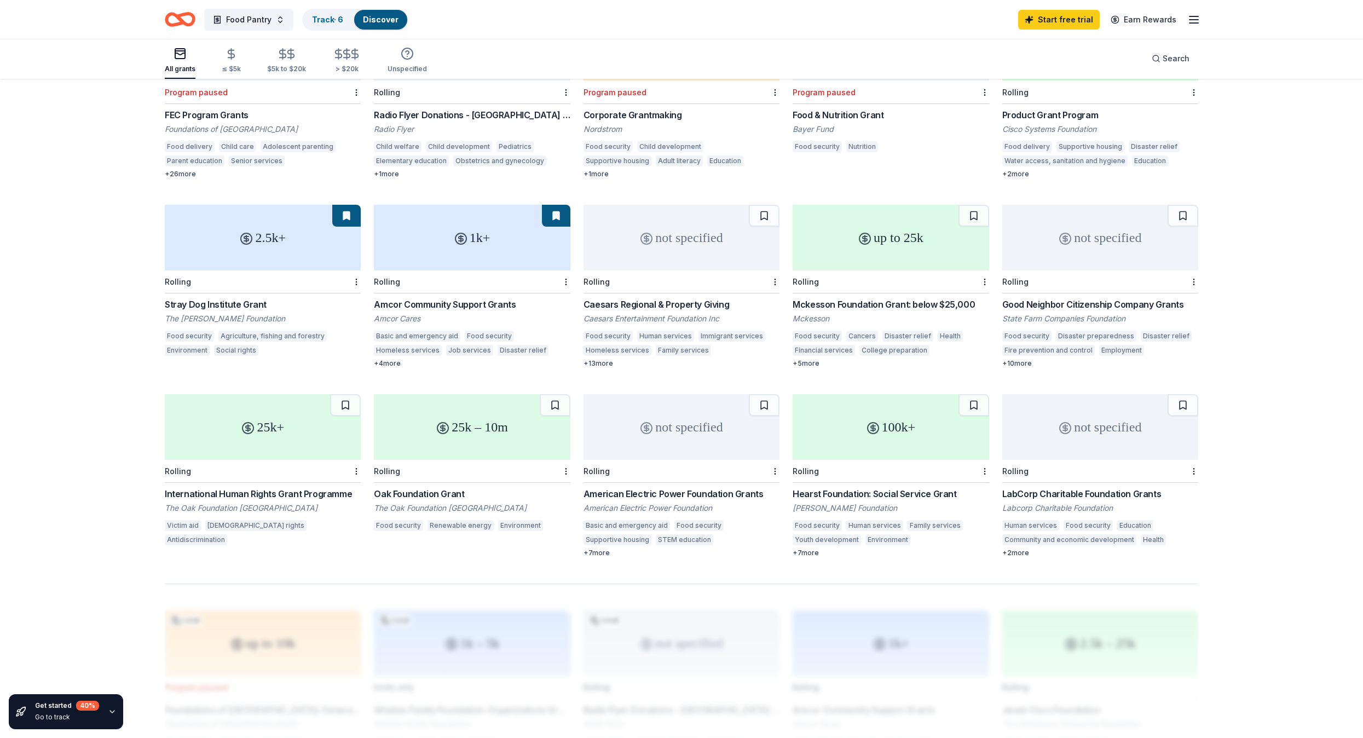
click at [1103, 306] on div "Good Neighbor Citizenship Company Grants" at bounding box center [1100, 304] width 196 height 13
